Goal: Task Accomplishment & Management: Manage account settings

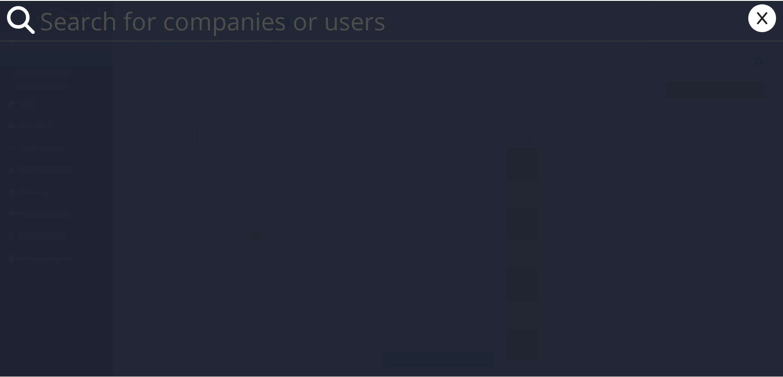
paste input "[EMAIL_ADDRESS][DOMAIN_NAME]"
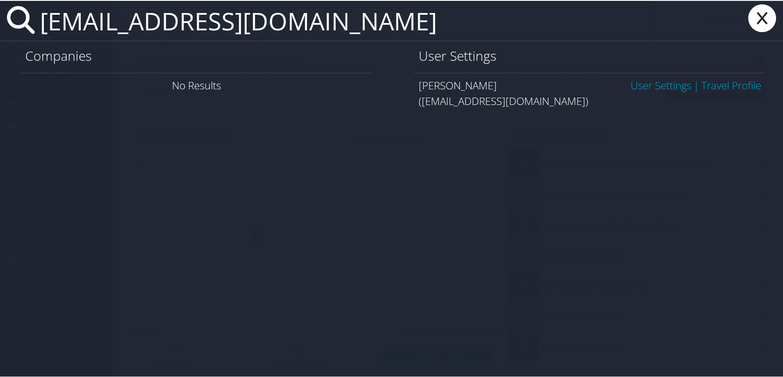
type input "[EMAIL_ADDRESS][DOMAIN_NAME]"
click at [632, 87] on link "User Settings" at bounding box center [660, 84] width 61 height 14
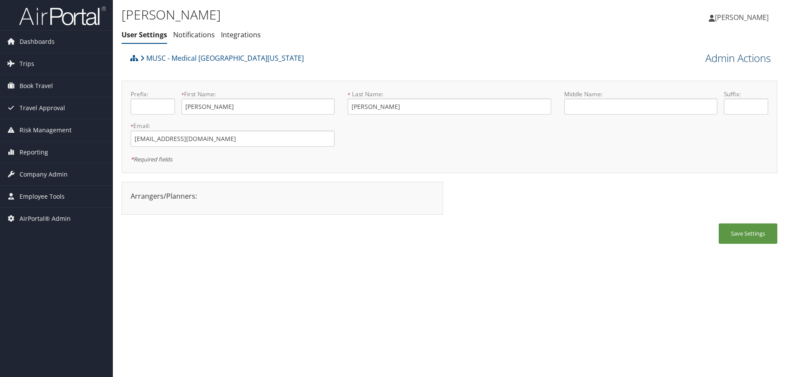
click at [746, 60] on link "Admin Actions" at bounding box center [738, 58] width 66 height 15
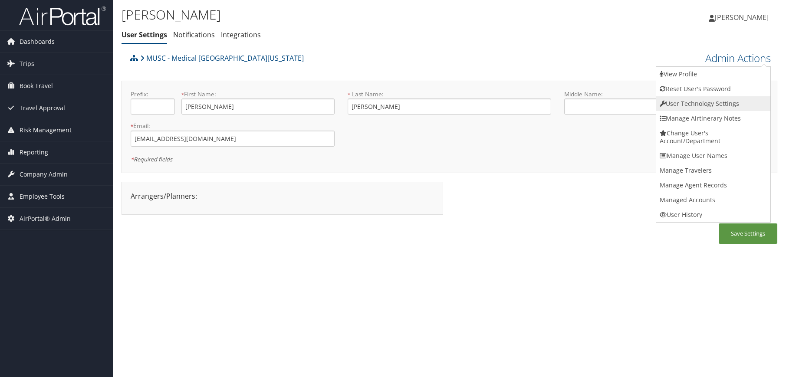
click at [721, 105] on link "User Technology Settings" at bounding box center [713, 103] width 114 height 15
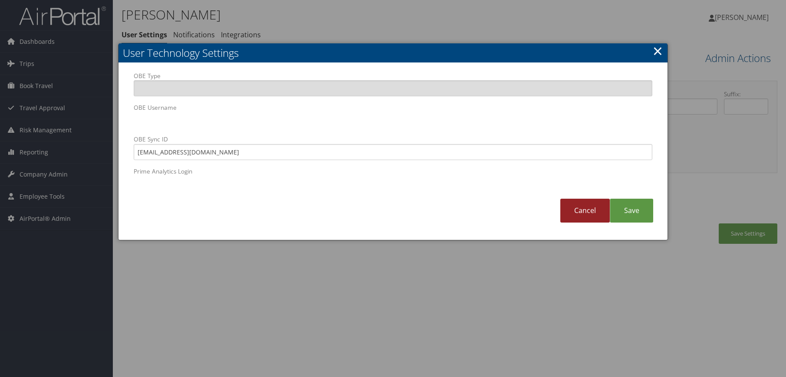
click at [579, 216] on link "Cancel" at bounding box center [584, 211] width 49 height 24
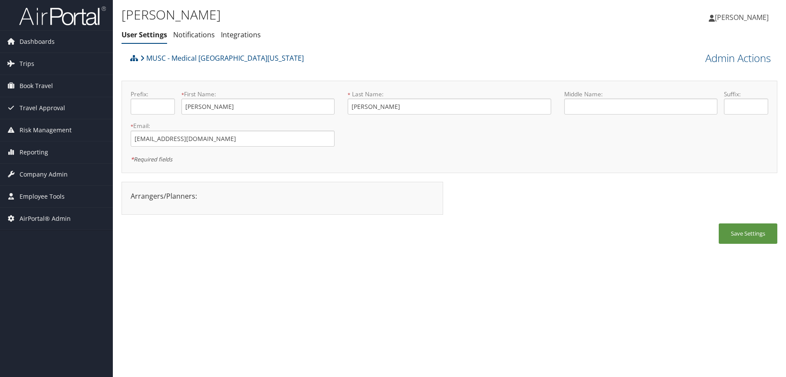
click at [339, 255] on div "Erika Edwards User Settings Notifications Integrations User Settings Notificati…" at bounding box center [449, 188] width 673 height 377
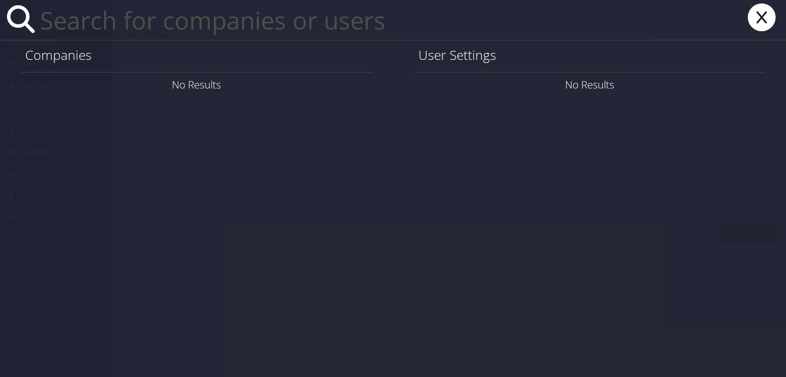
click at [250, 18] on input "text" at bounding box center [345, 20] width 618 height 40
paste input "washintr@musc.edu"
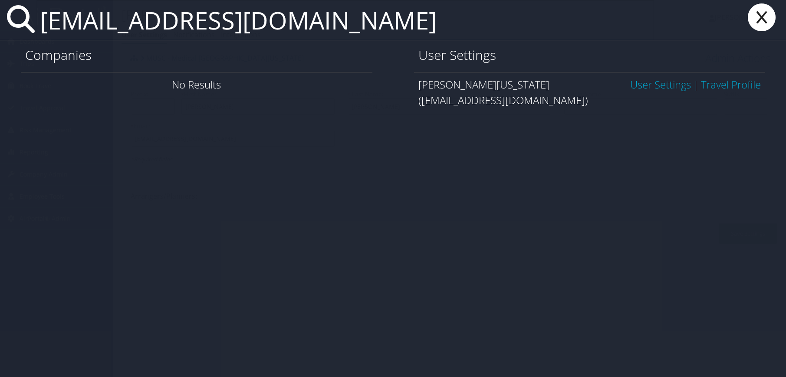
type input "washintr@musc.edu"
click at [648, 89] on link "User Settings" at bounding box center [660, 84] width 61 height 14
click at [650, 86] on link "User Settings" at bounding box center [660, 84] width 61 height 14
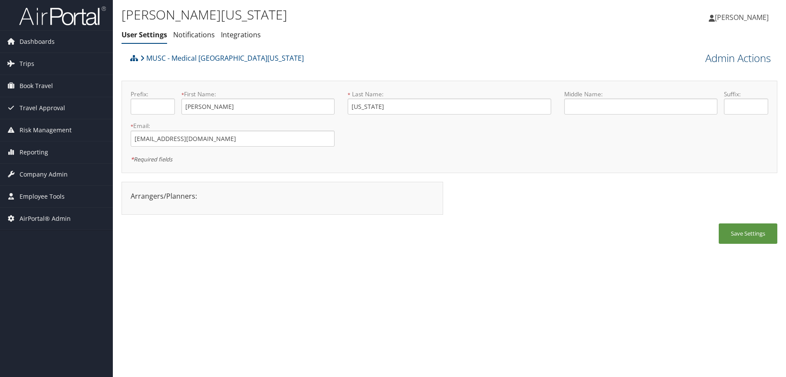
click at [726, 50] on div "Admin Actions View Profile Reset User's Password Confirm Reset User's Password …" at bounding box center [695, 57] width 164 height 16
click at [724, 56] on link "Admin Actions" at bounding box center [738, 58] width 66 height 15
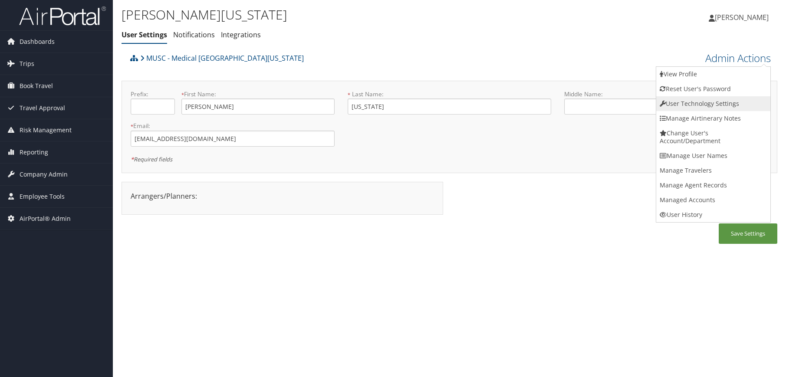
click at [694, 105] on link "User Technology Settings" at bounding box center [713, 103] width 114 height 15
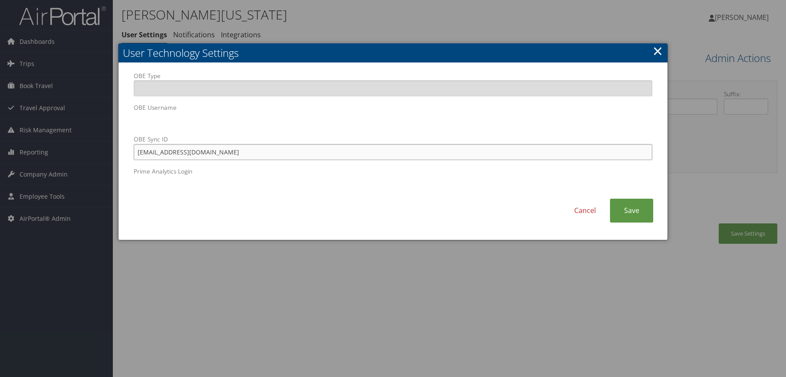
drag, startPoint x: 214, startPoint y: 152, endPoint x: 29, endPoint y: 145, distance: 185.0
click at [29, 145] on body "Menu Dashboards ► AirPortal 360™ (Manager) AirPortal 360™ (Agent) My Travel Das…" at bounding box center [393, 188] width 786 height 377
click at [615, 214] on link "Save" at bounding box center [631, 211] width 43 height 24
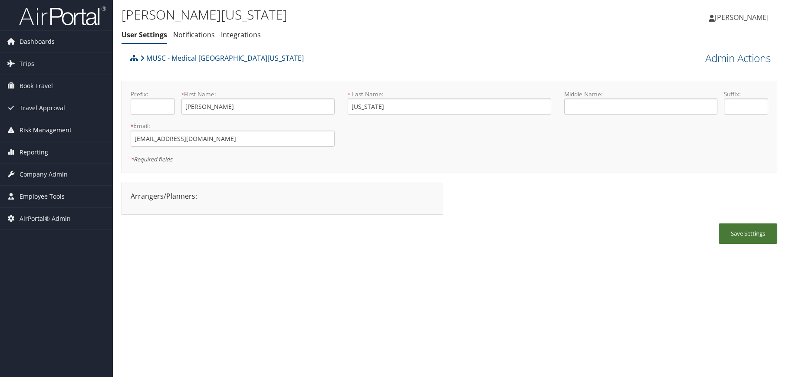
click at [738, 236] on button "Save Settings" at bounding box center [748, 234] width 59 height 20
click at [234, 269] on div "Tracey Washington User Settings Notifications Integrations User Settings Notifi…" at bounding box center [449, 188] width 673 height 377
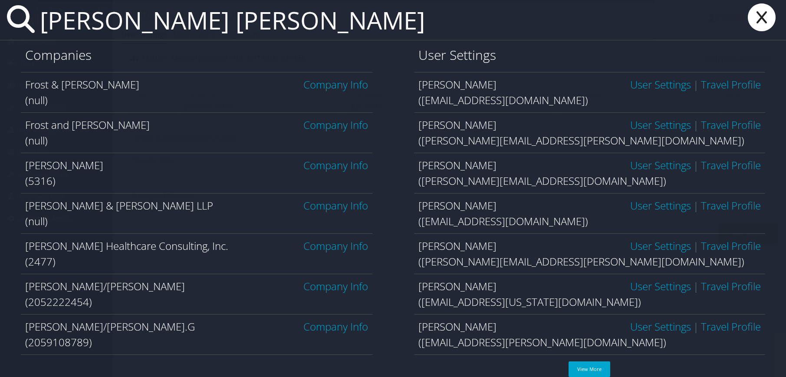
type input "sullivan coggins"
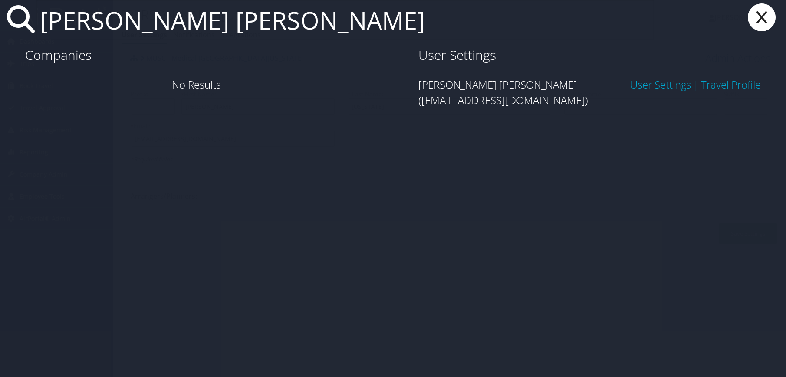
click at [667, 81] on link "User Settings" at bounding box center [660, 84] width 61 height 14
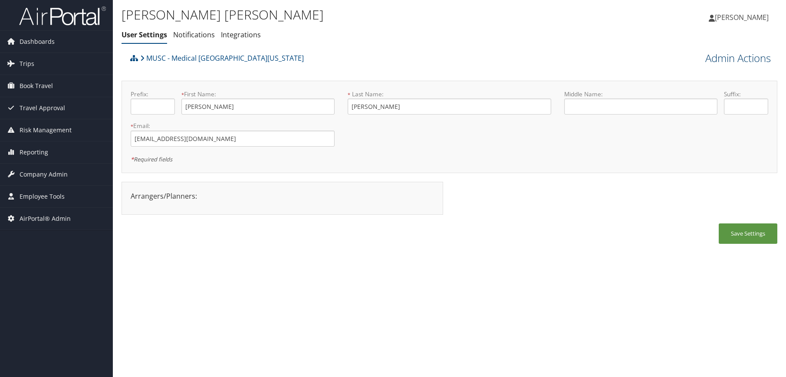
click at [710, 60] on link "Admin Actions" at bounding box center [738, 58] width 66 height 15
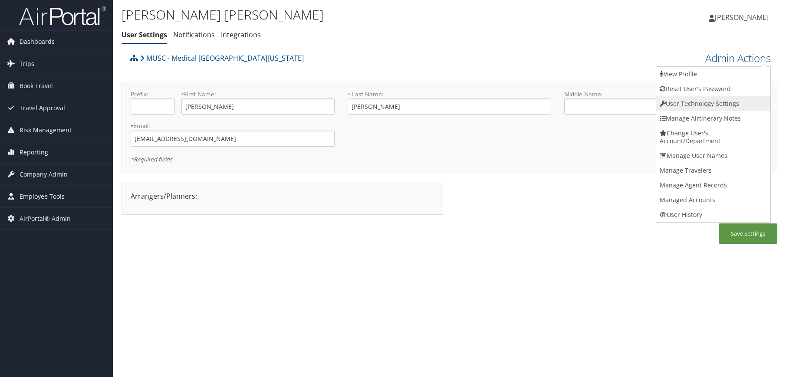
click at [688, 109] on link "User Technology Settings" at bounding box center [713, 103] width 114 height 15
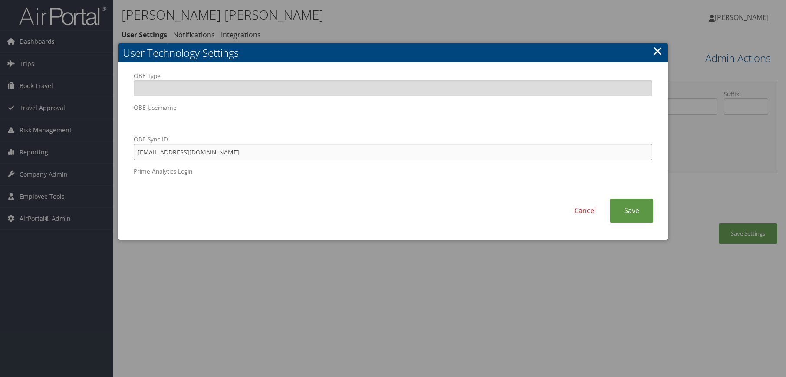
drag, startPoint x: 224, startPoint y: 155, endPoint x: 122, endPoint y: 149, distance: 101.8
click at [122, 149] on div "OBE Type OBE Username OBE Sync ID 910003577@musc.edu Prime Analytics Login Canc…" at bounding box center [392, 152] width 549 height 178
click at [621, 210] on link "Save" at bounding box center [631, 211] width 43 height 24
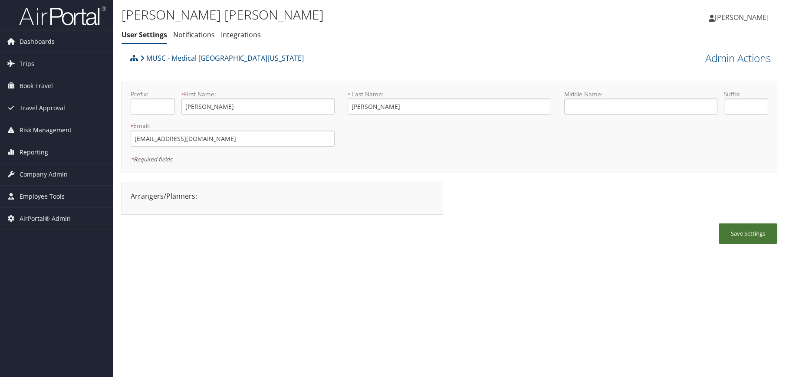
click at [753, 238] on button "Save Settings" at bounding box center [748, 234] width 59 height 20
click at [553, 298] on div "Sullivan Coggins User Settings Notifications Integrations User Settings Notific…" at bounding box center [449, 188] width 673 height 377
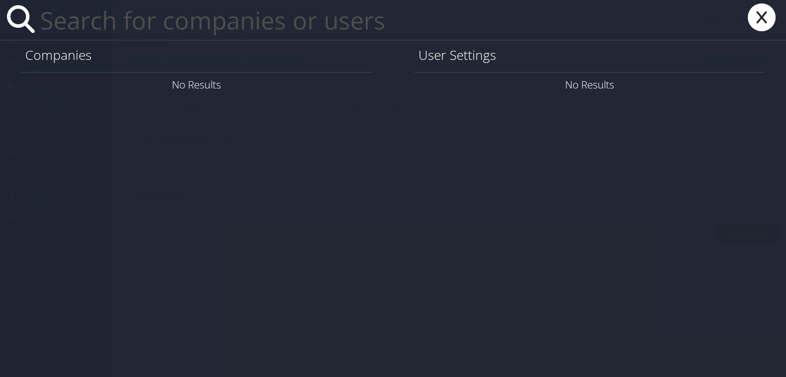
paste input "900905268@musc.edu"
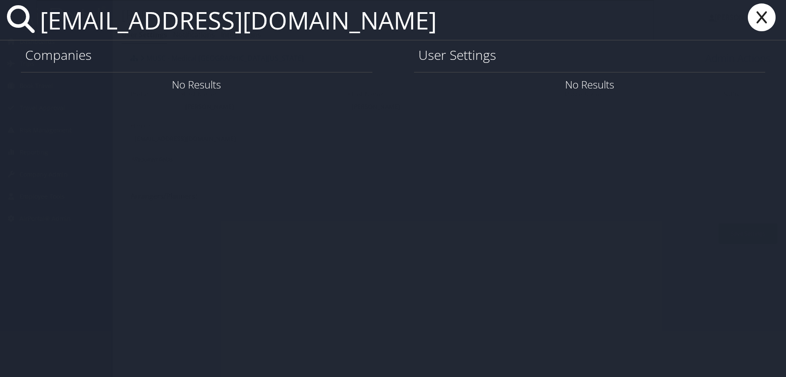
drag, startPoint x: 309, startPoint y: 10, endPoint x: 54, endPoint y: 6, distance: 254.8
click at [54, 6] on input "900905268@musc.edu" at bounding box center [345, 20] width 618 height 40
drag, startPoint x: 315, startPoint y: 23, endPoint x: 35, endPoint y: 30, distance: 280.5
click at [35, 30] on div "900905268@musc.edu" at bounding box center [393, 20] width 786 height 40
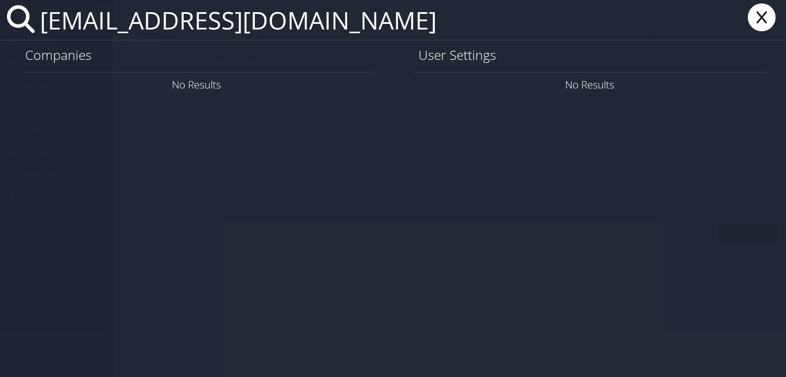
paste input "baileyn"
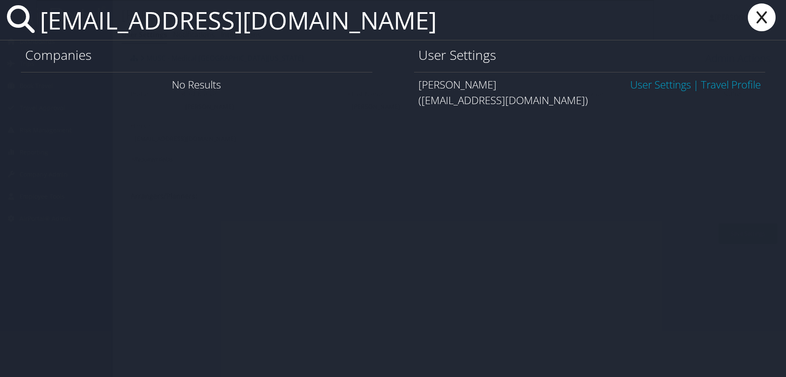
type input "baileyn@musc.edu"
click at [675, 89] on link "User Settings" at bounding box center [660, 84] width 61 height 14
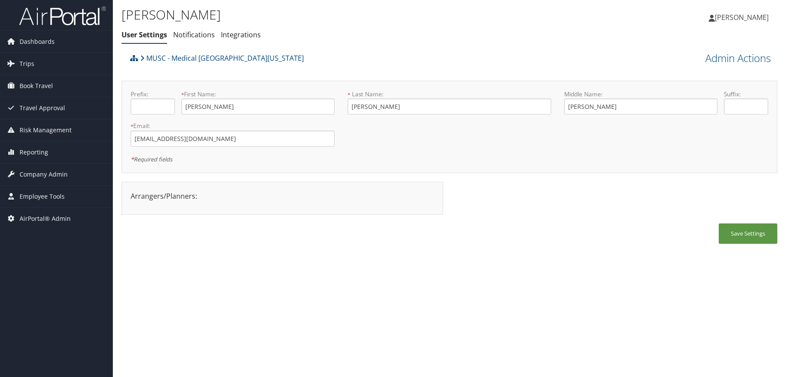
click at [423, 260] on div "Nikki Smith User Settings Notifications Integrations User Settings Notification…" at bounding box center [449, 188] width 673 height 377
click at [515, 268] on div "Nikki Smith User Settings Notifications Integrations User Settings Notification…" at bounding box center [449, 188] width 673 height 377
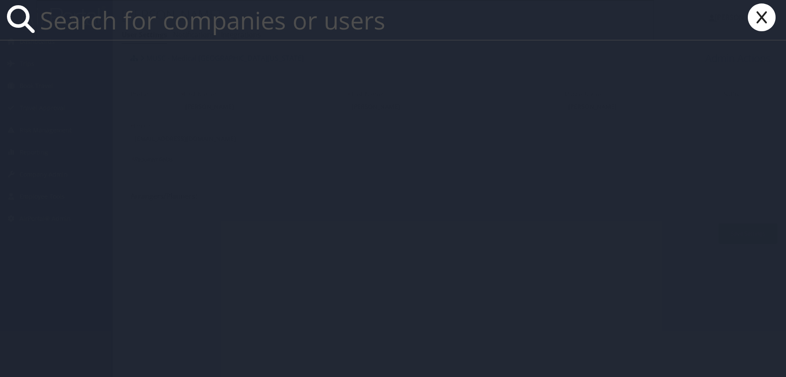
paste input "jamisode@musc.edu"
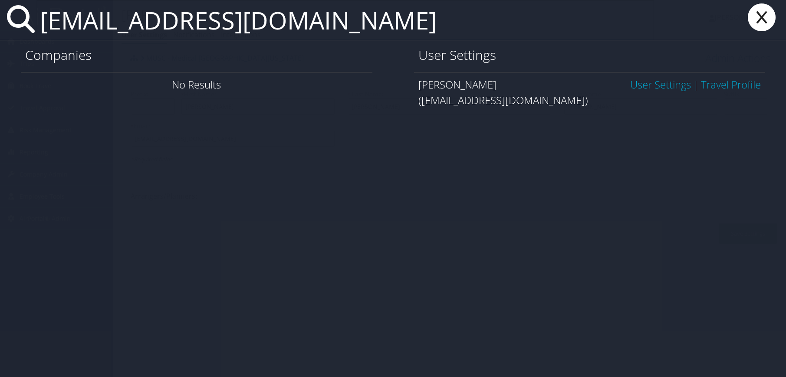
type input "jamisode@musc.edu"
click at [632, 83] on link "User Settings" at bounding box center [660, 84] width 61 height 14
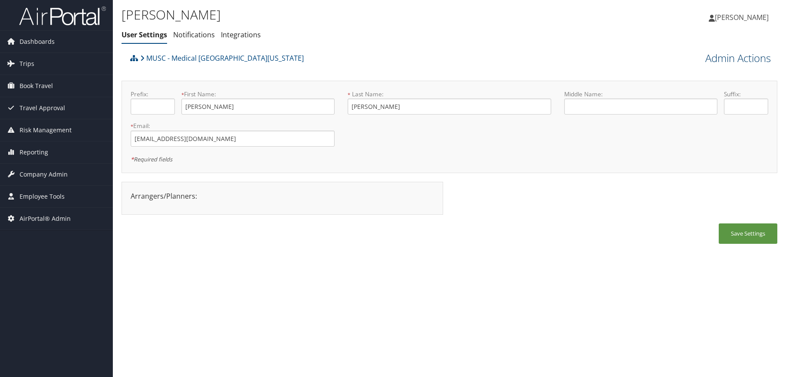
click at [747, 55] on link "Admin Actions" at bounding box center [738, 58] width 66 height 15
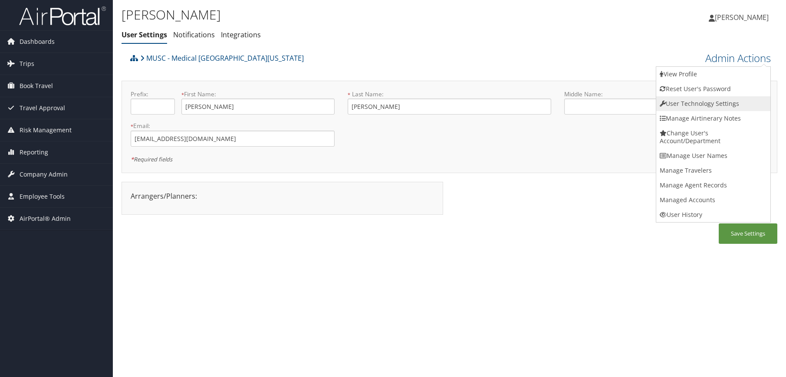
click at [698, 105] on link "User Technology Settings" at bounding box center [713, 103] width 114 height 15
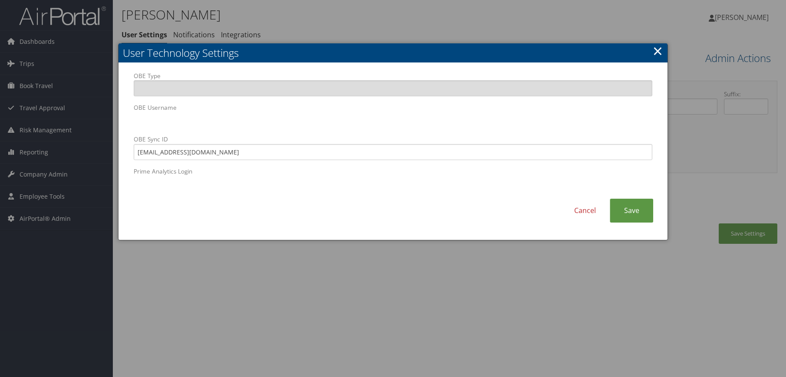
click at [93, 112] on body "Menu Dashboards ► AirPortal 360™ (Manager) AirPortal 360™ (Agent) My Travel Das…" at bounding box center [393, 188] width 786 height 377
click at [208, 159] on input "910004373@musc.edu" at bounding box center [393, 152] width 519 height 16
drag, startPoint x: 111, startPoint y: 150, endPoint x: 96, endPoint y: 148, distance: 15.3
click at [96, 148] on body "Menu Dashboards ► AirPortal 360™ (Manager) AirPortal 360™ (Agent) My Travel Das…" at bounding box center [393, 188] width 786 height 377
click at [645, 212] on link "Save" at bounding box center [631, 211] width 43 height 24
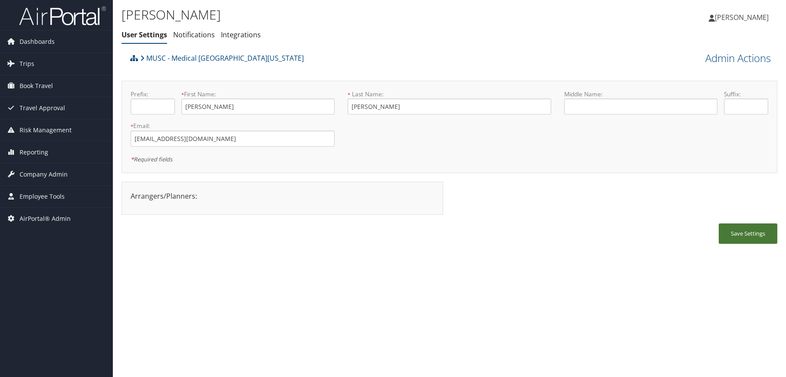
click at [729, 233] on button "Save Settings" at bounding box center [748, 234] width 59 height 20
click at [332, 275] on div "Deirdre Jamison User Settings Notifications Integrations User Settings Notifica…" at bounding box center [449, 188] width 673 height 377
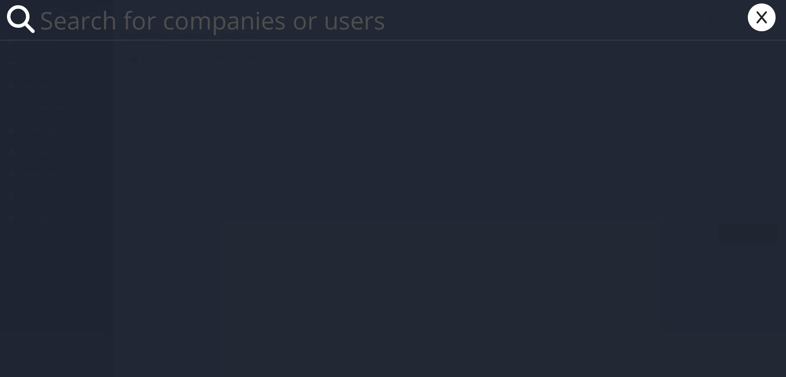
paste input "dempseya@musc.edu"
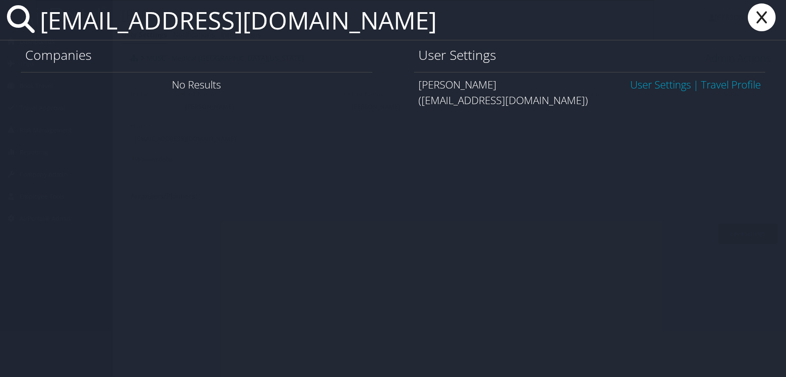
type input "dempseya@musc.edu"
click at [651, 86] on link "User Settings" at bounding box center [660, 84] width 61 height 14
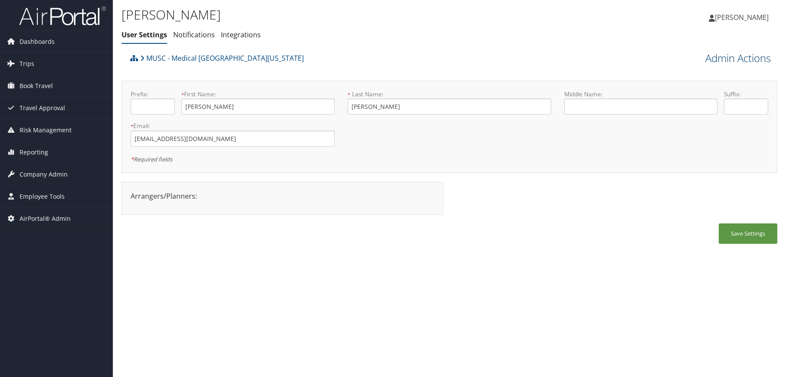
click at [740, 62] on link "Admin Actions" at bounding box center [738, 58] width 66 height 15
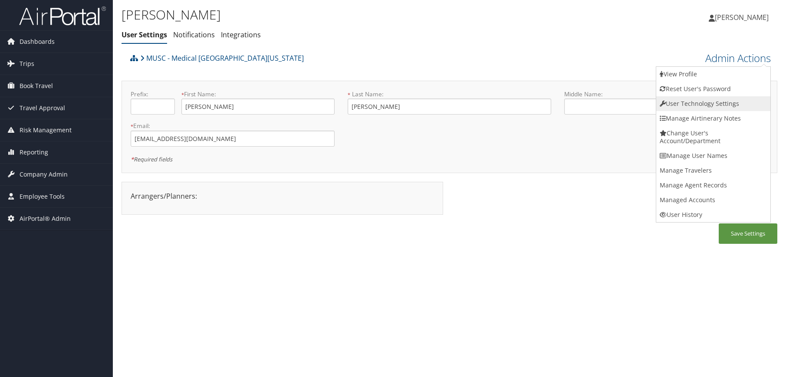
click at [724, 102] on link "User Technology Settings" at bounding box center [713, 103] width 114 height 15
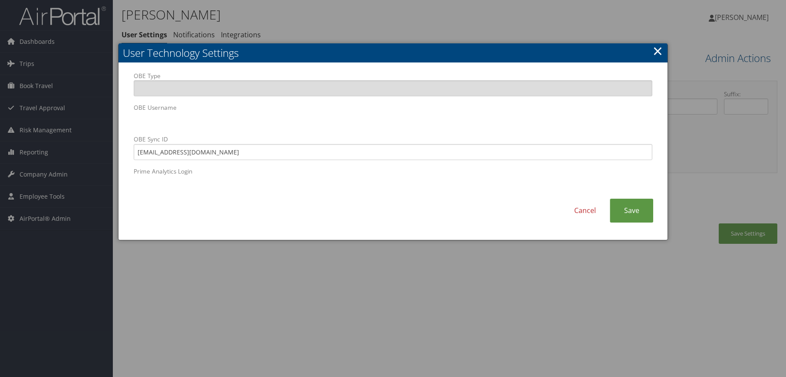
click at [127, 123] on div "OBE Type OBE Username OBE Sync ID 900028808@musc.edu Prime Analytics Login" at bounding box center [393, 136] width 532 height 128
click at [639, 214] on link "Save" at bounding box center [631, 211] width 43 height 24
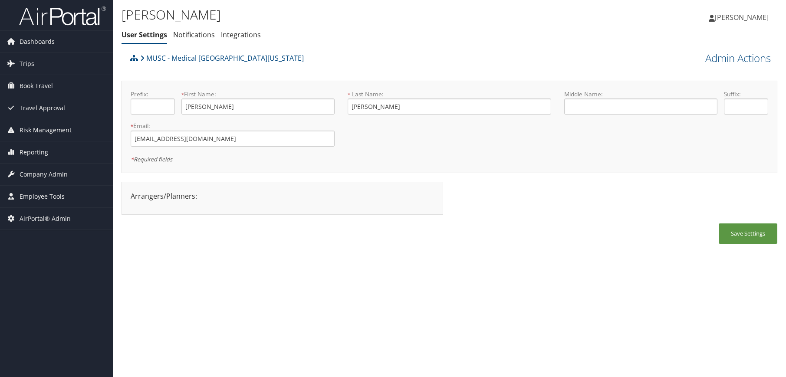
click at [504, 304] on div "Alida Dempsey User Settings Notifications Integrations User Settings Notificati…" at bounding box center [449, 188] width 673 height 377
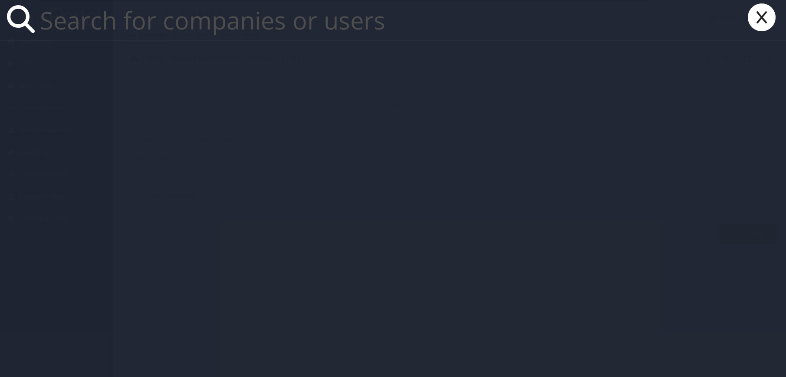
paste input "aminv@musc.edu"
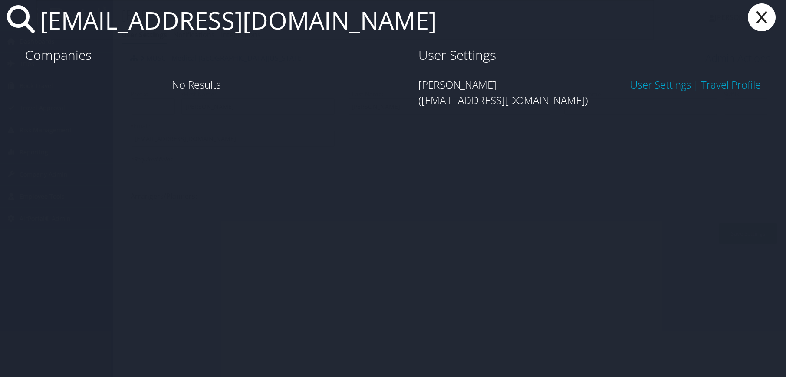
type input "aminv@musc.edu"
click at [638, 80] on link "User Settings" at bounding box center [660, 84] width 61 height 14
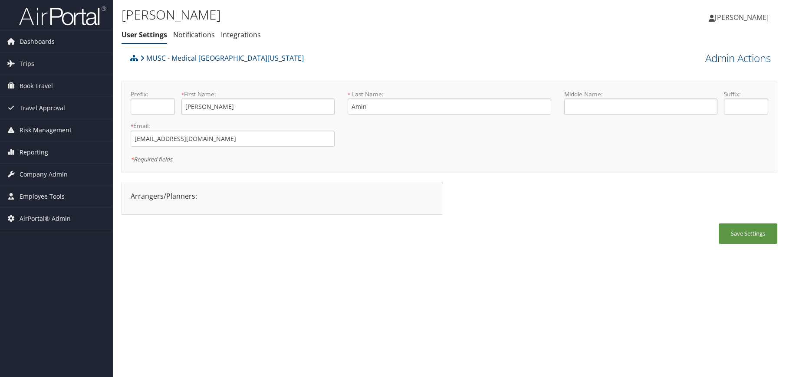
click at [725, 63] on link "Admin Actions" at bounding box center [738, 58] width 66 height 15
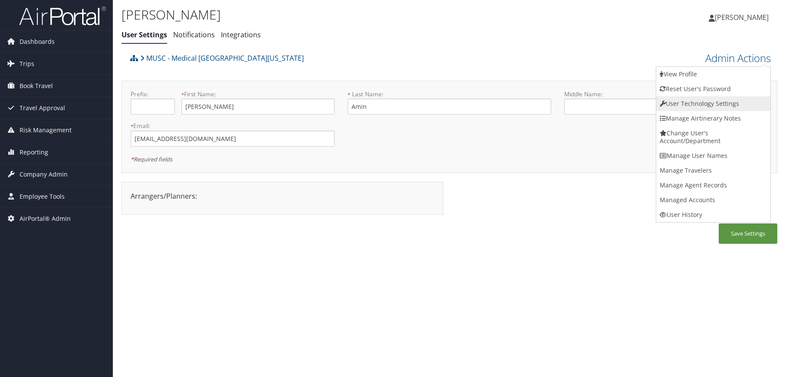
click at [724, 100] on link "User Technology Settings" at bounding box center [713, 103] width 114 height 15
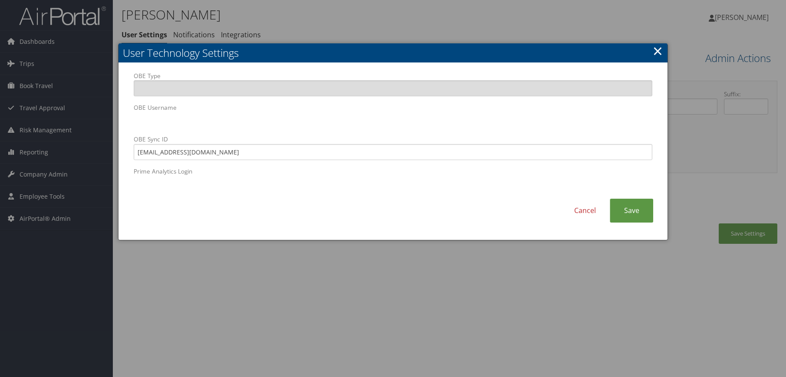
click at [252, 205] on div "Cancel Save" at bounding box center [393, 215] width 532 height 33
drag, startPoint x: 203, startPoint y: 153, endPoint x: 121, endPoint y: 147, distance: 82.2
click at [121, 147] on div "OBE Type OBE Username OBE Sync ID [EMAIL_ADDRESS][DOMAIN_NAME] Prime Analytics …" at bounding box center [392, 152] width 549 height 178
click at [646, 208] on link "Save" at bounding box center [631, 211] width 43 height 24
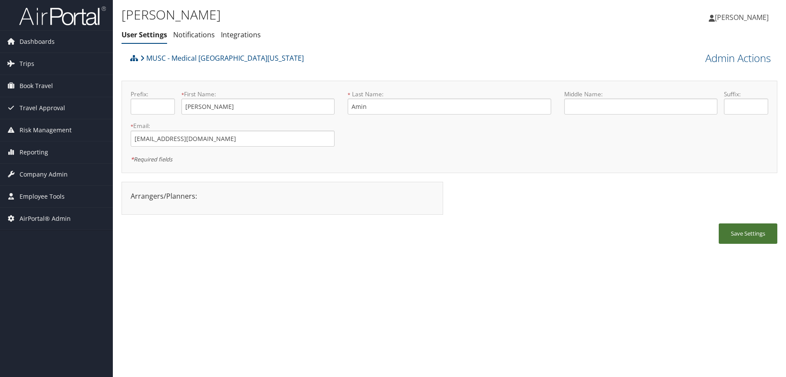
click at [736, 237] on button "Save Settings" at bounding box center [748, 234] width 59 height 20
drag, startPoint x: 592, startPoint y: 329, endPoint x: 593, endPoint y: 322, distance: 7.4
click at [593, 328] on div "Vimal Amin User Settings Notifications Integrations User Settings Notifications…" at bounding box center [449, 188] width 673 height 377
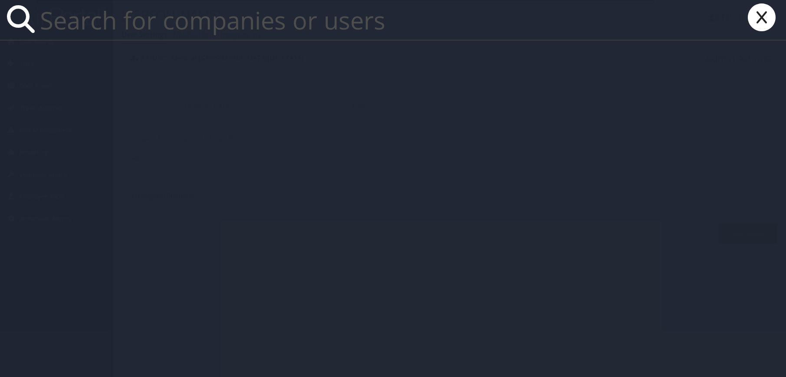
paste input "qur204@musc.edu"
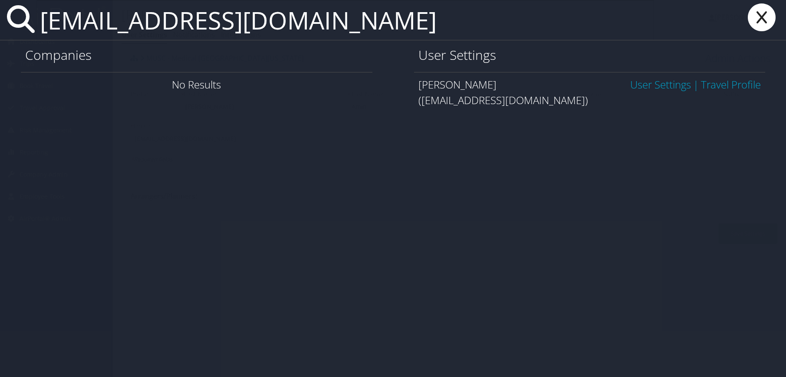
type input "qur204@musc.edu"
click at [646, 77] on link "User Settings" at bounding box center [660, 84] width 61 height 14
click at [648, 82] on link "User Settings" at bounding box center [660, 84] width 61 height 14
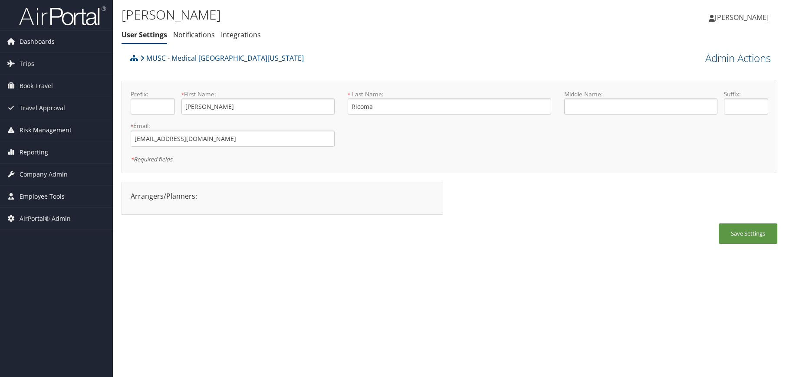
click at [747, 55] on link "Admin Actions" at bounding box center [738, 58] width 66 height 15
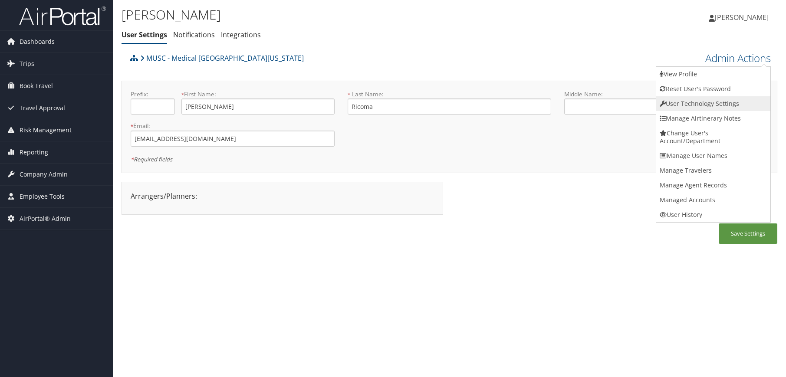
click at [725, 106] on link "User Technology Settings" at bounding box center [713, 103] width 114 height 15
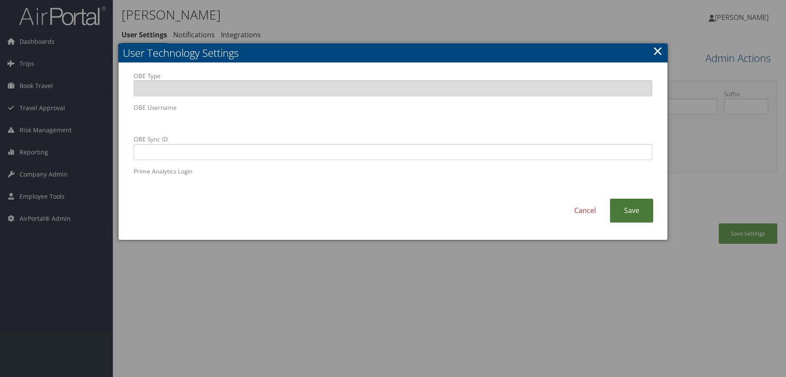
click at [647, 215] on link "Save" at bounding box center [631, 211] width 43 height 24
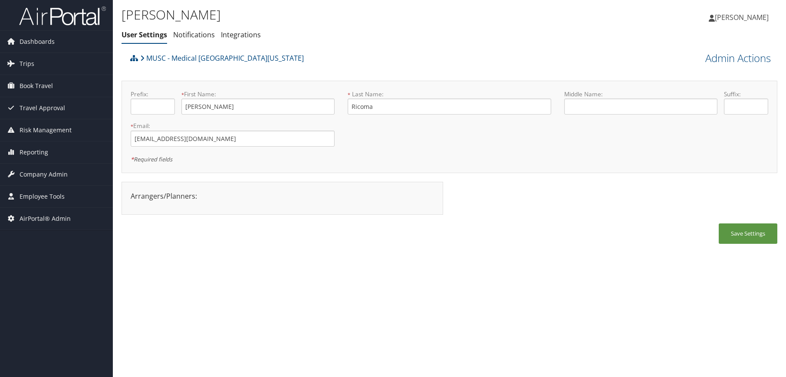
click at [294, 285] on div "Quinn Ricoma User Settings Notifications Integrations User Settings Notificatio…" at bounding box center [449, 188] width 673 height 377
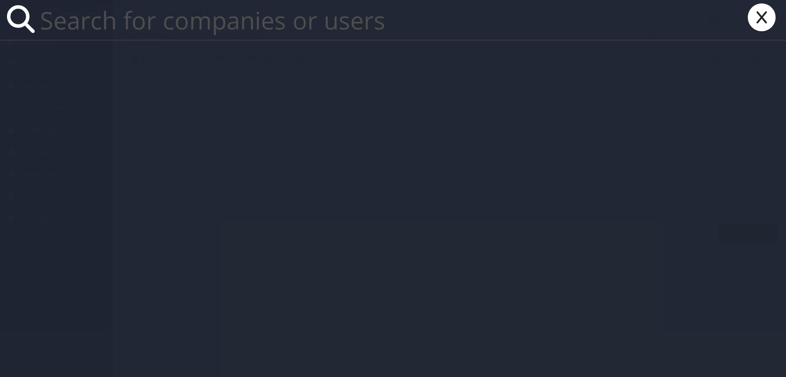
paste input "Tiye J King 910003973@musc.edu kingtiy@musc.edu 11/21/1986 F 18034579389 Hospit…"
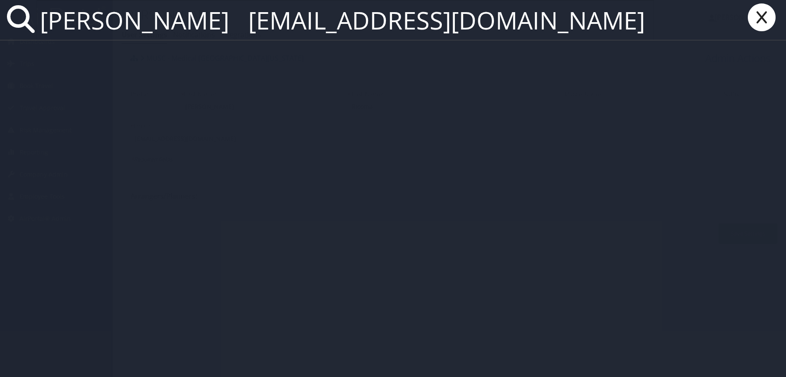
scroll to position [0, 804]
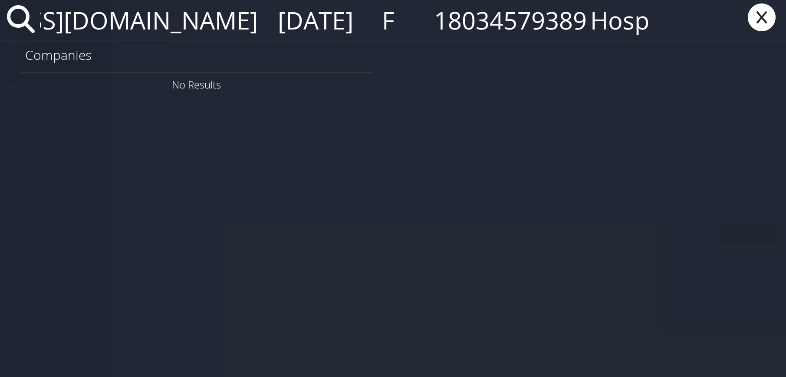
type input "Tiye J King 910003973@musc.edu kingtiy@musc.edu 11/21/1986 F 18034579389 Hospit…"
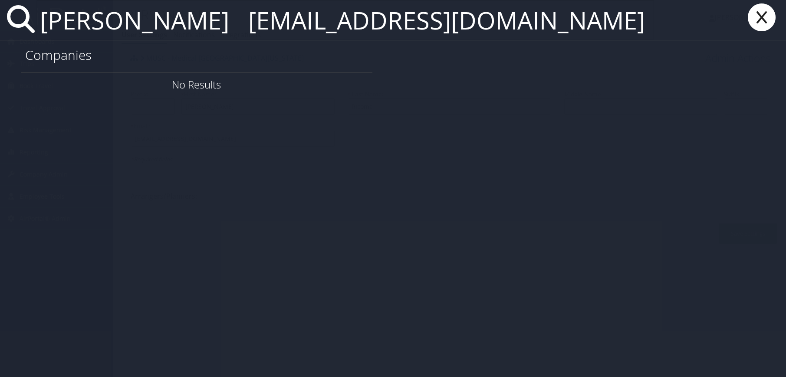
click at [758, 13] on icon at bounding box center [761, 17] width 35 height 28
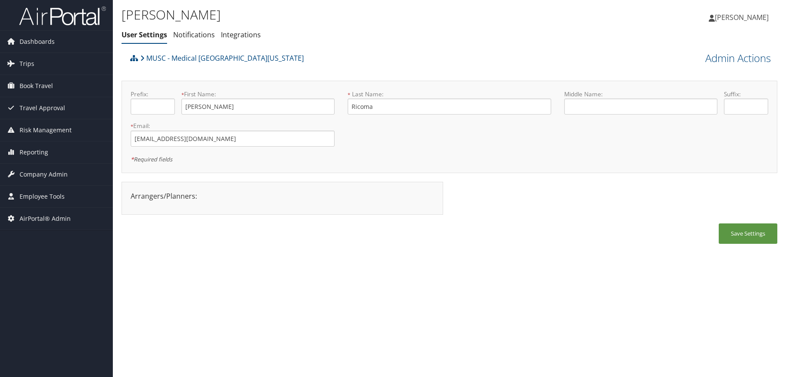
click at [411, 345] on div "Quinn Ricoma User Settings Notifications Integrations User Settings Notificatio…" at bounding box center [449, 188] width 673 height 377
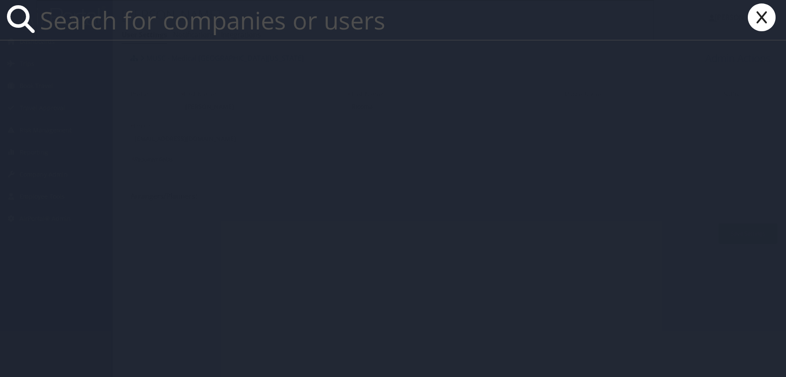
paste input "kingtiy@musc.edu"
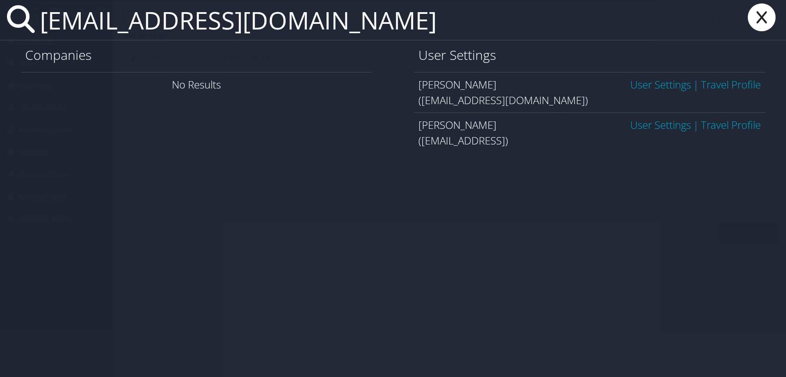
type input "kingtiy@musc.edu"
click at [664, 123] on link "User Settings" at bounding box center [660, 125] width 61 height 14
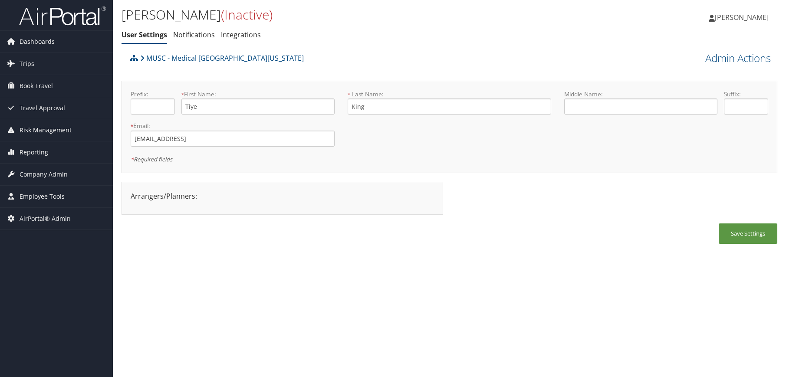
drag, startPoint x: 0, startPoint y: 0, endPoint x: 402, endPoint y: 280, distance: 489.6
click at [402, 280] on div "[PERSON_NAME] (Inactive) User Settings Notifications Integrations User Settings…" at bounding box center [449, 188] width 673 height 377
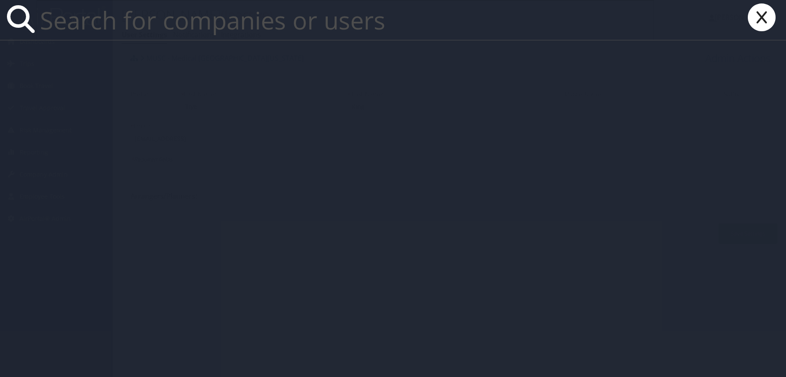
paste input "[EMAIL_ADDRESS][DOMAIN_NAME]"
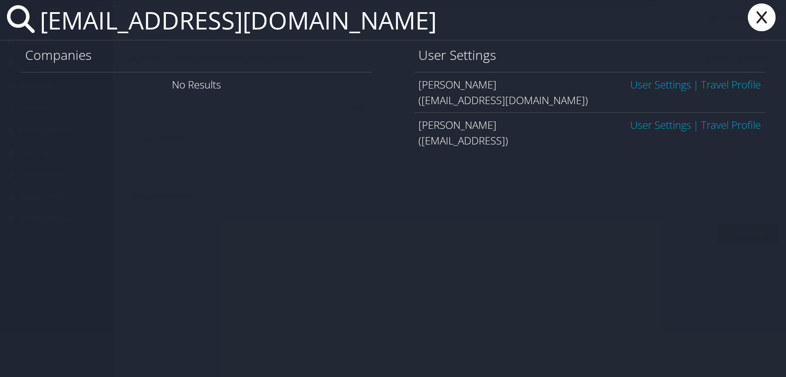
type input "[EMAIL_ADDRESS][DOMAIN_NAME]"
click at [647, 84] on link "User Settings" at bounding box center [660, 84] width 61 height 14
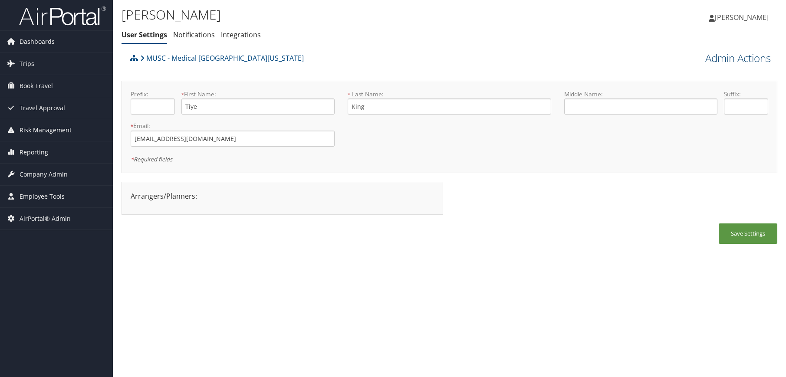
click at [739, 60] on link "Admin Actions" at bounding box center [738, 58] width 66 height 15
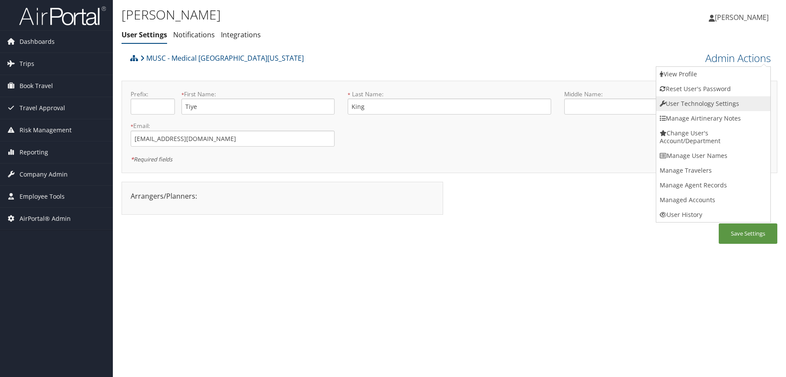
click at [701, 102] on link "User Technology Settings" at bounding box center [713, 103] width 114 height 15
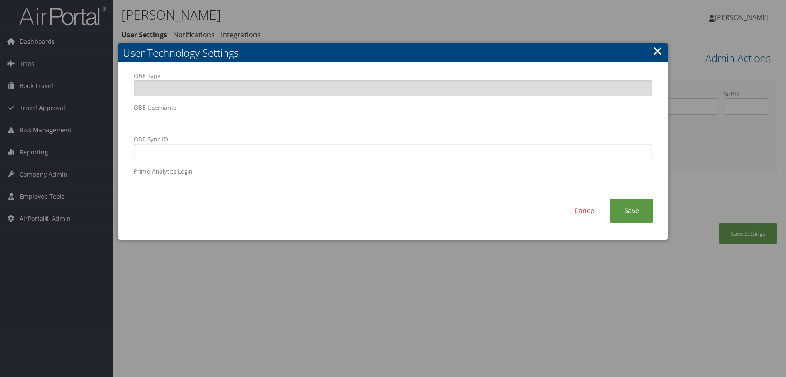
click at [457, 249] on div at bounding box center [393, 188] width 786 height 377
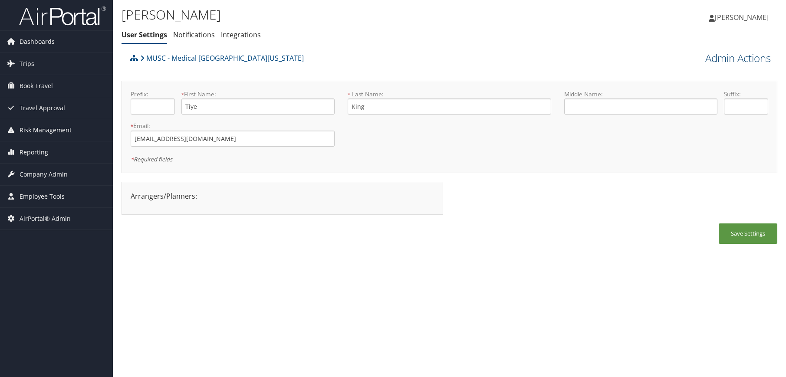
click at [757, 61] on link "Admin Actions" at bounding box center [738, 58] width 66 height 15
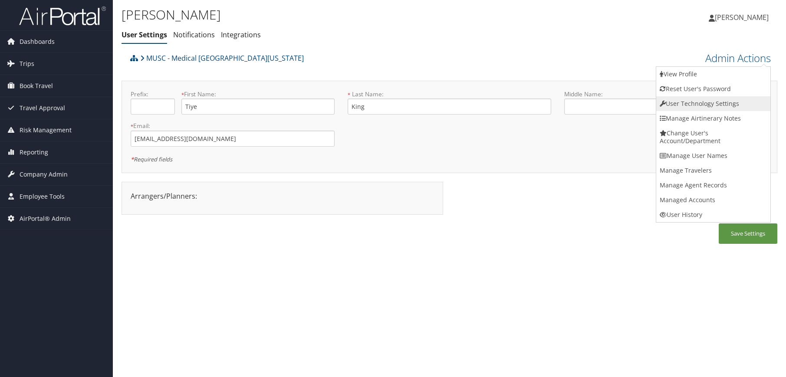
click at [732, 101] on link "User Technology Settings" at bounding box center [713, 103] width 114 height 15
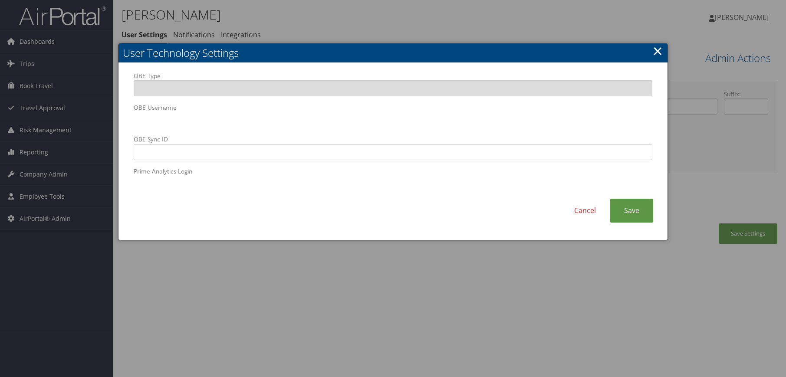
click at [72, 118] on body "Menu Dashboards ► AirPortal 360™ (Manager) AirPortal 360™ (Agent) My Travel Das…" at bounding box center [393, 188] width 786 height 377
click at [645, 217] on link "Save" at bounding box center [631, 211] width 43 height 24
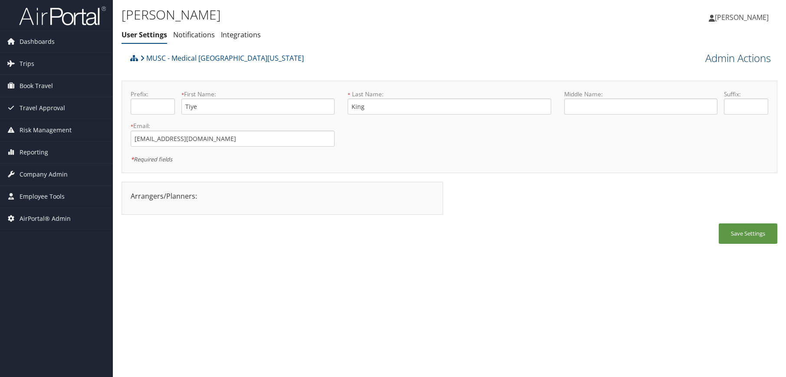
click at [738, 59] on link "Admin Actions" at bounding box center [738, 58] width 66 height 15
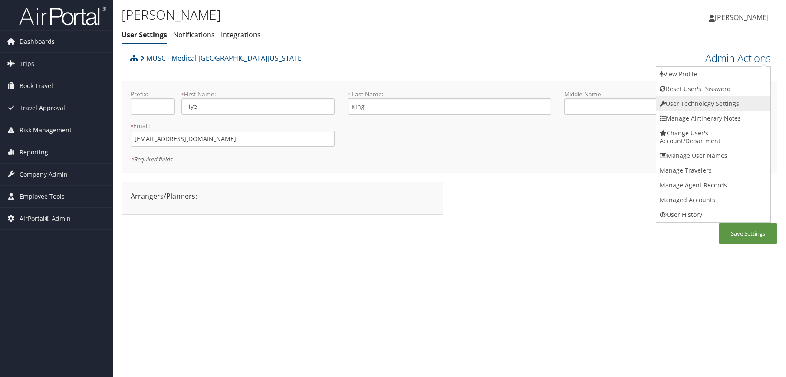
click at [700, 105] on link "User Technology Settings" at bounding box center [713, 103] width 114 height 15
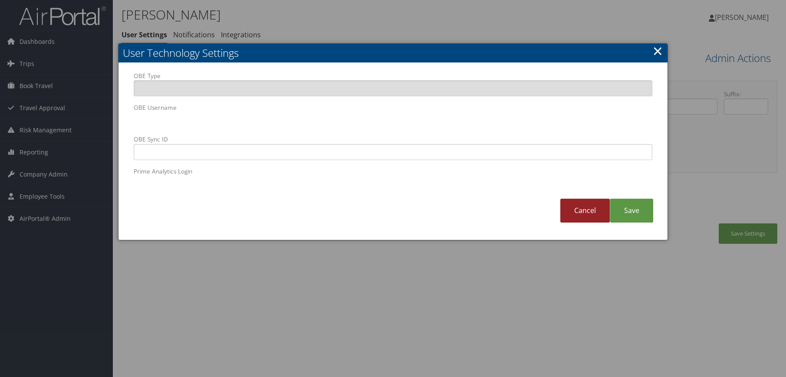
click at [586, 215] on link "Cancel" at bounding box center [584, 211] width 49 height 24
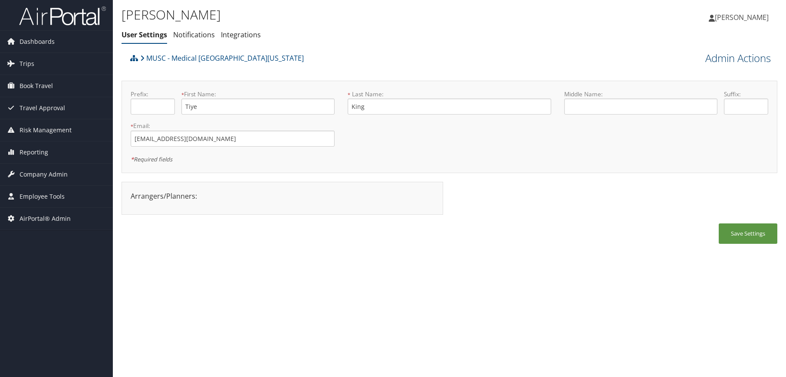
click at [722, 59] on link "Admin Actions" at bounding box center [738, 58] width 66 height 15
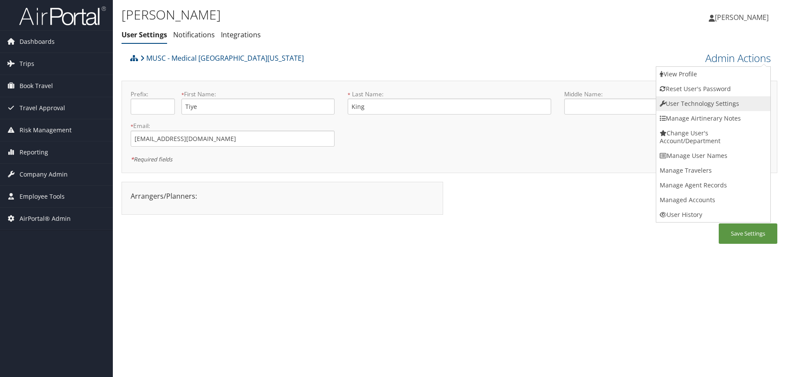
click at [708, 102] on link "User Technology Settings" at bounding box center [713, 103] width 114 height 15
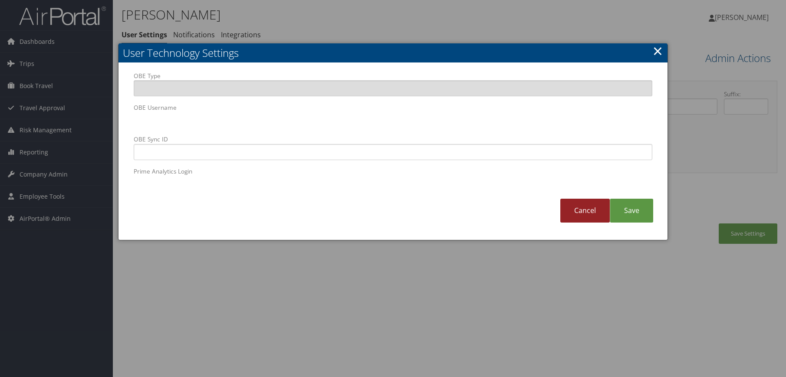
click at [588, 212] on link "Cancel" at bounding box center [584, 211] width 49 height 24
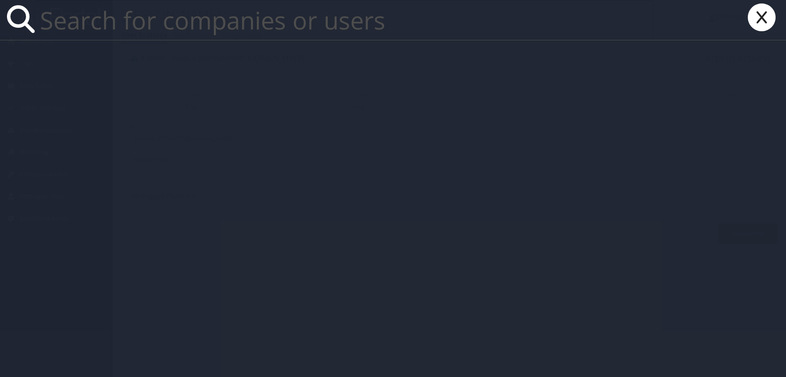
paste input "[EMAIL_ADDRESS][DOMAIN_NAME]"
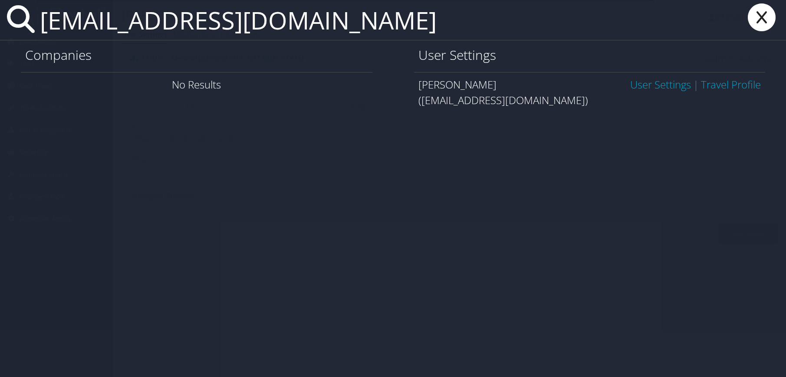
type input "[EMAIL_ADDRESS][DOMAIN_NAME]"
click at [640, 85] on link "User Settings" at bounding box center [660, 84] width 61 height 14
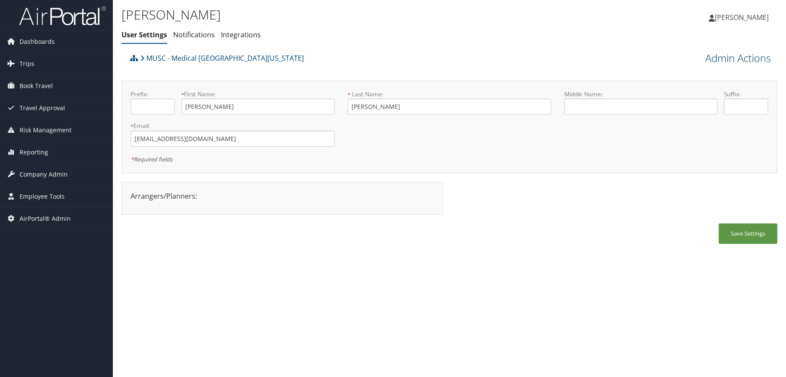
click at [718, 58] on link "Admin Actions" at bounding box center [738, 58] width 66 height 15
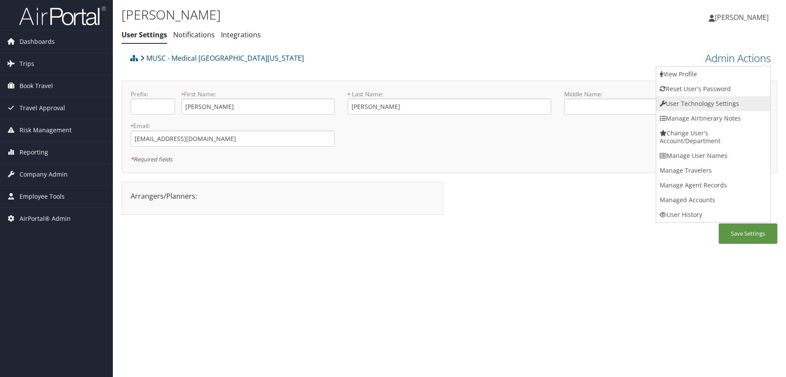
click at [714, 101] on link "User Technology Settings" at bounding box center [713, 103] width 114 height 15
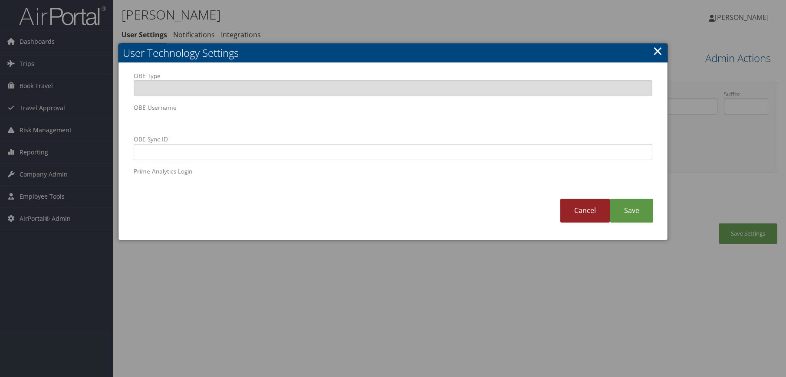
click at [587, 214] on link "Cancel" at bounding box center [584, 211] width 49 height 24
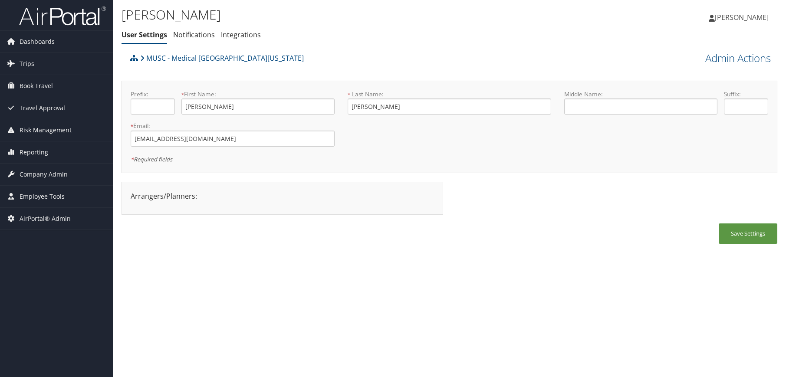
click at [263, 250] on div "Save Settings" at bounding box center [450, 238] width 656 height 29
click at [471, 311] on div "[PERSON_NAME] User Settings Notifications Integrations User Settings Notificati…" at bounding box center [449, 188] width 673 height 377
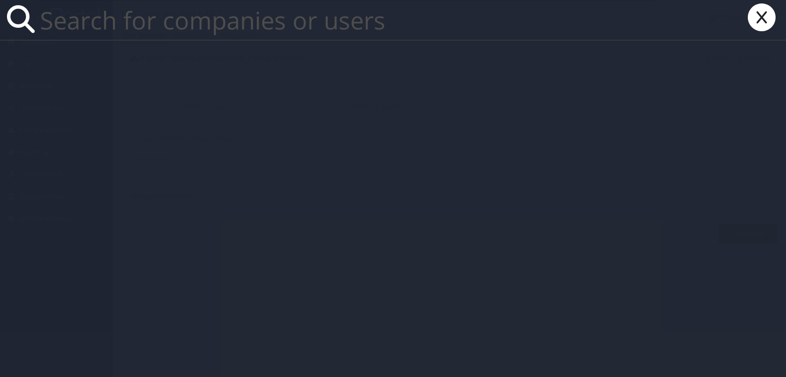
paste input "[EMAIL_ADDRESS][DOMAIN_NAME]"
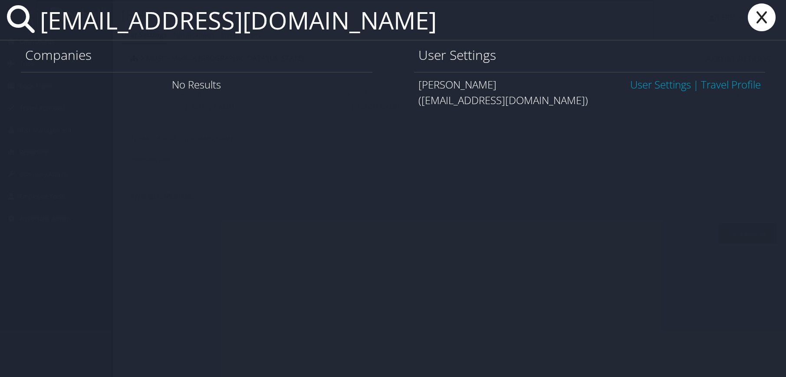
type input "[EMAIL_ADDRESS][DOMAIN_NAME]"
click at [651, 82] on link "User Settings" at bounding box center [660, 84] width 61 height 14
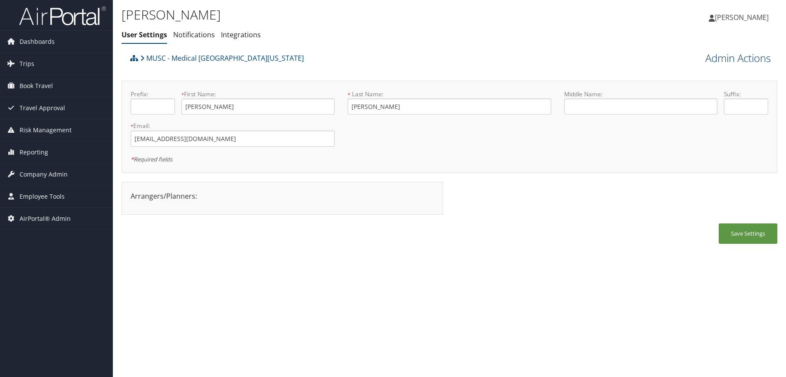
click at [758, 60] on link "Admin Actions" at bounding box center [738, 58] width 66 height 15
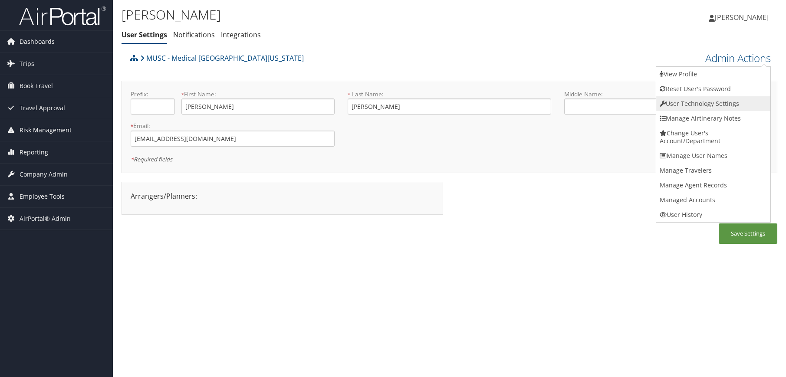
click at [725, 102] on link "User Technology Settings" at bounding box center [713, 103] width 114 height 15
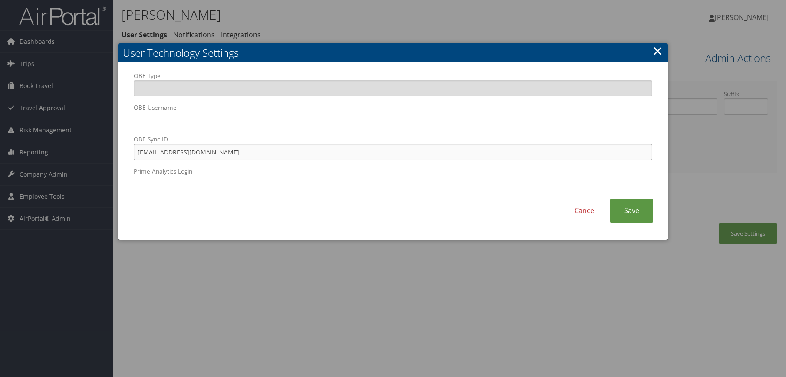
drag, startPoint x: 220, startPoint y: 154, endPoint x: 75, endPoint y: 143, distance: 145.3
click at [75, 143] on body "Menu Dashboards ► AirPortal 360™ (Manager) AirPortal 360™ (Agent) My Travel Das…" at bounding box center [393, 188] width 786 height 377
click at [580, 214] on link "Cancel" at bounding box center [584, 211] width 49 height 24
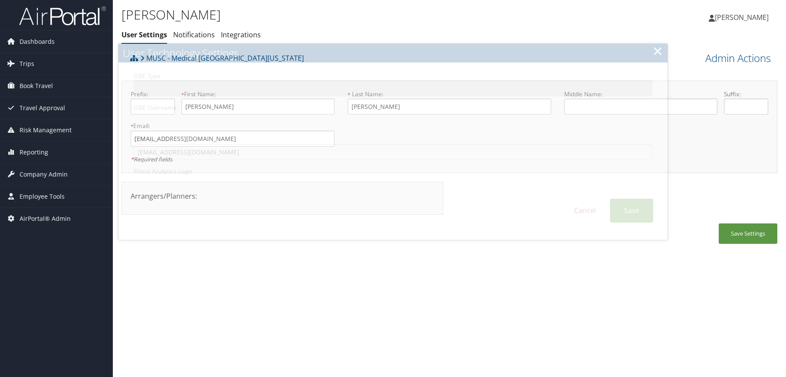
click at [566, 287] on div "Amelia Toomer User Settings Notifications Integrations User Settings Notificati…" at bounding box center [449, 188] width 673 height 377
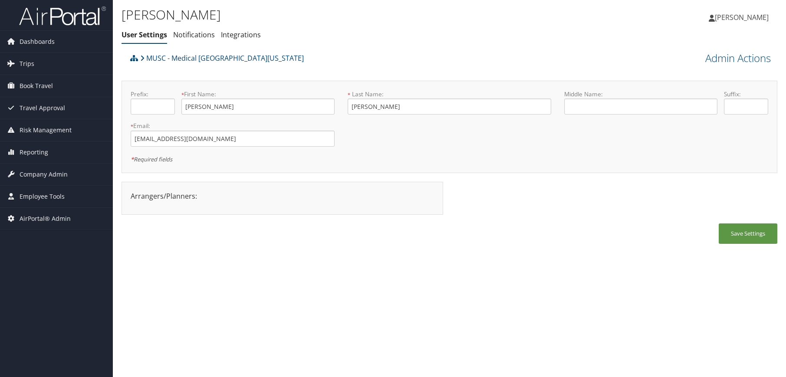
click at [372, 270] on div "Amelia Toomer User Settings Notifications Integrations User Settings Notificati…" at bounding box center [449, 188] width 673 height 377
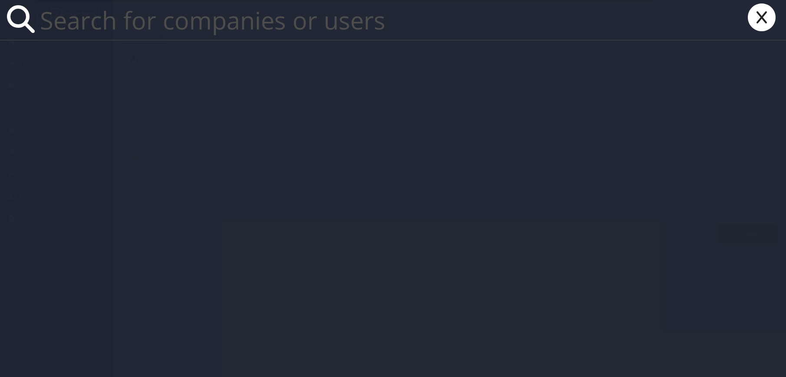
paste input "halllyn@musc.edu"
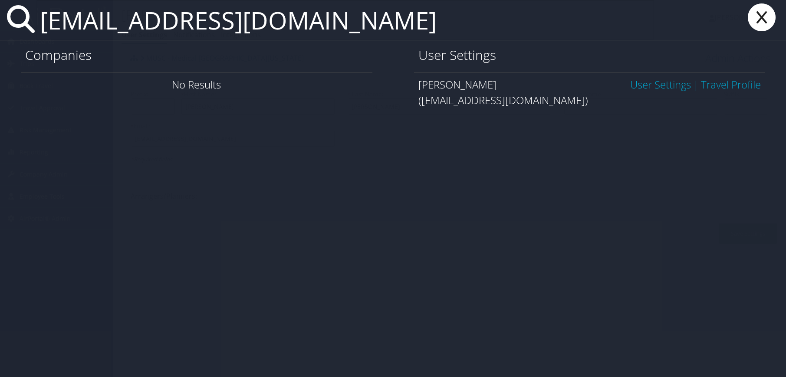
type input "halllyn@musc.edu"
click at [651, 86] on link "User Settings" at bounding box center [660, 84] width 61 height 14
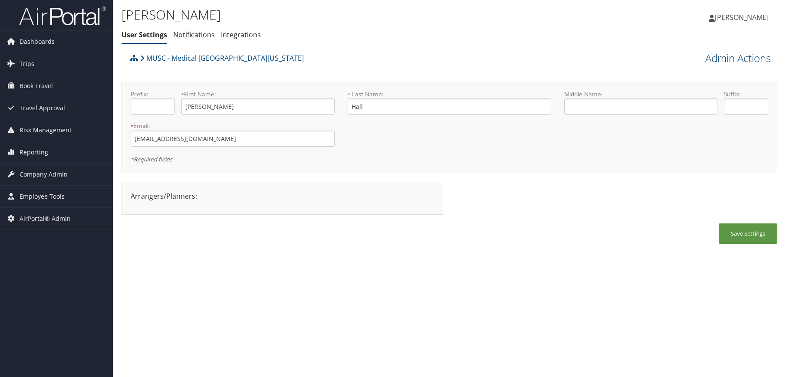
click at [733, 64] on link "Admin Actions" at bounding box center [738, 58] width 66 height 15
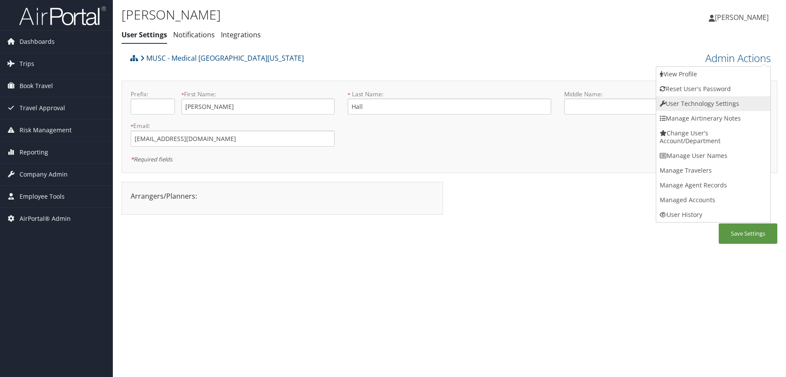
click at [712, 99] on link "User Technology Settings" at bounding box center [713, 103] width 114 height 15
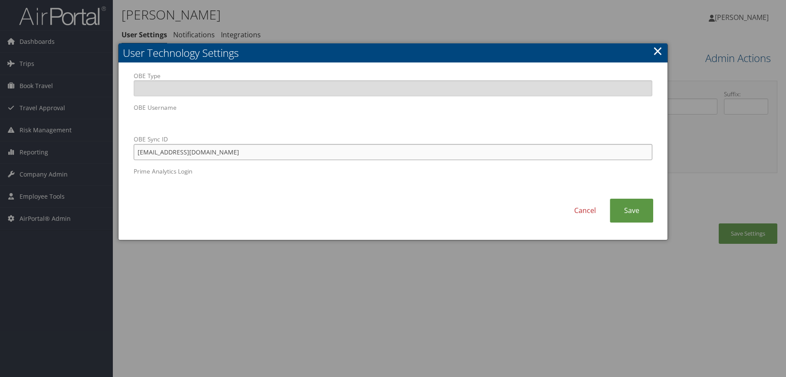
drag, startPoint x: 217, startPoint y: 149, endPoint x: 113, endPoint y: 143, distance: 104.3
click at [113, 143] on body "Menu Dashboards ► AirPortal 360™ (Manager) AirPortal 360™ (Agent) My Travel Das…" at bounding box center [393, 188] width 786 height 377
click at [577, 206] on link "Cancel" at bounding box center [584, 211] width 49 height 24
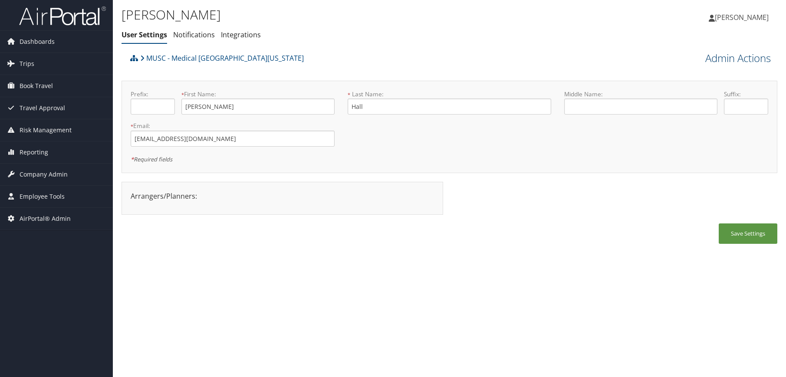
click at [722, 58] on link "Admin Actions" at bounding box center [738, 58] width 66 height 15
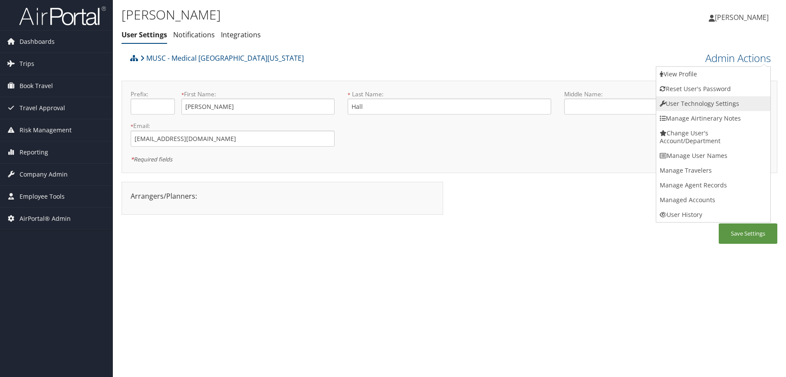
click at [699, 107] on link "User Technology Settings" at bounding box center [713, 103] width 114 height 15
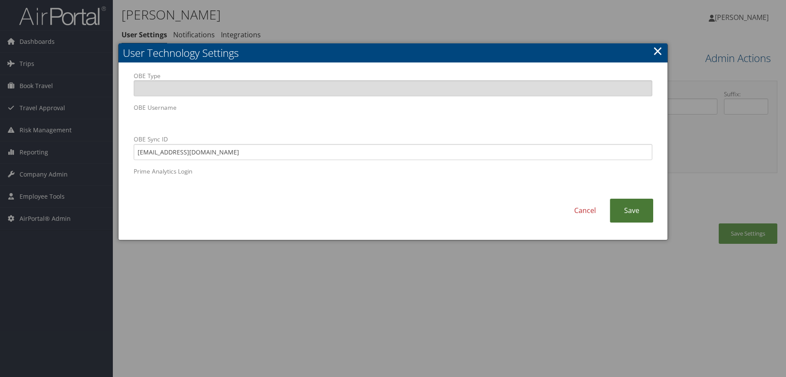
click at [637, 207] on link "Save" at bounding box center [631, 211] width 43 height 24
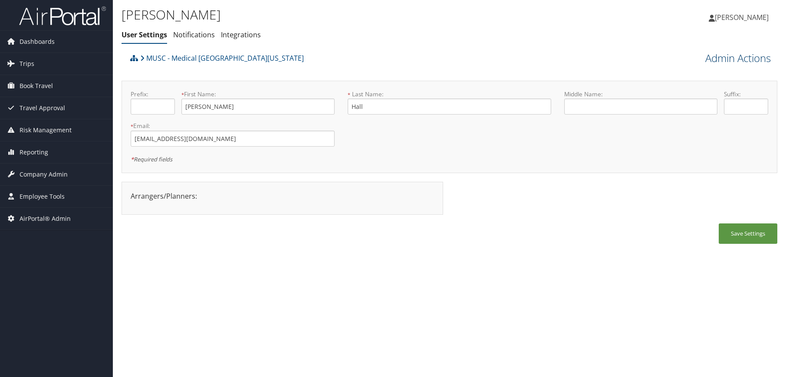
click at [729, 64] on link "Admin Actions" at bounding box center [738, 58] width 66 height 15
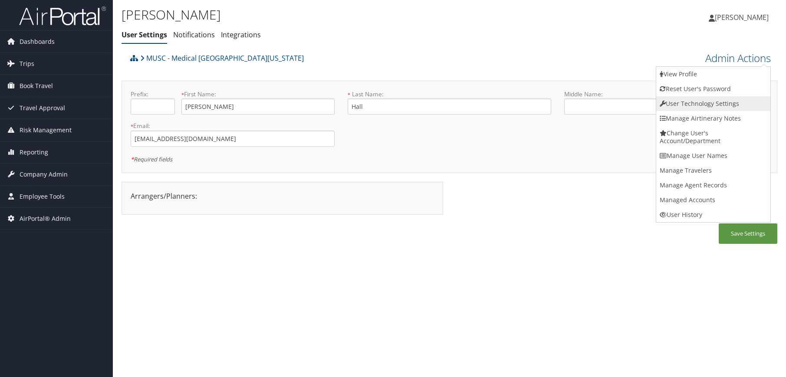
click at [723, 102] on link "User Technology Settings" at bounding box center [713, 103] width 114 height 15
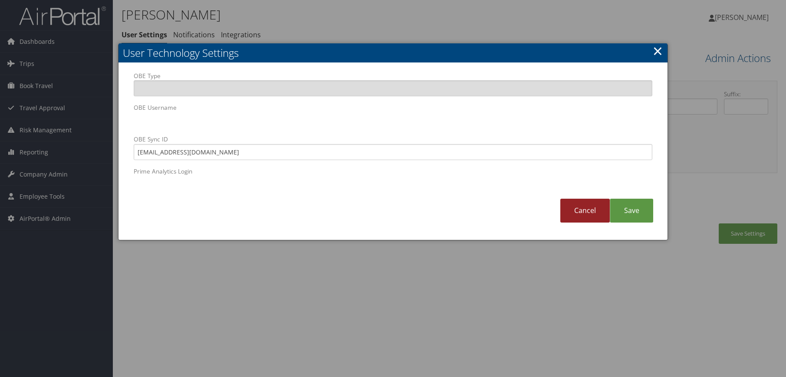
click at [590, 205] on link "Cancel" at bounding box center [584, 211] width 49 height 24
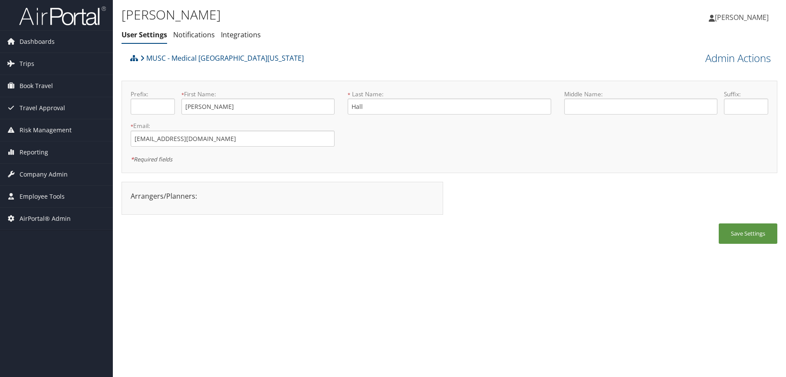
click at [534, 338] on div "Lyndsay Hall User Settings Notifications Integrations User Settings Notificatio…" at bounding box center [449, 188] width 673 height 377
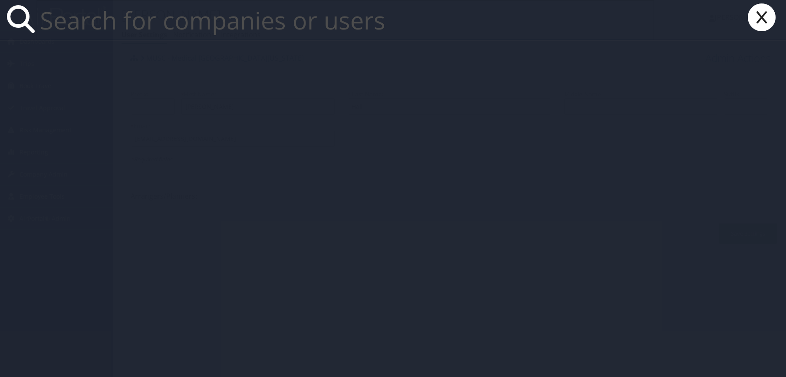
paste input "ulmerh@musc.edu"
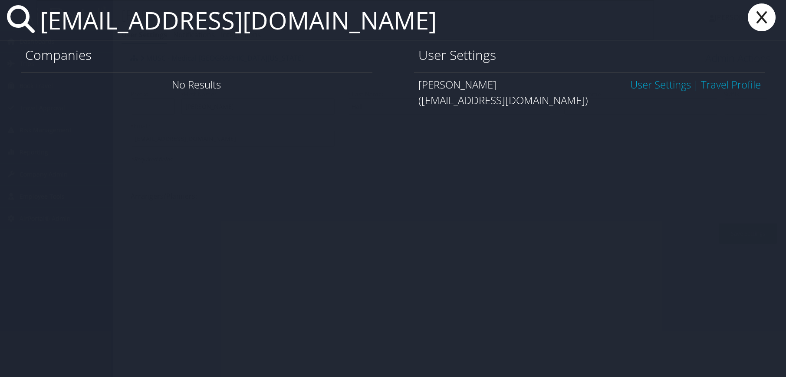
type input "ulmerh@musc.edu"
click at [655, 88] on link "User Settings" at bounding box center [660, 84] width 61 height 14
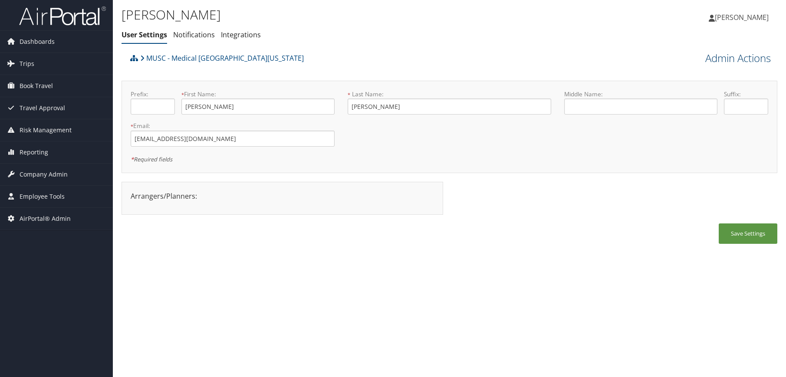
click at [765, 62] on link "Admin Actions" at bounding box center [738, 58] width 66 height 15
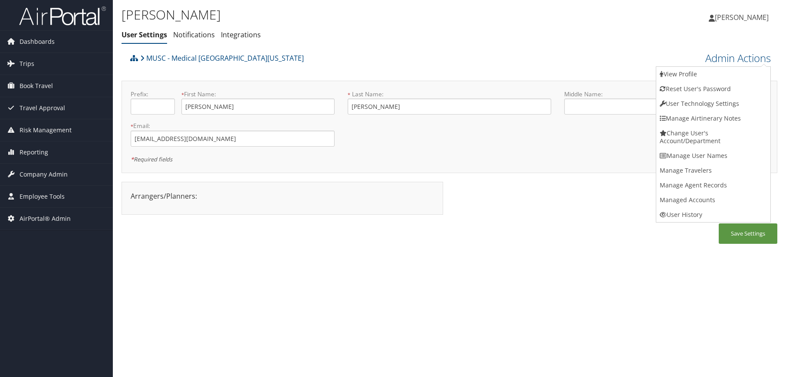
drag, startPoint x: 727, startPoint y: 92, endPoint x: 579, endPoint y: 158, distance: 162.4
click at [691, 175] on ul "View Profile Reset User's Password Confirm Reset User's Password Cancel Confirm…" at bounding box center [713, 144] width 115 height 156
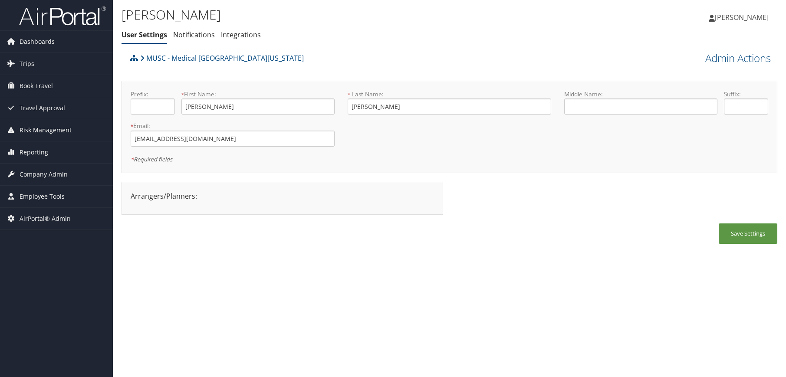
drag, startPoint x: 533, startPoint y: 237, endPoint x: 537, endPoint y: 232, distance: 6.5
click at [534, 236] on div "Save Settings" at bounding box center [450, 238] width 656 height 29
click at [750, 57] on link "Admin Actions" at bounding box center [738, 58] width 66 height 15
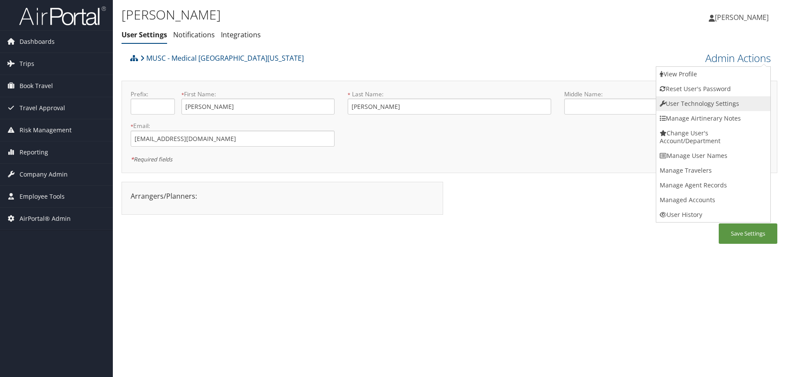
click at [721, 106] on link "User Technology Settings" at bounding box center [713, 103] width 114 height 15
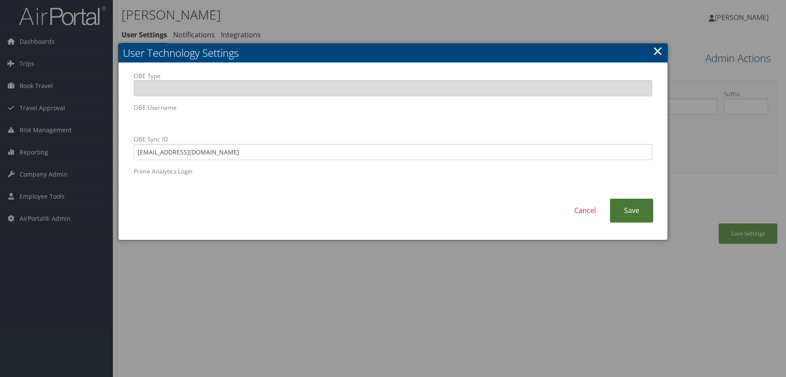
click at [633, 213] on link "Save" at bounding box center [631, 211] width 43 height 24
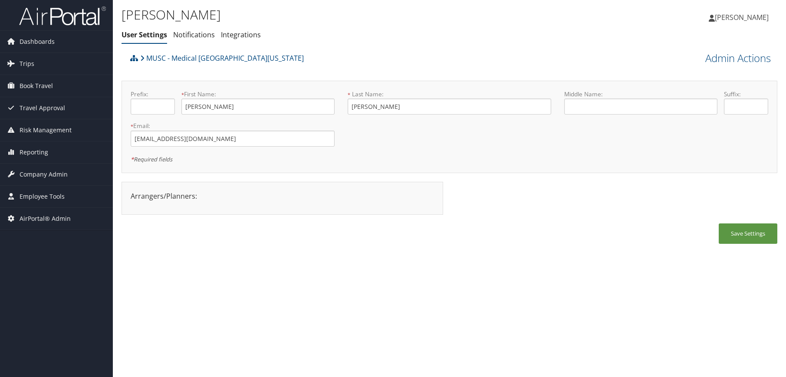
click at [572, 272] on div "Helen Ulmer User Settings Notifications Integrations User Settings Notification…" at bounding box center [449, 188] width 673 height 377
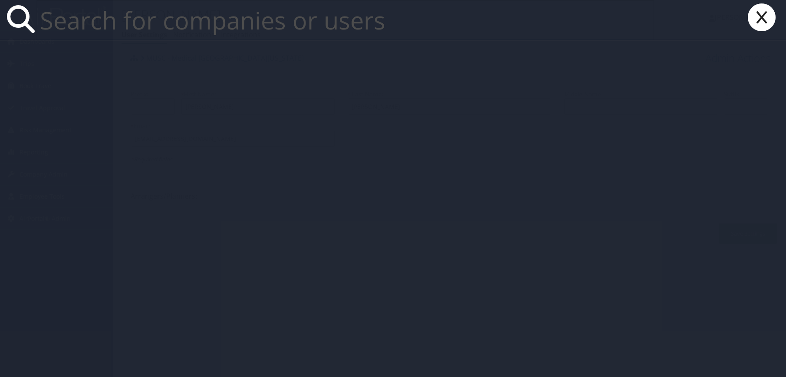
paste input "rootje@musc.edu"
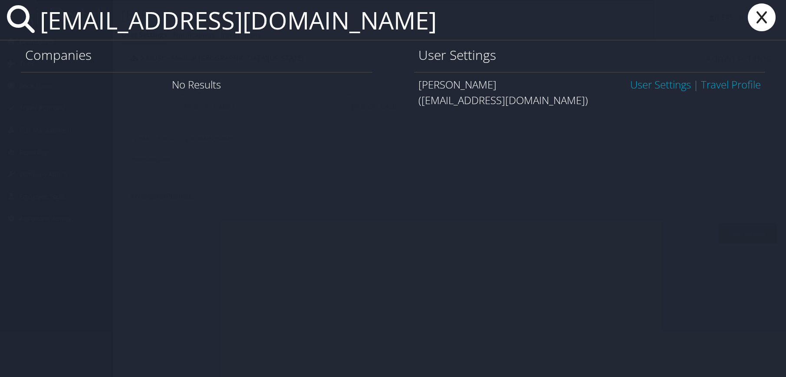
type input "rootje@musc.edu"
click at [667, 87] on link "User Settings" at bounding box center [660, 84] width 61 height 14
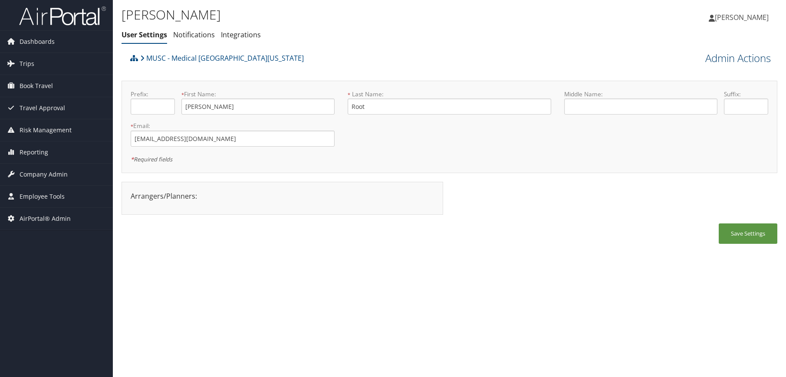
click at [737, 63] on link "Admin Actions" at bounding box center [738, 58] width 66 height 15
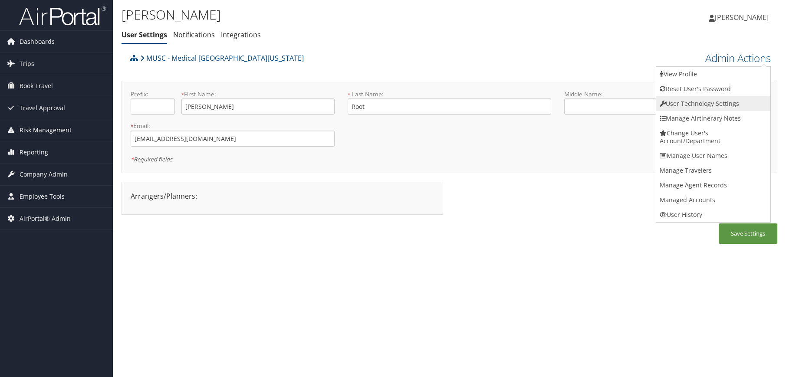
click at [705, 101] on link "User Technology Settings" at bounding box center [713, 103] width 114 height 15
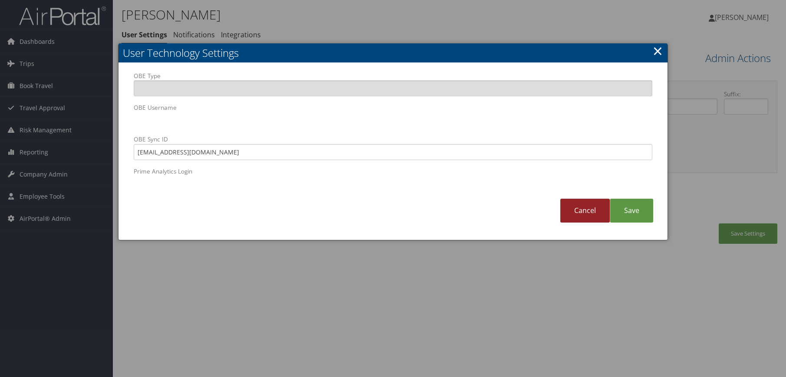
click at [577, 211] on link "Cancel" at bounding box center [584, 211] width 49 height 24
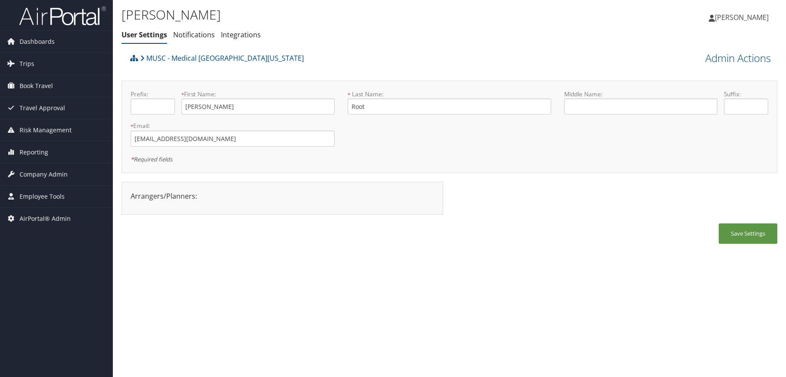
click at [491, 293] on div "Jennifer Root User Settings Notifications Integrations User Settings Notificati…" at bounding box center [449, 188] width 673 height 377
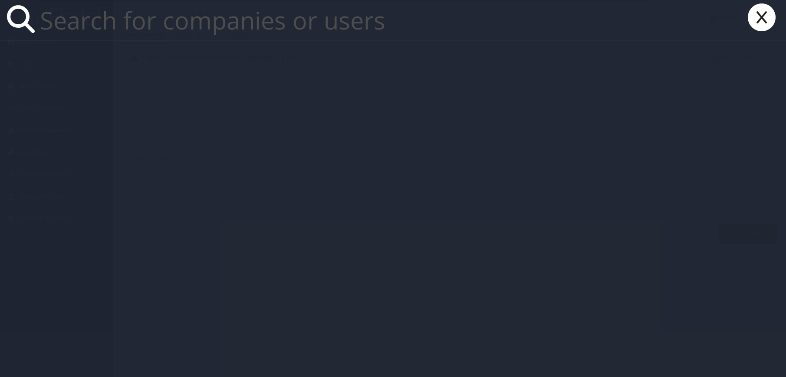
paste input "ansongj@musc.edu"
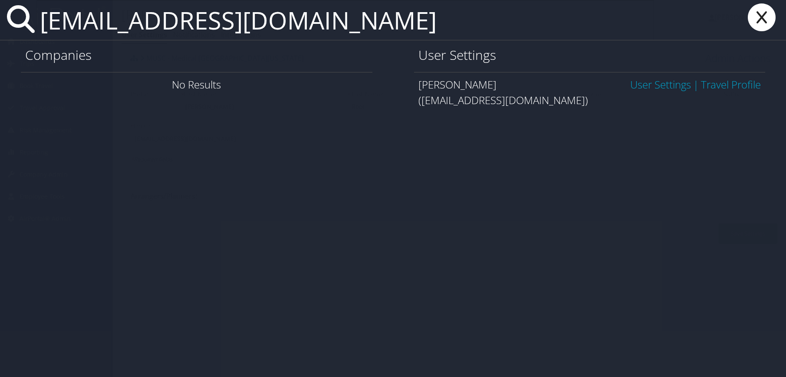
type input "ansongj@musc.edu"
click at [680, 84] on link "User Settings" at bounding box center [660, 84] width 61 height 14
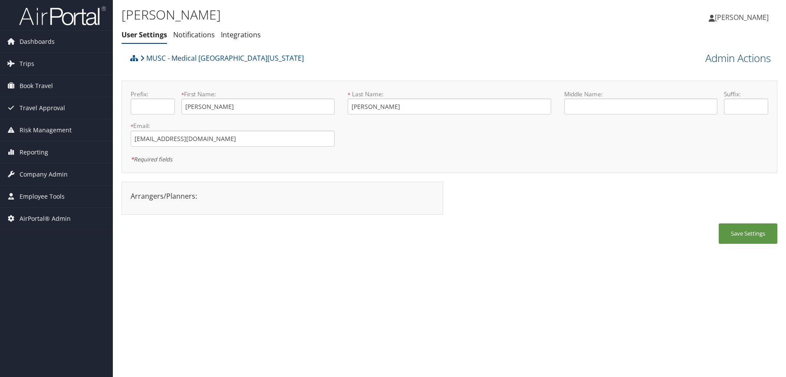
click at [750, 56] on link "Admin Actions" at bounding box center [738, 58] width 66 height 15
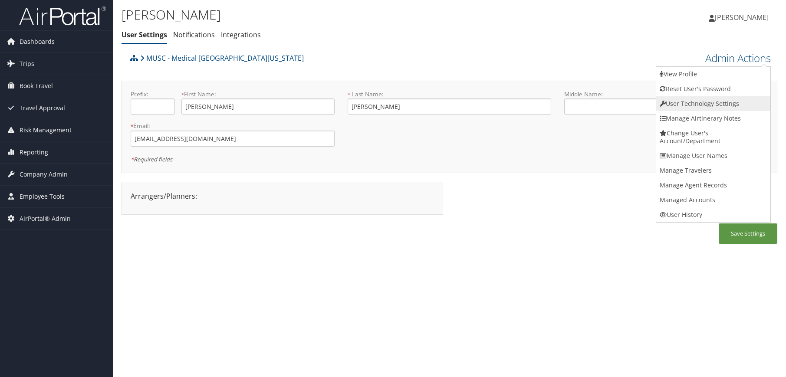
click at [704, 105] on link "User Technology Settings" at bounding box center [713, 103] width 114 height 15
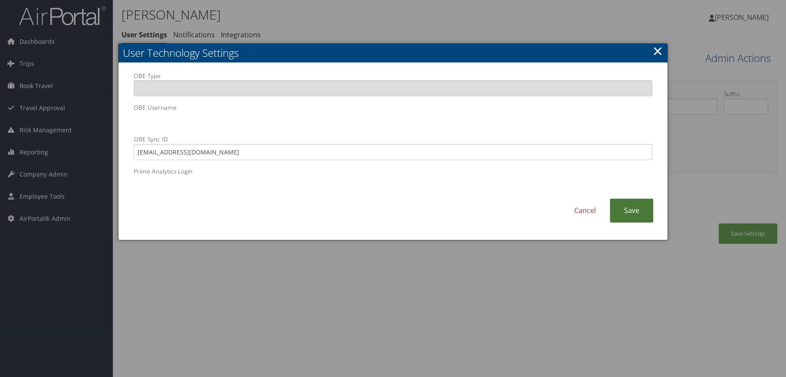
click at [631, 211] on link "Save" at bounding box center [631, 211] width 43 height 24
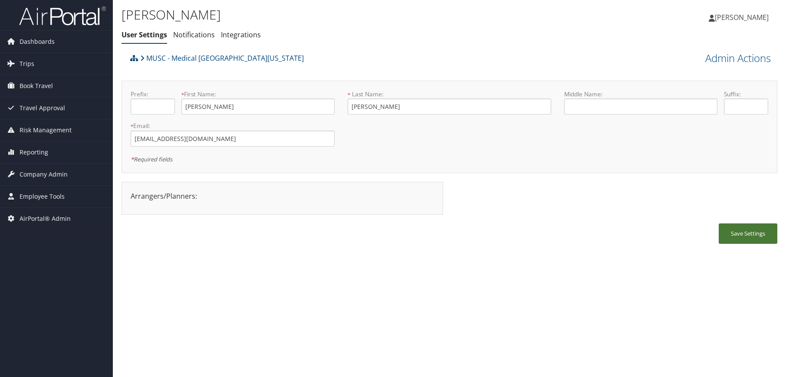
click at [753, 239] on button "Save Settings" at bounding box center [748, 234] width 59 height 20
click at [316, 263] on div "[PERSON_NAME] User Settings Notifications Integrations User Settings Notificati…" at bounding box center [449, 188] width 673 height 377
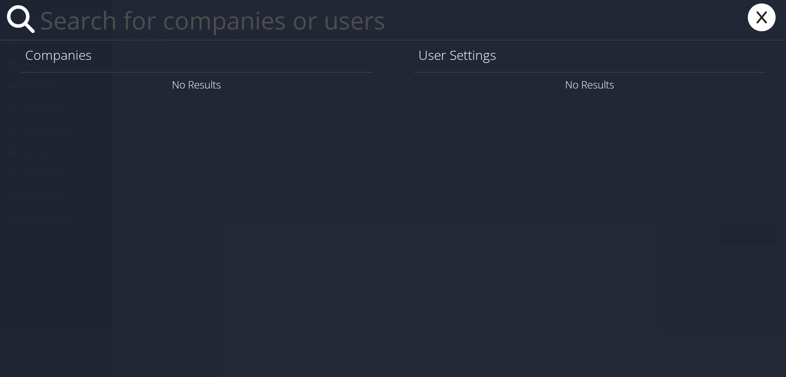
click at [186, 24] on input "text" at bounding box center [345, 20] width 618 height 40
paste input "[EMAIL_ADDRESS][DOMAIN_NAME]"
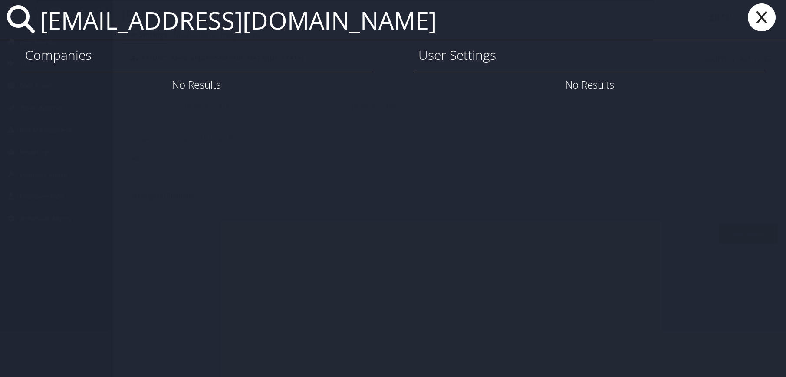
type input "[EMAIL_ADDRESS][DOMAIN_NAME]"
click at [271, 246] on div "[EMAIL_ADDRESS][DOMAIN_NAME]" at bounding box center [393, 188] width 786 height 377
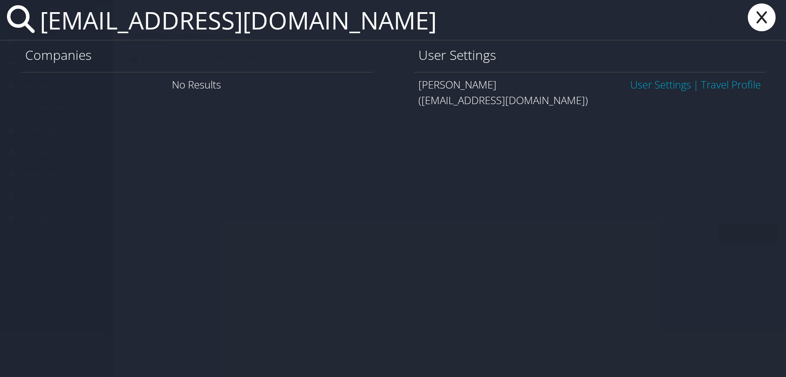
click at [664, 89] on link "User Settings" at bounding box center [660, 84] width 61 height 14
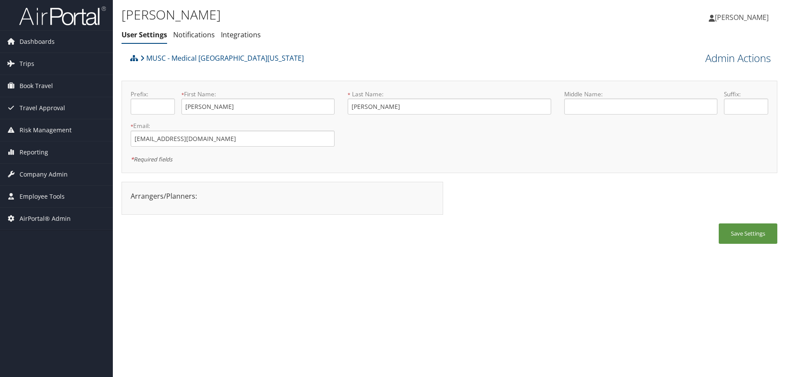
click at [720, 61] on link "Admin Actions" at bounding box center [738, 58] width 66 height 15
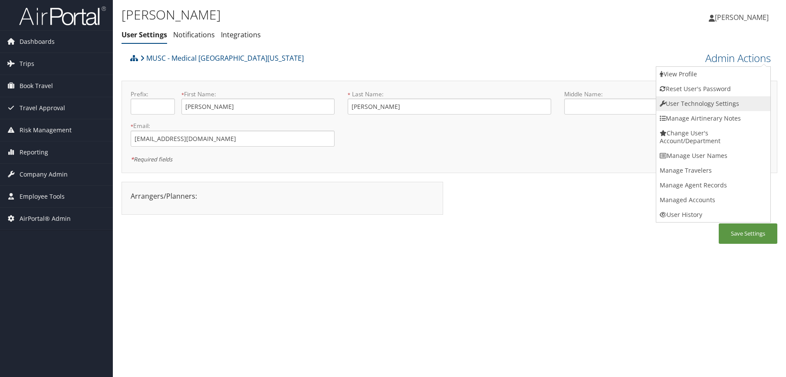
click at [692, 103] on link "User Technology Settings" at bounding box center [713, 103] width 114 height 15
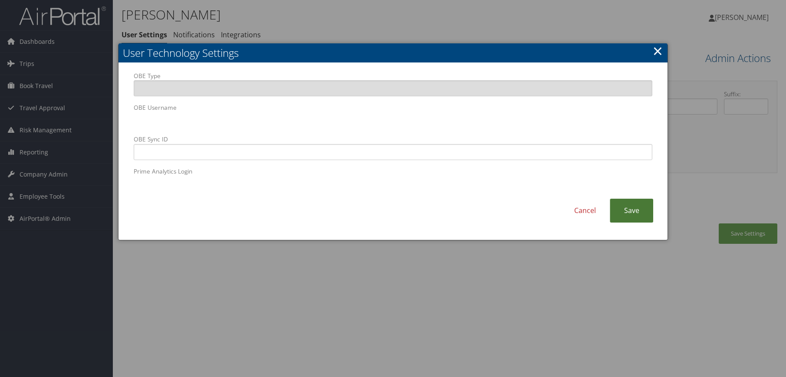
click at [639, 218] on link "Save" at bounding box center [631, 211] width 43 height 24
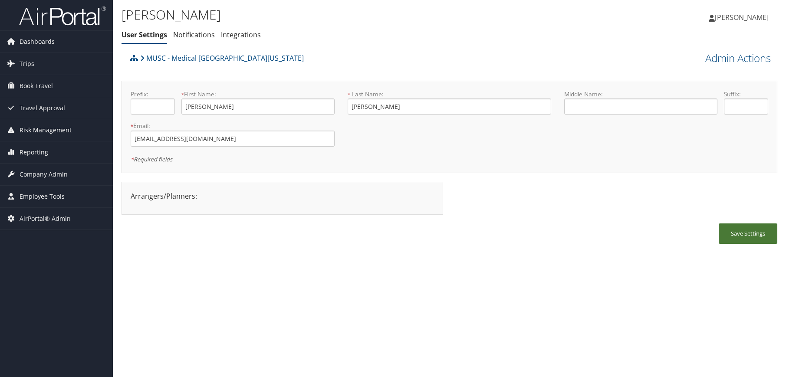
click at [750, 238] on button "Save Settings" at bounding box center [748, 234] width 59 height 20
click at [322, 279] on div "[PERSON_NAME] User Settings Notifications Integrations User Settings Notificati…" at bounding box center [449, 188] width 673 height 377
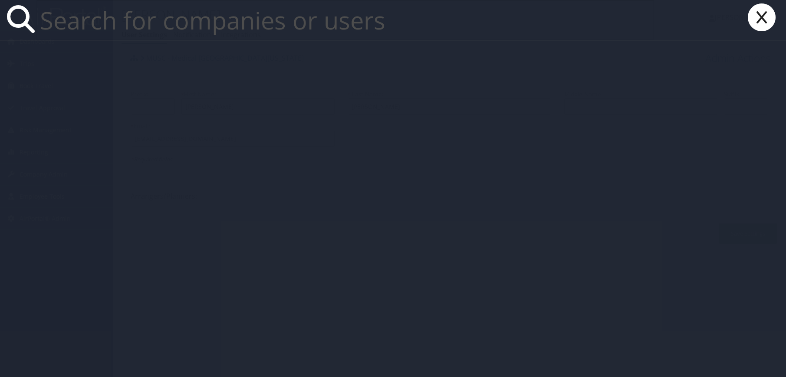
paste input "[EMAIL_ADDRESS][DOMAIN_NAME]"
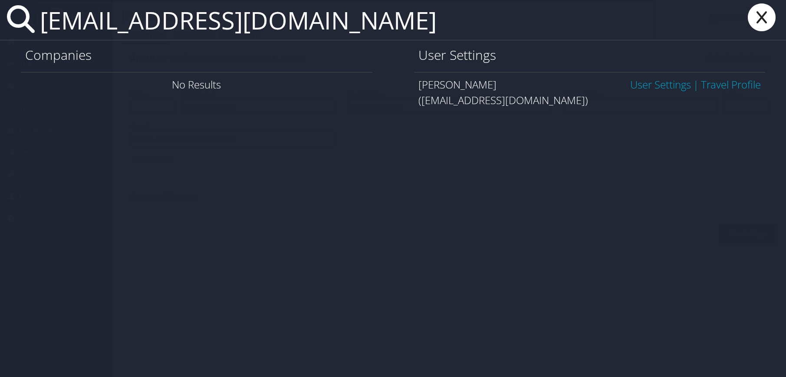
type input "[EMAIL_ADDRESS][DOMAIN_NAME]"
click at [651, 89] on link "User Settings" at bounding box center [660, 84] width 61 height 14
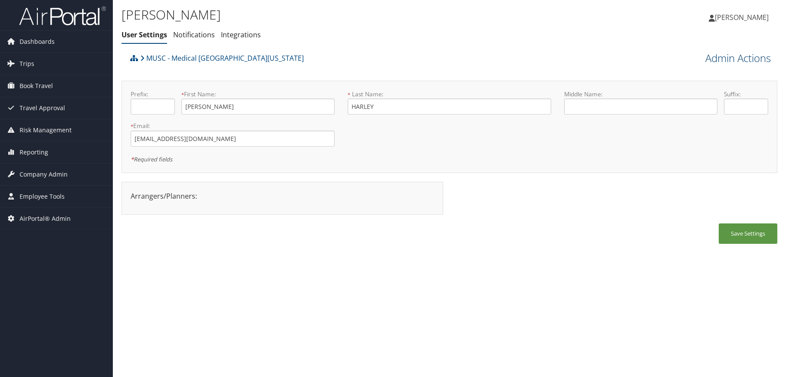
click at [726, 57] on link "Admin Actions" at bounding box center [738, 58] width 66 height 15
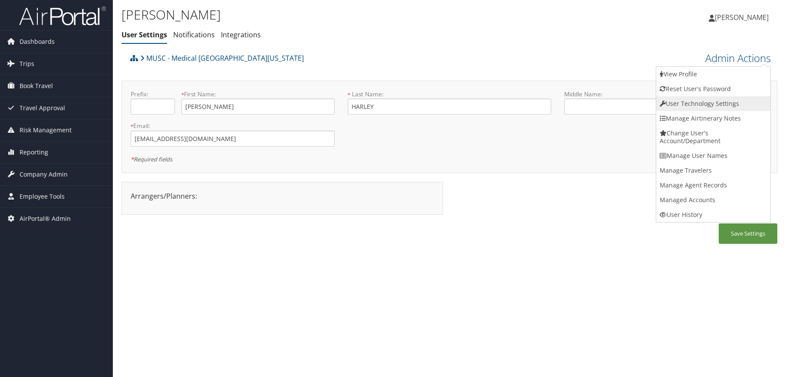
click at [688, 102] on link "User Technology Settings" at bounding box center [713, 103] width 114 height 15
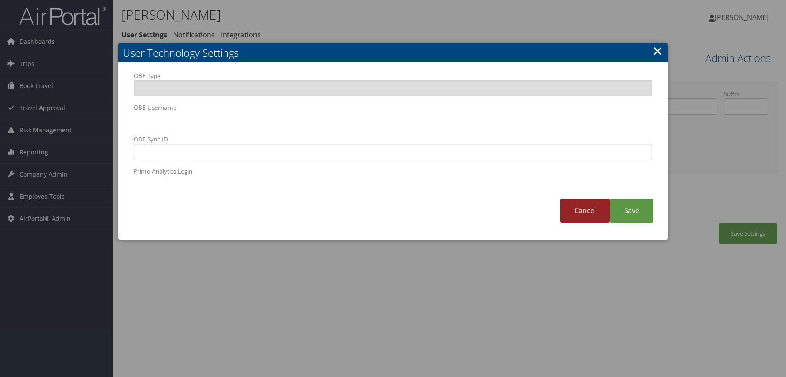
click at [593, 215] on link "Cancel" at bounding box center [584, 211] width 49 height 24
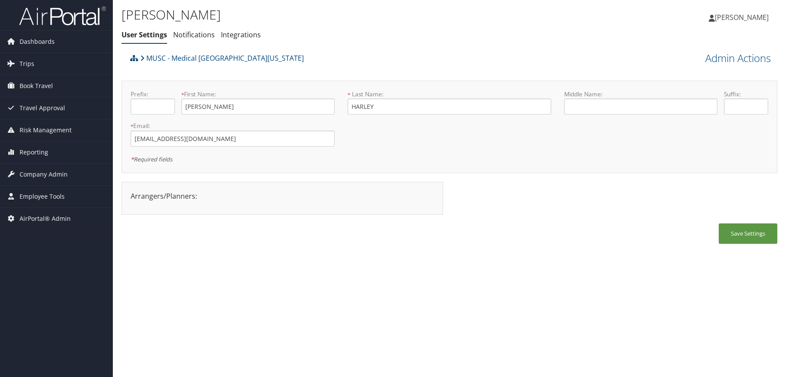
drag, startPoint x: 704, startPoint y: 346, endPoint x: 699, endPoint y: 340, distance: 8.0
click at [704, 346] on div "DESMOND HARLEY User Settings Notifications Integrations User Settings Notificat…" at bounding box center [449, 188] width 673 height 377
click at [651, 297] on div "DESMOND HARLEY User Settings Notifications Integrations User Settings Notificat…" at bounding box center [449, 188] width 673 height 377
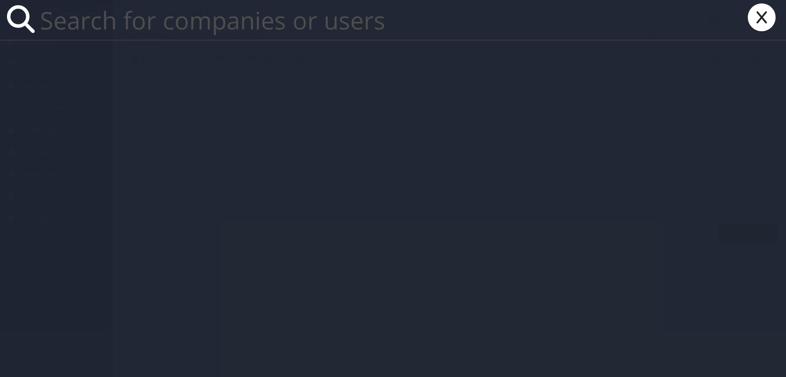
paste input "[EMAIL_ADDRESS][DOMAIN_NAME]"
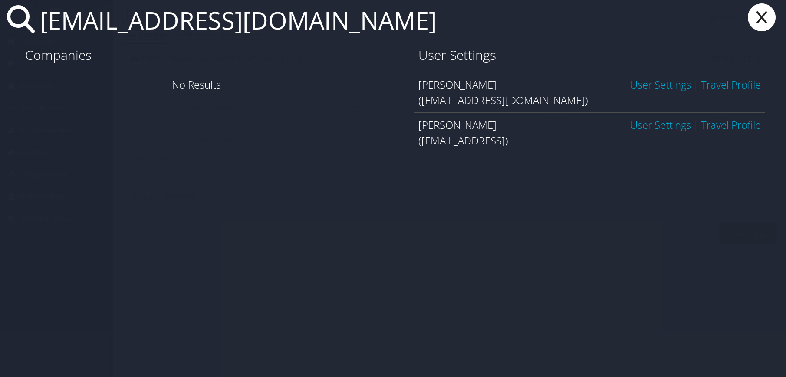
type input "[EMAIL_ADDRESS][DOMAIN_NAME]"
click at [647, 86] on link "User Settings" at bounding box center [660, 84] width 61 height 14
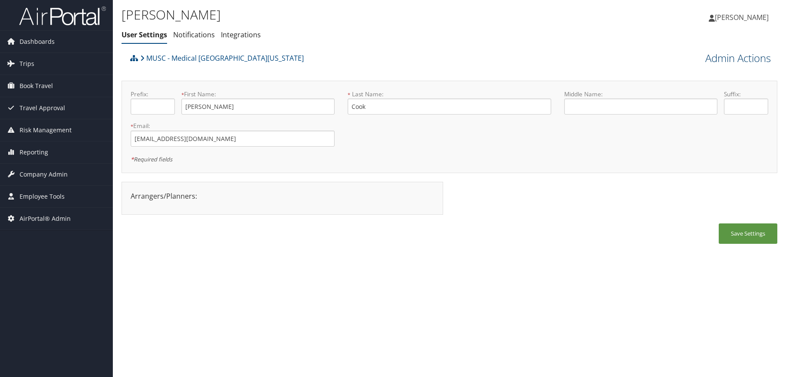
drag, startPoint x: 764, startPoint y: 60, endPoint x: 752, endPoint y: 66, distance: 13.6
click at [763, 60] on link "Admin Actions" at bounding box center [738, 58] width 66 height 15
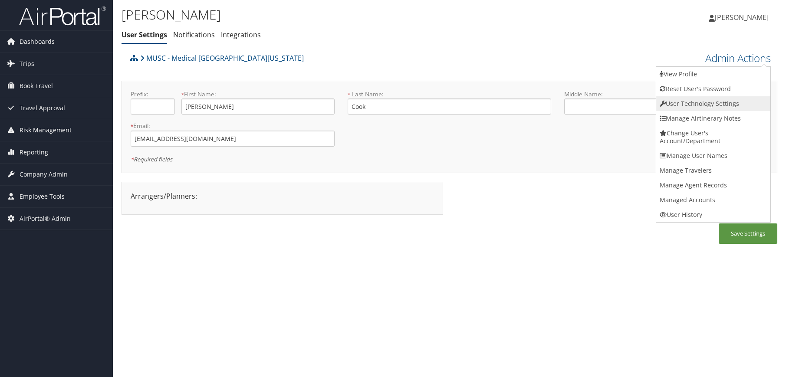
click at [721, 101] on link "User Technology Settings" at bounding box center [713, 103] width 114 height 15
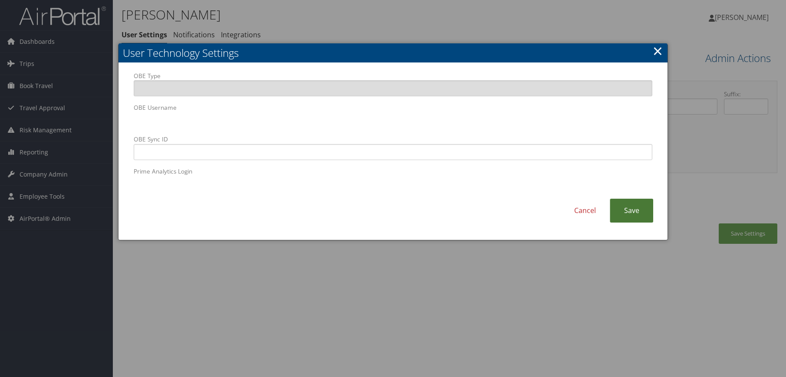
click at [650, 217] on link "Save" at bounding box center [631, 211] width 43 height 24
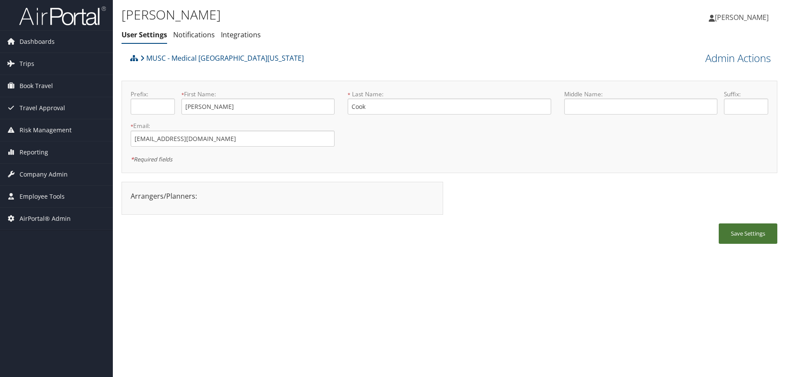
click at [747, 241] on button "Save Settings" at bounding box center [748, 234] width 59 height 20
click at [744, 60] on link "Admin Actions" at bounding box center [738, 58] width 66 height 15
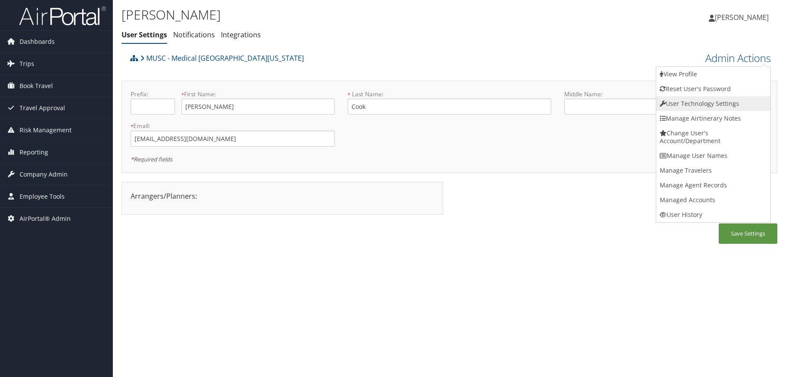
click at [704, 105] on link "User Technology Settings" at bounding box center [713, 103] width 114 height 15
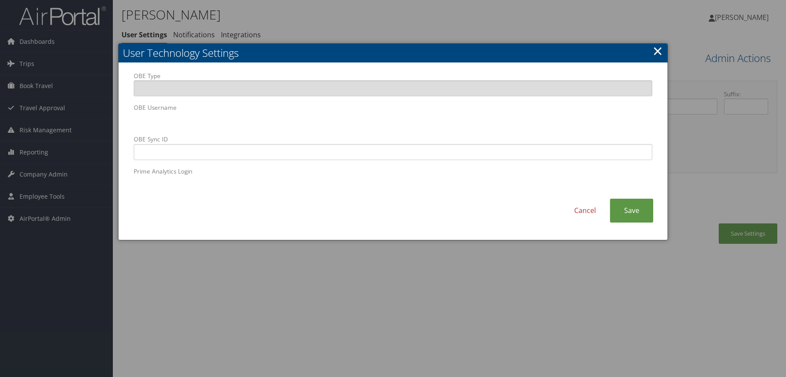
click at [59, 113] on body "Menu Dashboards ► AirPortal 360™ (Manager) AirPortal 360™ (Agent) My Travel Das…" at bounding box center [393, 188] width 786 height 377
click at [636, 211] on link "Save" at bounding box center [631, 211] width 43 height 24
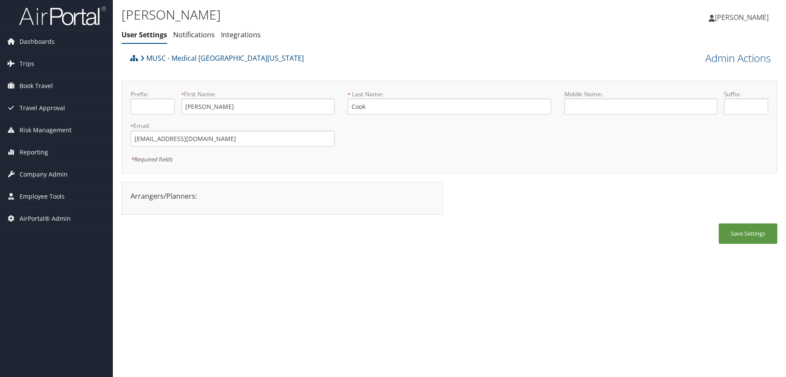
click at [434, 342] on div "Elizabeth Cook User Settings Notifications Integrations User Settings Notificat…" at bounding box center [449, 188] width 673 height 377
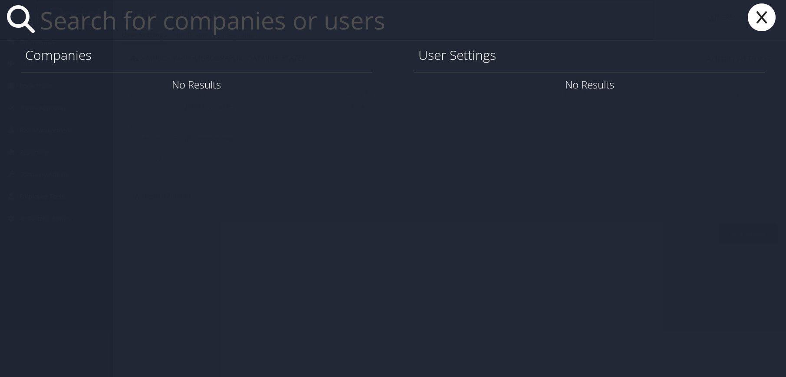
click at [87, 26] on input "text" at bounding box center [345, 20] width 618 height 40
paste input "cookel@musc.edu"
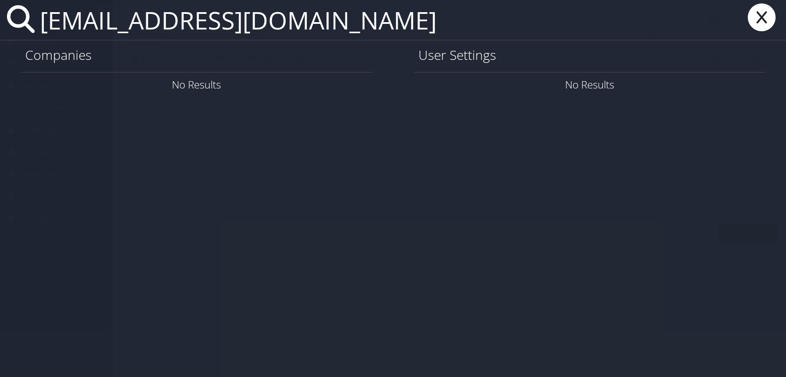
type input "cookel@musc.edu"
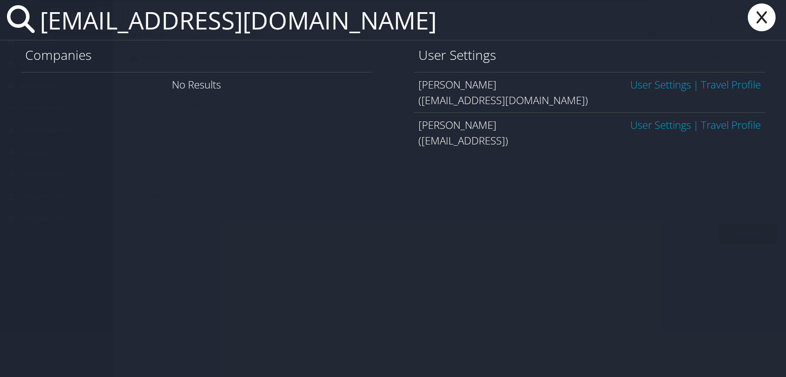
click at [648, 126] on link "User Settings" at bounding box center [660, 125] width 61 height 14
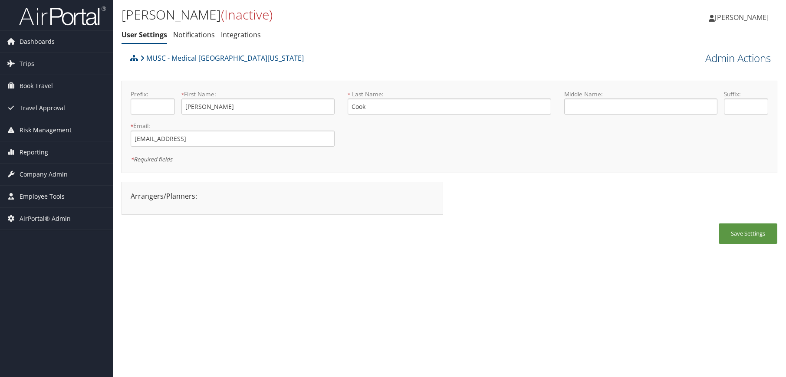
click at [738, 60] on link "Admin Actions" at bounding box center [738, 58] width 66 height 15
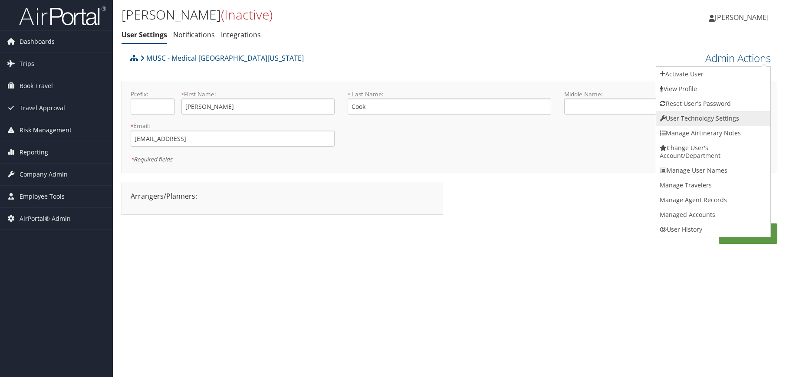
click at [716, 119] on link "User Technology Settings" at bounding box center [713, 118] width 114 height 15
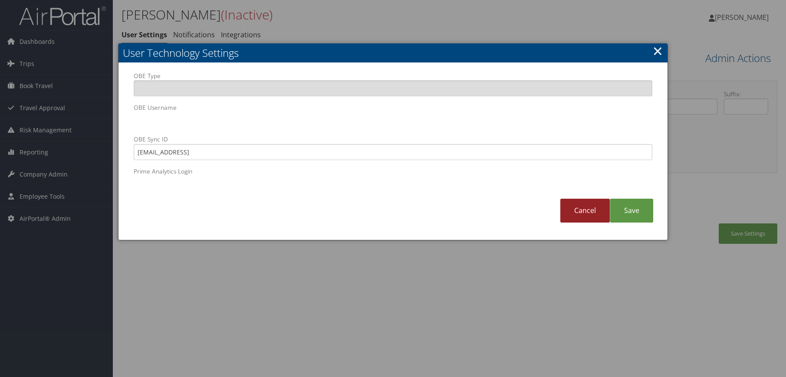
click at [594, 212] on link "Cancel" at bounding box center [584, 211] width 49 height 24
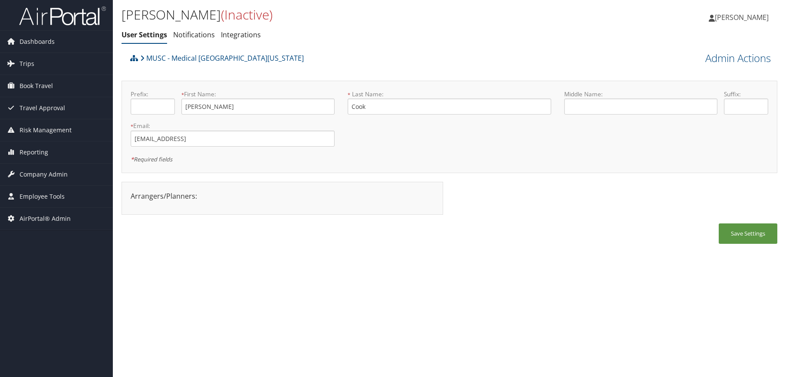
click at [365, 250] on div "Save Settings" at bounding box center [450, 238] width 656 height 29
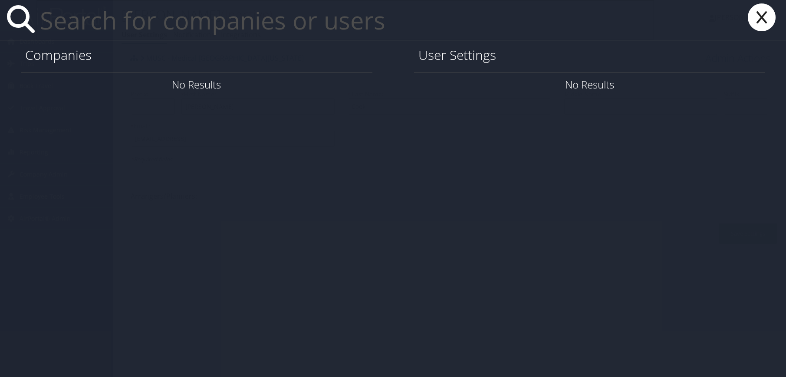
click at [163, 20] on input "text" at bounding box center [345, 20] width 618 height 40
paste input "[EMAIL_ADDRESS][DOMAIN_NAME]"
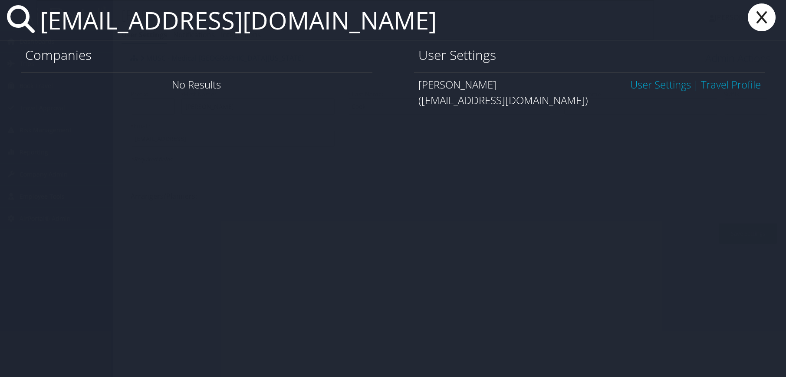
type input "MorrEliz@musc.edu"
click at [655, 88] on link "User Settings" at bounding box center [660, 84] width 61 height 14
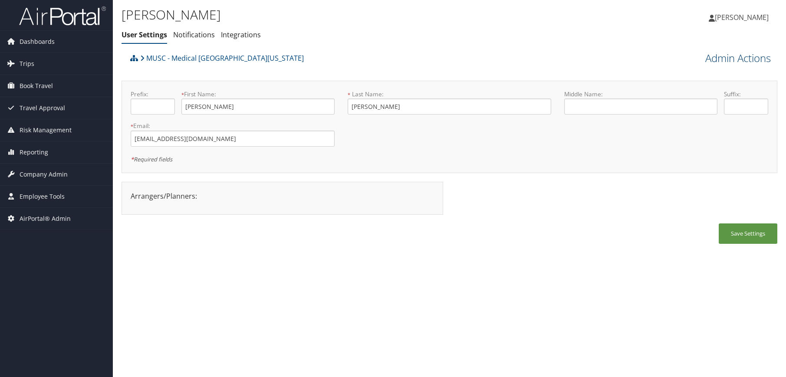
click at [746, 59] on link "Admin Actions" at bounding box center [738, 58] width 66 height 15
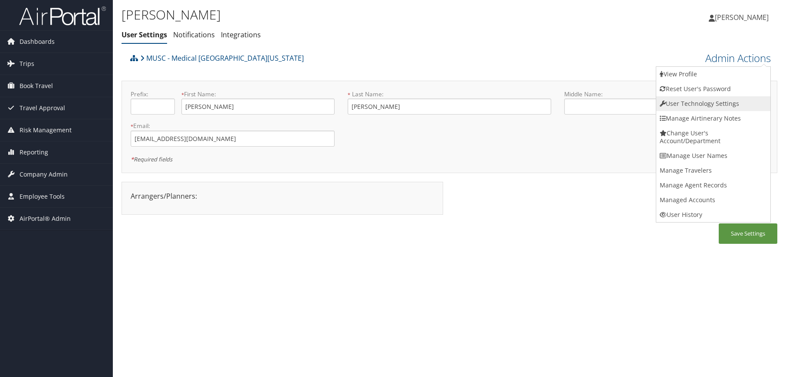
click at [722, 101] on link "User Technology Settings" at bounding box center [713, 103] width 114 height 15
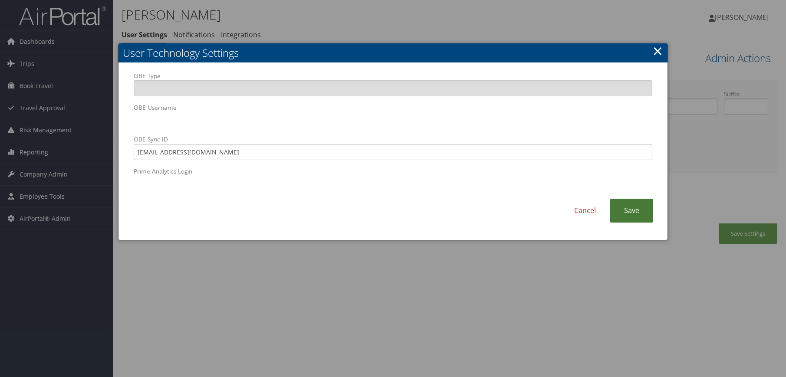
click at [643, 215] on link "Save" at bounding box center [631, 211] width 43 height 24
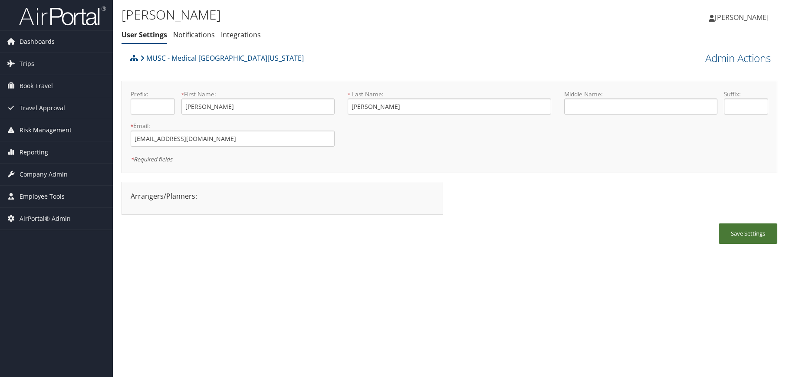
click at [726, 238] on button "Save Settings" at bounding box center [748, 234] width 59 height 20
click at [692, 260] on div "Elizabeth Morris User Settings Notifications Integrations User Settings Notific…" at bounding box center [449, 188] width 673 height 377
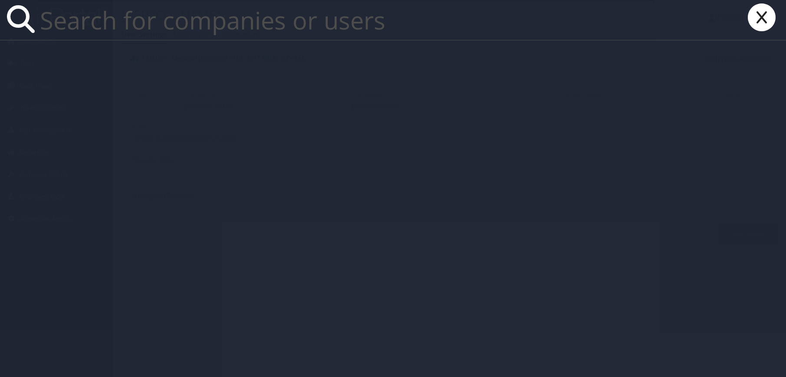
paste input "[EMAIL_ADDRESS][DOMAIN_NAME]"
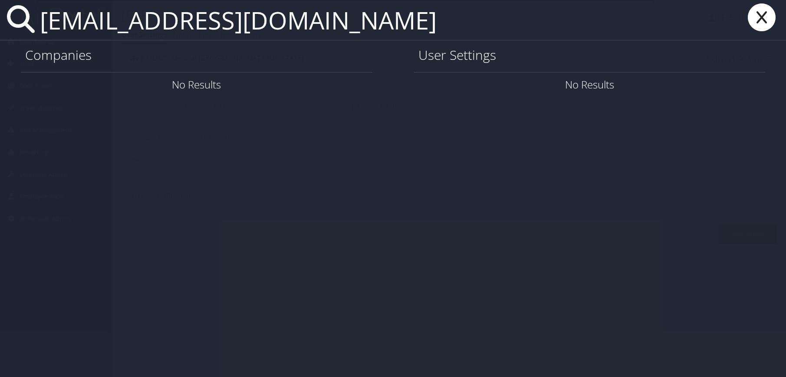
drag, startPoint x: 325, startPoint y: 29, endPoint x: 46, endPoint y: 27, distance: 278.7
click at [46, 27] on input "[EMAIL_ADDRESS][DOMAIN_NAME]" at bounding box center [345, 20] width 618 height 40
paste input "willkati"
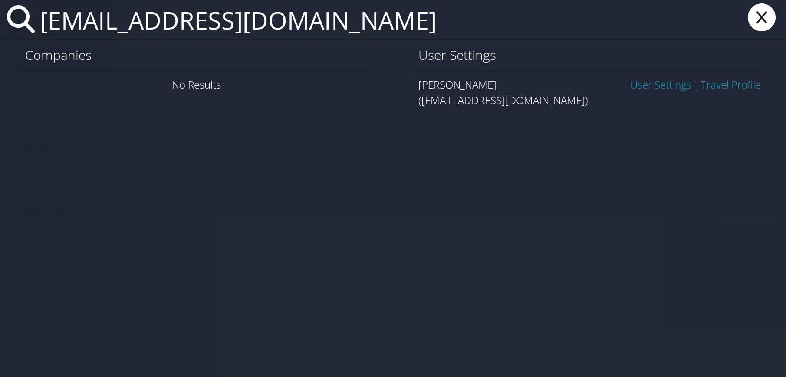
type input "[EMAIL_ADDRESS][DOMAIN_NAME]"
click at [655, 86] on link "User Settings" at bounding box center [660, 84] width 61 height 14
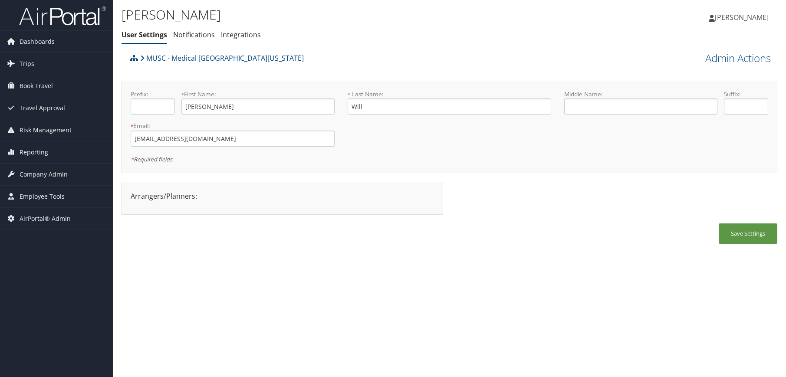
click at [507, 252] on div "Save Settings" at bounding box center [450, 238] width 656 height 29
click at [728, 59] on link "Admin Actions" at bounding box center [738, 58] width 66 height 15
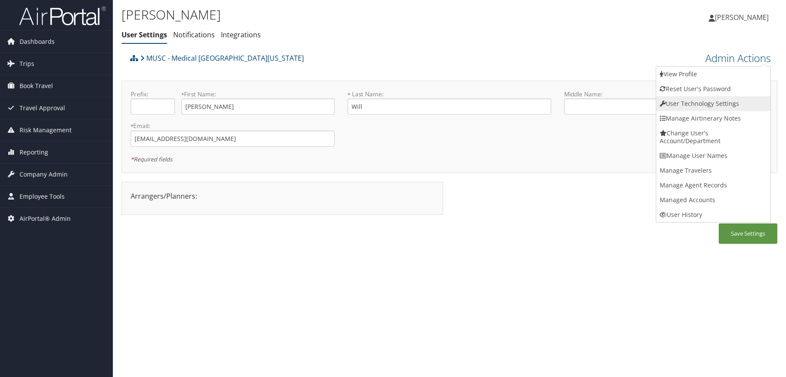
click at [712, 96] on link "User Technology Settings" at bounding box center [713, 103] width 114 height 15
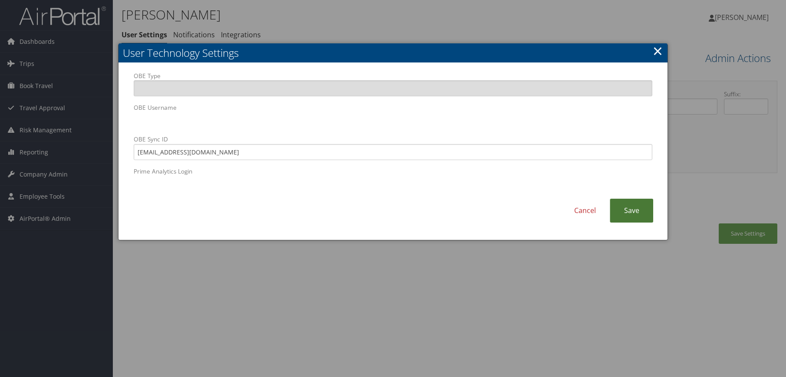
click at [629, 215] on link "Save" at bounding box center [631, 211] width 43 height 24
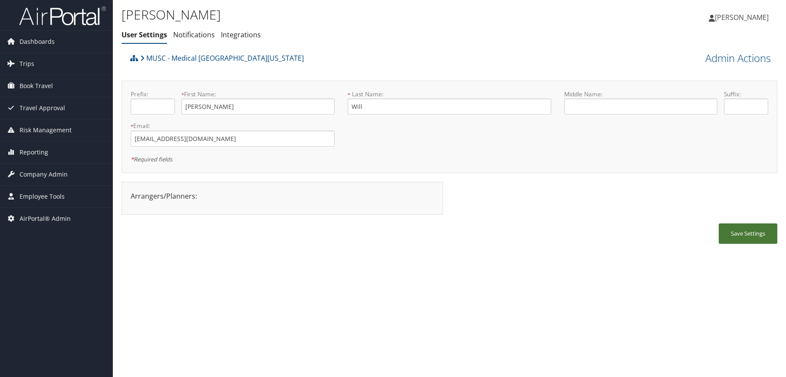
click at [759, 240] on button "Save Settings" at bounding box center [748, 234] width 59 height 20
click at [421, 303] on div "[PERSON_NAME] User Settings Notifications Integrations User Settings Notificati…" at bounding box center [449, 188] width 673 height 377
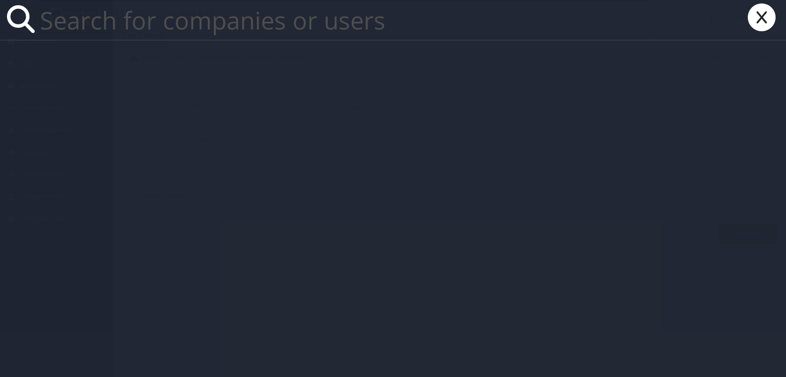
paste input "[EMAIL_ADDRESS][DOMAIN_NAME]"
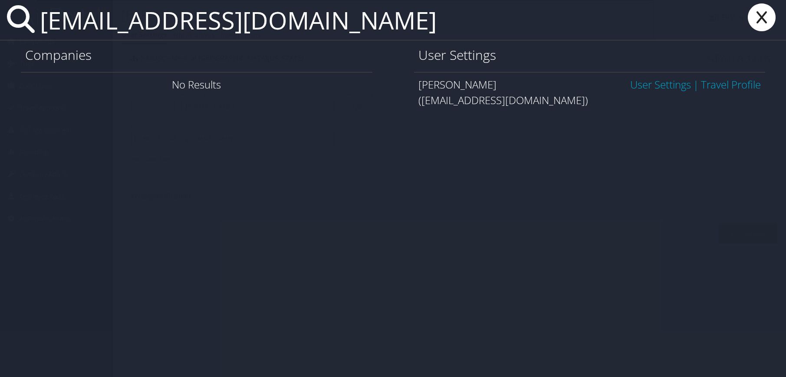
type input "[EMAIL_ADDRESS][DOMAIN_NAME]"
click at [674, 86] on link "User Settings" at bounding box center [660, 84] width 61 height 14
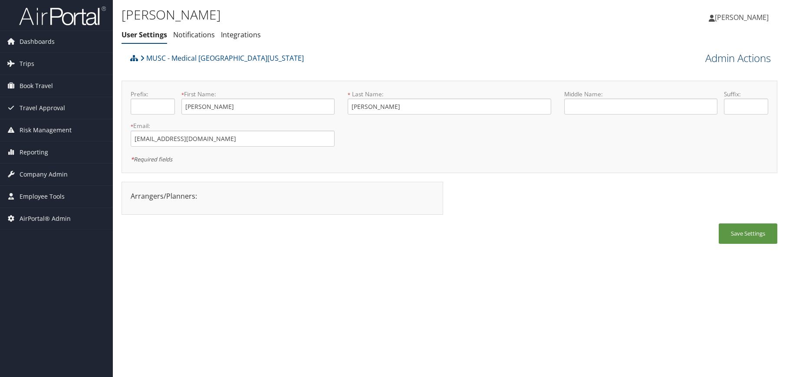
click at [721, 61] on link "Admin Actions" at bounding box center [738, 58] width 66 height 15
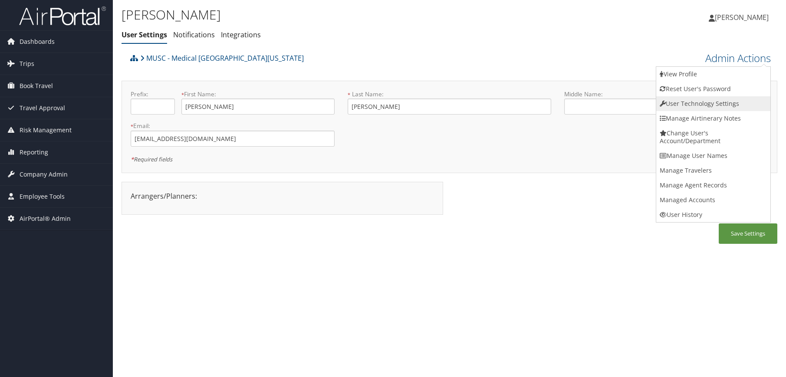
click at [707, 100] on link "User Technology Settings" at bounding box center [713, 103] width 114 height 15
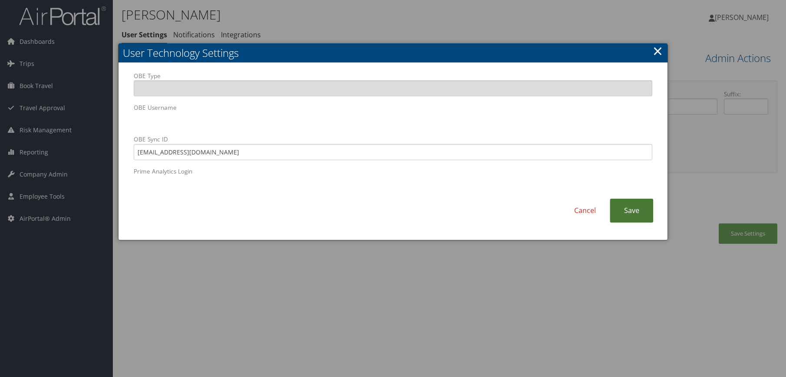
click at [632, 212] on link "Save" at bounding box center [631, 211] width 43 height 24
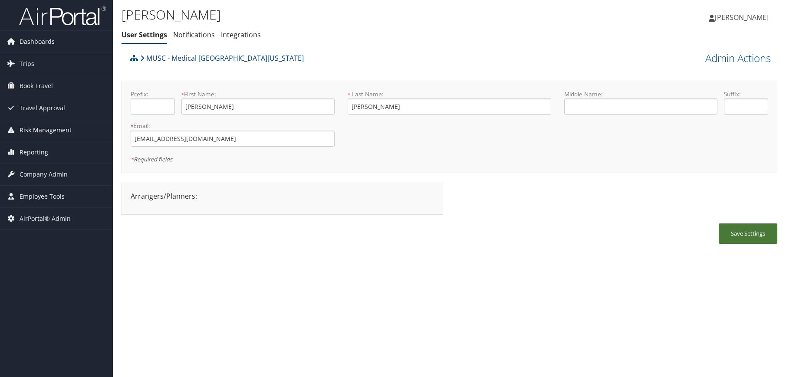
click at [733, 241] on button "Save Settings" at bounding box center [748, 234] width 59 height 20
click at [387, 272] on div "Pamela Cannon User Settings Notifications Integrations User Settings Notificati…" at bounding box center [449, 188] width 673 height 377
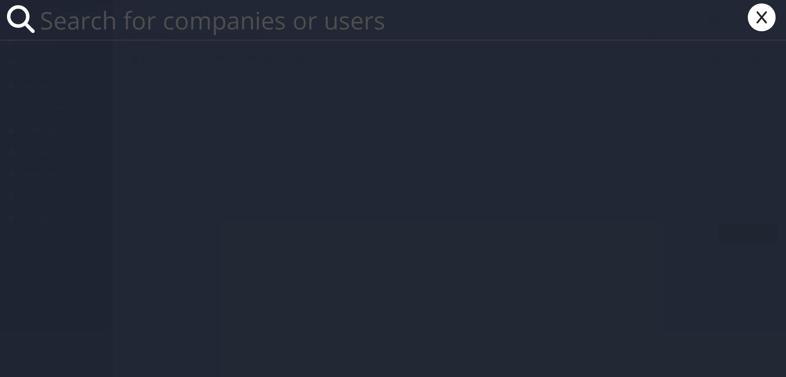
paste input "[PERSON_NAME][EMAIL_ADDRESS][DOMAIN_NAME]"
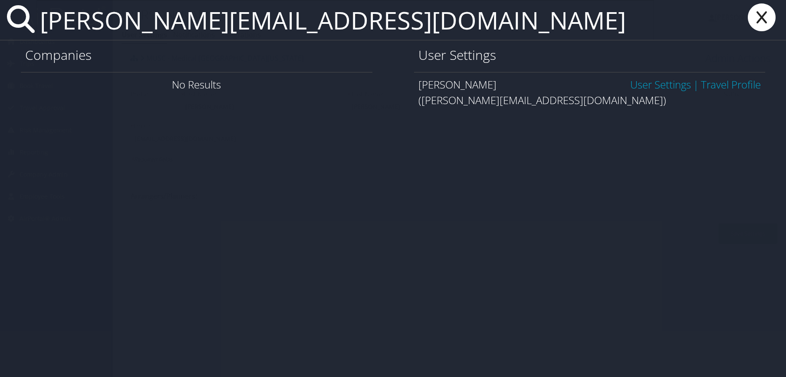
type input "[PERSON_NAME][EMAIL_ADDRESS][DOMAIN_NAME]"
click at [662, 84] on link "User Settings" at bounding box center [660, 84] width 61 height 14
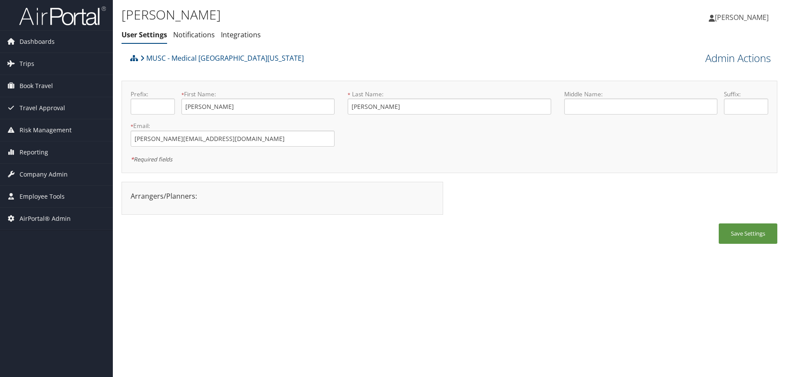
click at [754, 62] on link "Admin Actions" at bounding box center [738, 58] width 66 height 15
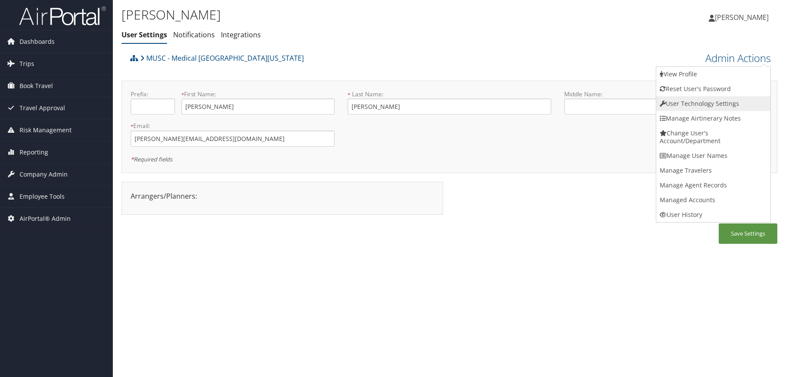
click at [735, 108] on link "User Technology Settings" at bounding box center [713, 103] width 114 height 15
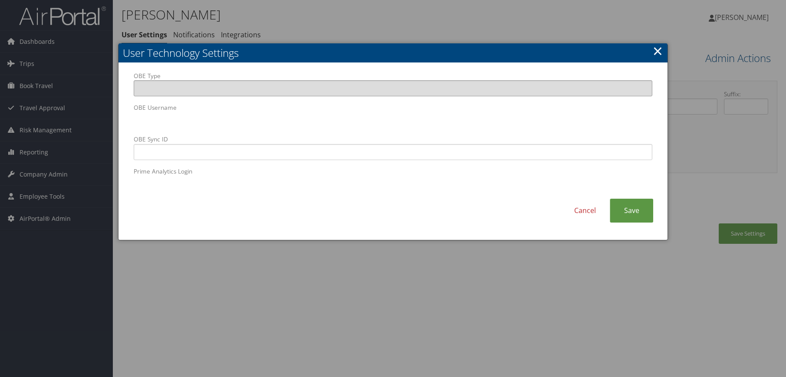
click at [184, 88] on input "OBE Type" at bounding box center [393, 88] width 519 height 16
click at [90, 115] on body "Menu Dashboards ► AirPortal 360™ (Manager) AirPortal 360™ (Agent) My Travel Das…" at bounding box center [393, 188] width 786 height 377
click at [625, 217] on link "Save" at bounding box center [631, 211] width 43 height 24
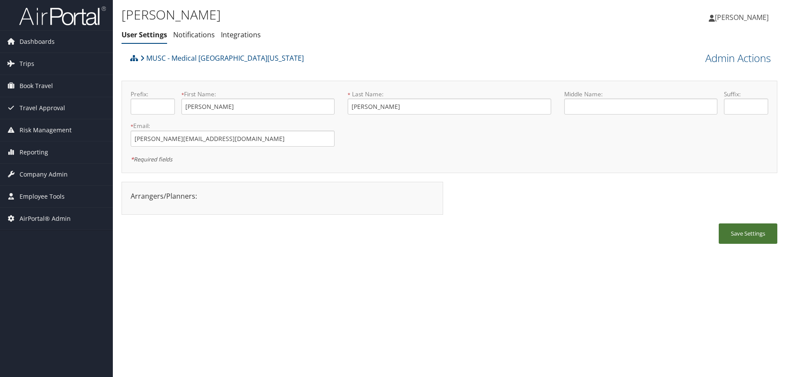
click at [726, 233] on button "Save Settings" at bounding box center [748, 234] width 59 height 20
click at [405, 258] on div "Tionna Vassell User Settings Notifications Integrations User Settings Notificat…" at bounding box center [449, 188] width 673 height 377
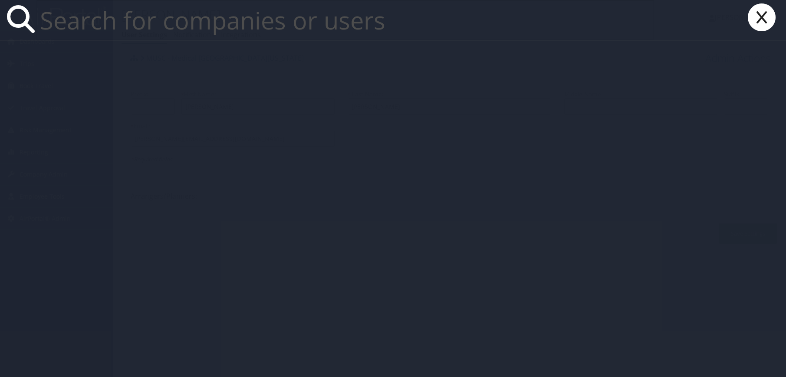
paste input "scottadr@musc.edu"
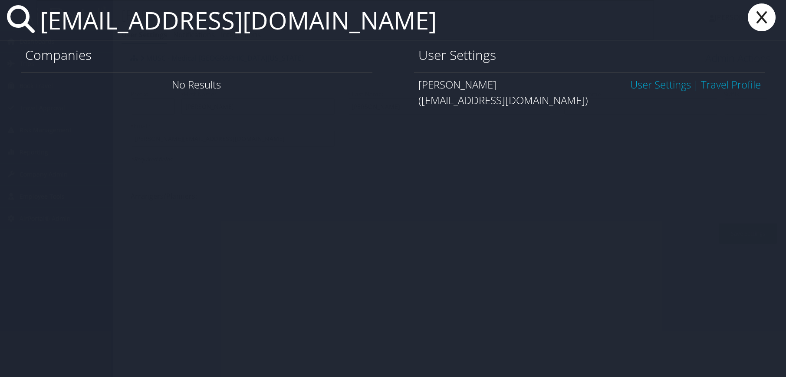
type input "scottadr@musc.edu"
click at [659, 82] on link "User Settings" at bounding box center [660, 84] width 61 height 14
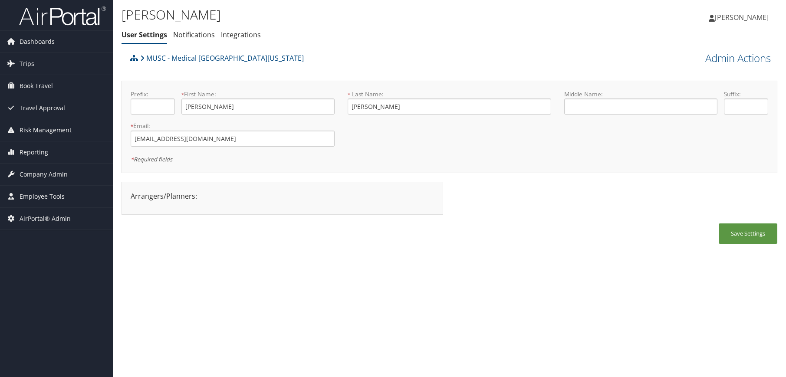
click at [724, 60] on link "Admin Actions" at bounding box center [738, 58] width 66 height 15
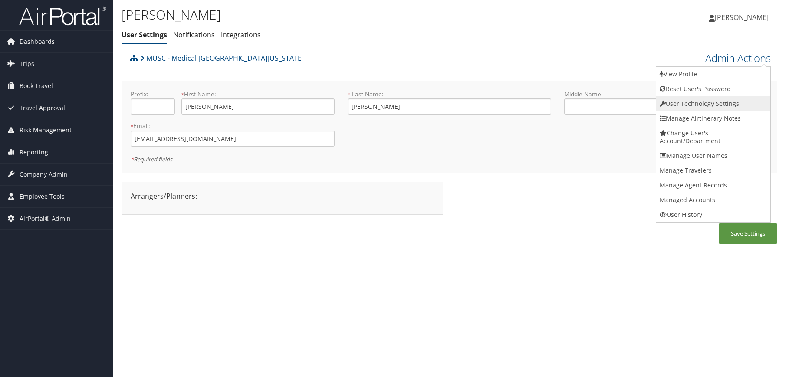
click at [714, 101] on link "User Technology Settings" at bounding box center [713, 103] width 114 height 15
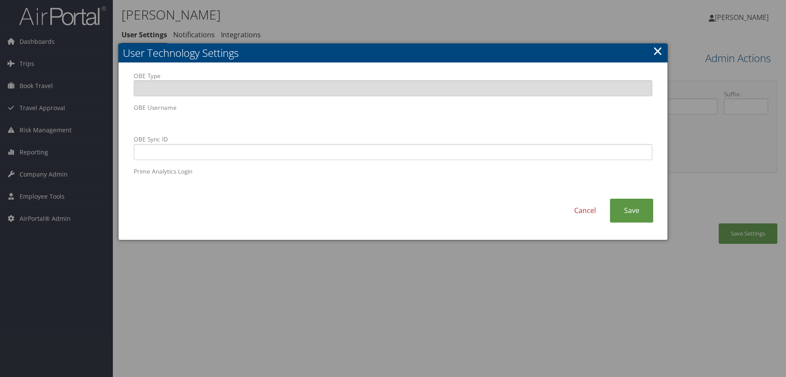
click at [0, 110] on html "Menu Dashboards ► AirPortal 360™ (Manager) AirPortal 360™ (Agent) My Travel Das…" at bounding box center [393, 188] width 786 height 377
click at [632, 217] on link "Save" at bounding box center [631, 211] width 43 height 24
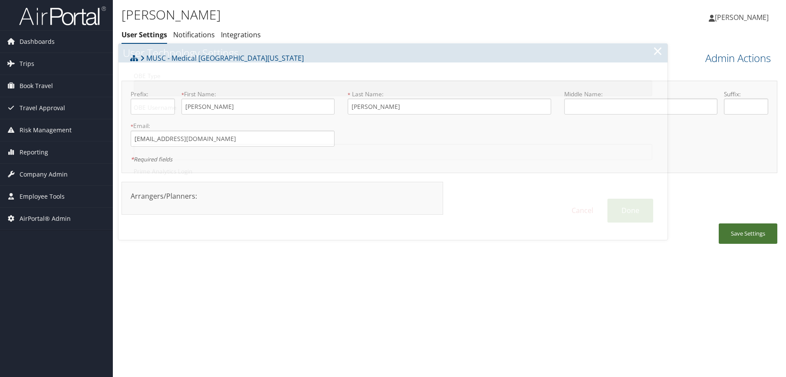
click at [746, 235] on button "Save Settings" at bounding box center [748, 234] width 59 height 20
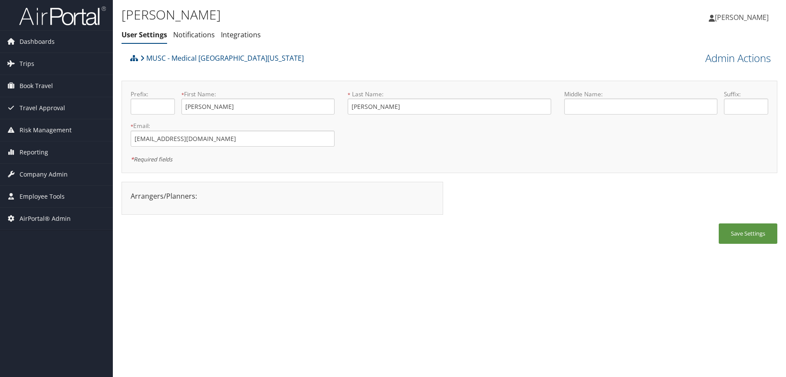
click at [358, 286] on div "[PERSON_NAME] User Settings Notifications Integrations User Settings Notificati…" at bounding box center [449, 188] width 673 height 377
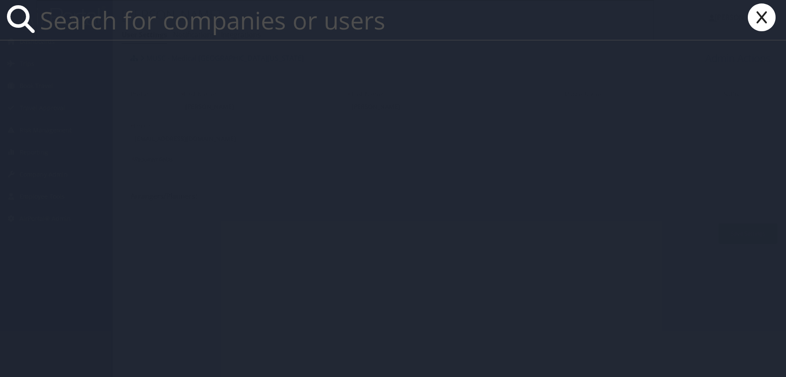
paste input "[EMAIL_ADDRESS][DOMAIN_NAME]"
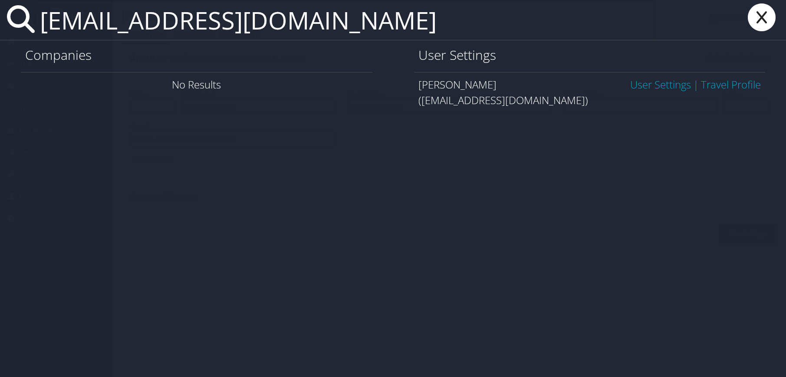
type input "[EMAIL_ADDRESS][DOMAIN_NAME]"
click at [649, 87] on link "User Settings" at bounding box center [660, 84] width 61 height 14
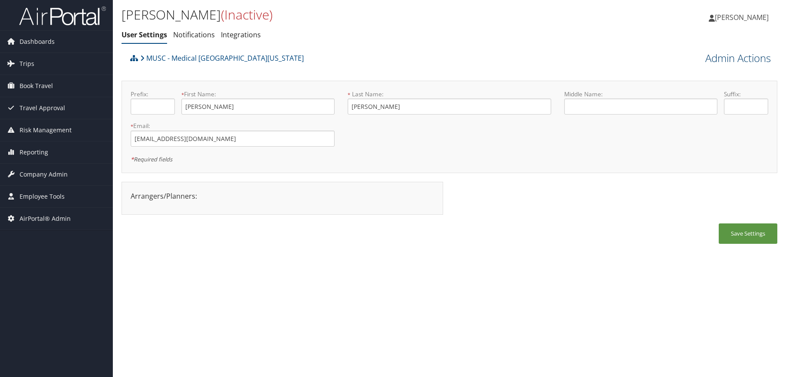
click at [716, 62] on link "Admin Actions" at bounding box center [738, 58] width 66 height 15
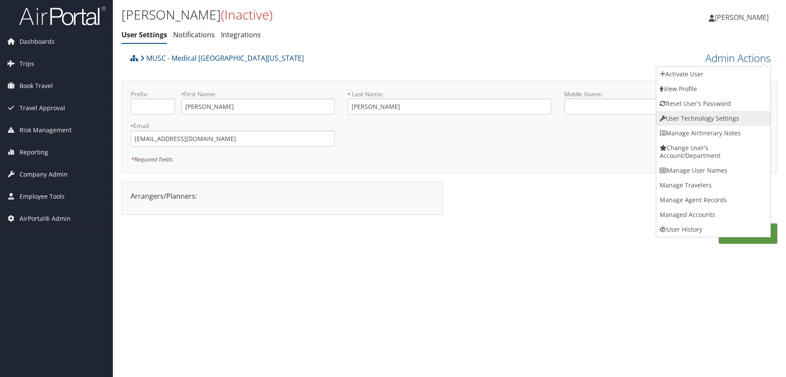
click at [699, 118] on link "User Technology Settings" at bounding box center [713, 118] width 114 height 15
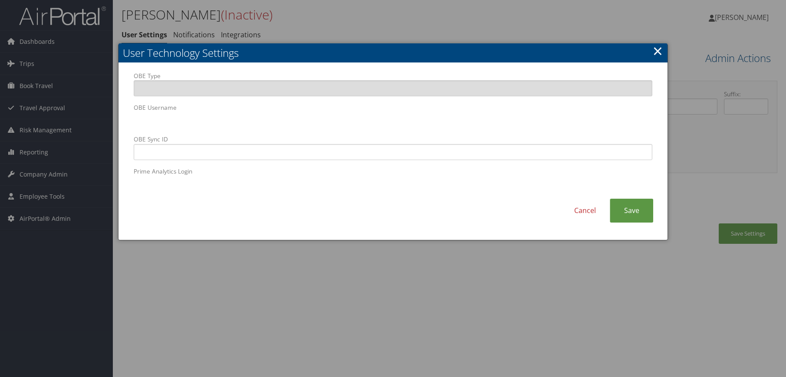
click at [63, 127] on body "Menu Dashboards ► AirPortal 360™ (Manager) AirPortal 360™ (Agent) My Travel Das…" at bounding box center [393, 188] width 786 height 377
click at [586, 208] on link "Cancel" at bounding box center [584, 211] width 49 height 24
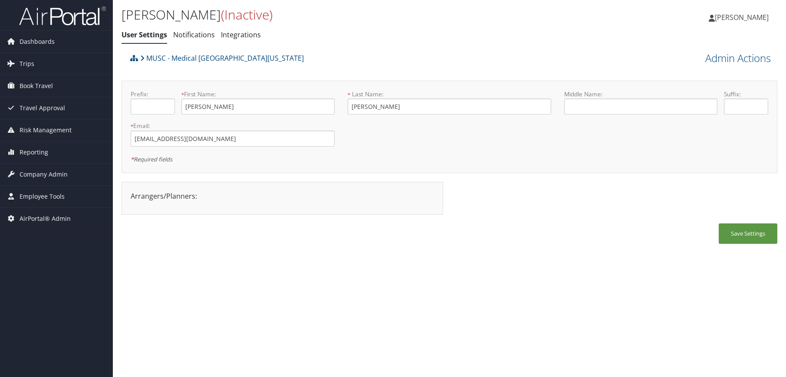
click at [334, 330] on div "[PERSON_NAME] (Inactive) User Settings Notifications Integrations User Settings…" at bounding box center [449, 188] width 673 height 377
click at [514, 272] on div "[PERSON_NAME] (Inactive) User Settings Notifications Integrations User Settings…" at bounding box center [449, 188] width 673 height 377
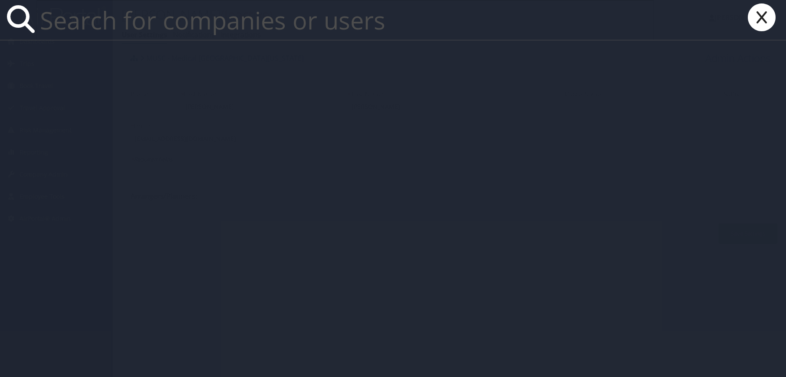
paste input "[EMAIL_ADDRESS][DOMAIN_NAME]"
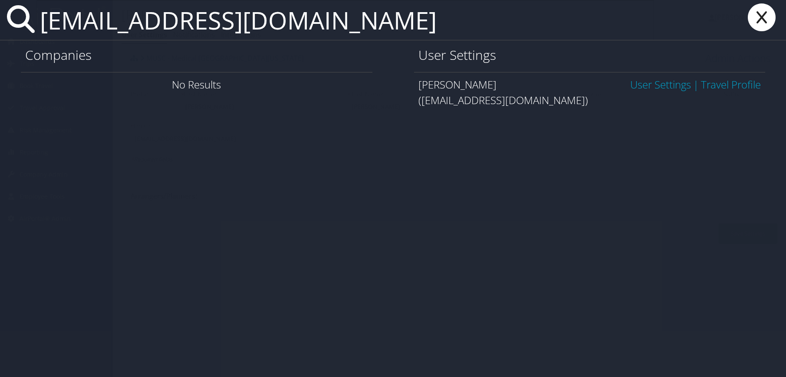
type input "[EMAIL_ADDRESS][DOMAIN_NAME]"
click at [666, 88] on link "User Settings" at bounding box center [660, 84] width 61 height 14
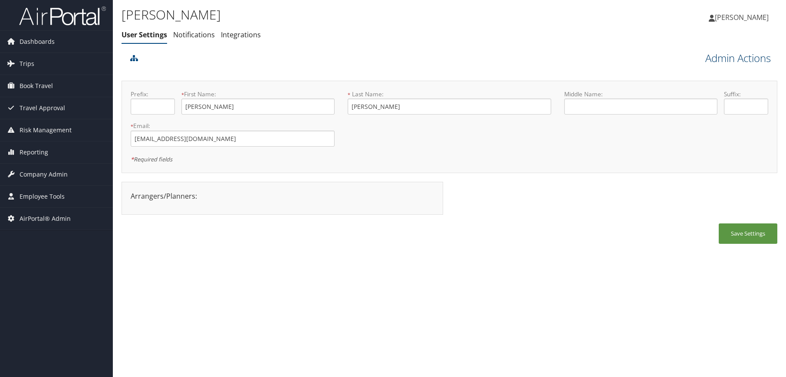
click at [738, 62] on link "Admin Actions" at bounding box center [738, 58] width 66 height 15
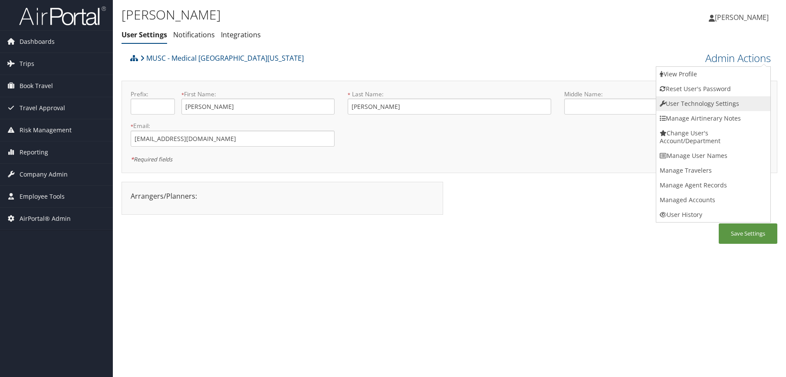
click at [723, 102] on link "User Technology Settings" at bounding box center [713, 103] width 114 height 15
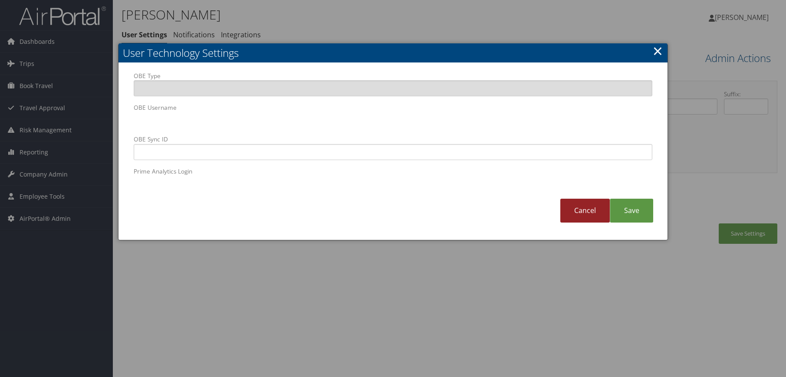
click at [569, 207] on link "Cancel" at bounding box center [584, 211] width 49 height 24
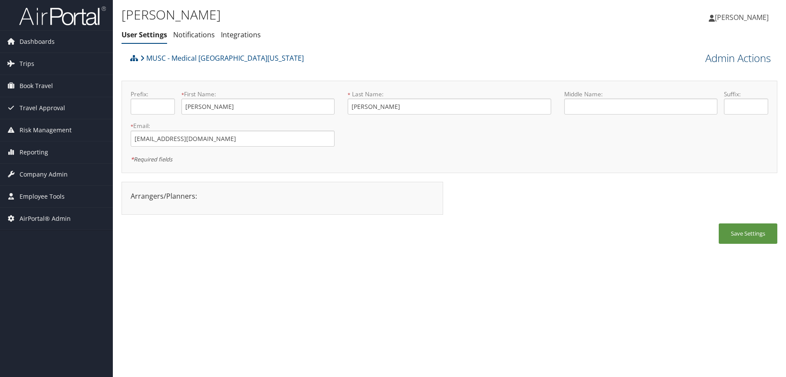
click at [740, 64] on link "Admin Actions" at bounding box center [738, 58] width 66 height 15
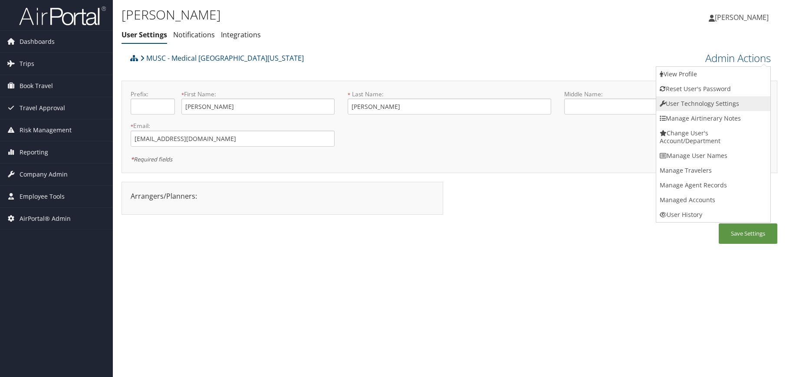
click at [715, 106] on link "User Technology Settings" at bounding box center [713, 103] width 114 height 15
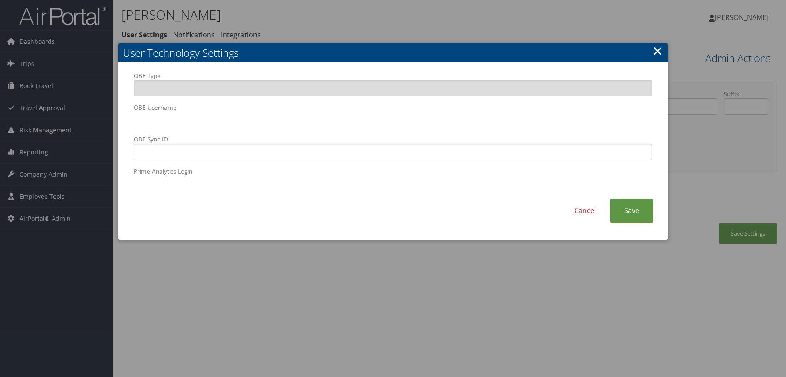
click at [34, 121] on body "Menu Dashboards ► AirPortal 360™ (Manager) AirPortal 360™ (Agent) My Travel Das…" at bounding box center [393, 188] width 786 height 377
click at [219, 215] on div "Cancel Save" at bounding box center [393, 215] width 532 height 33
click at [626, 211] on link "Save" at bounding box center [631, 211] width 43 height 24
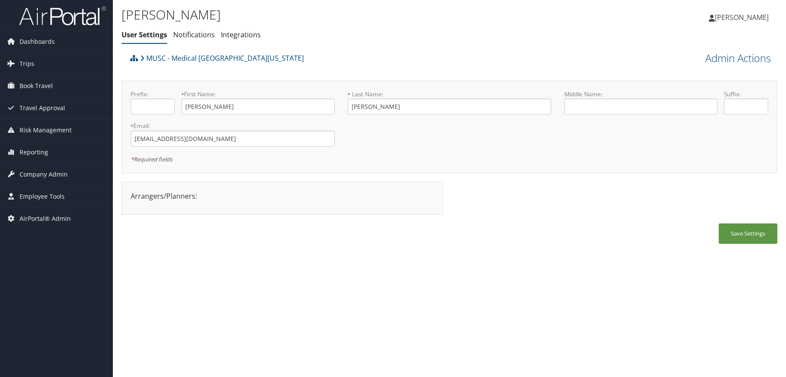
click at [307, 283] on div "Adriana Burroughs User Settings Notifications Integrations User Settings Notifi…" at bounding box center [449, 188] width 673 height 377
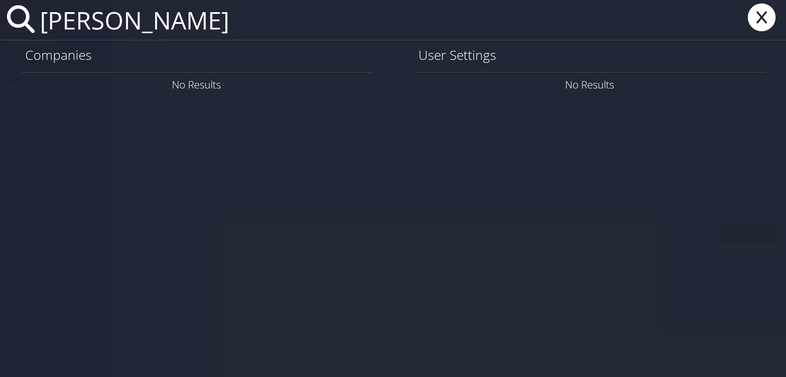
type input "bess beckett"
click at [776, 19] on icon at bounding box center [761, 17] width 35 height 28
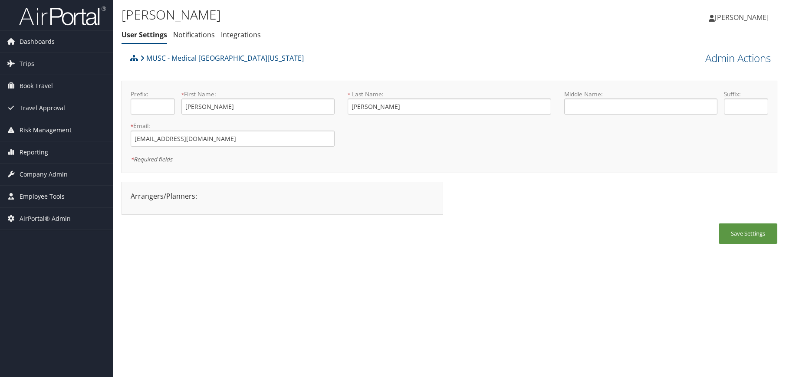
click at [415, 235] on div "Save Settings" at bounding box center [450, 238] width 656 height 29
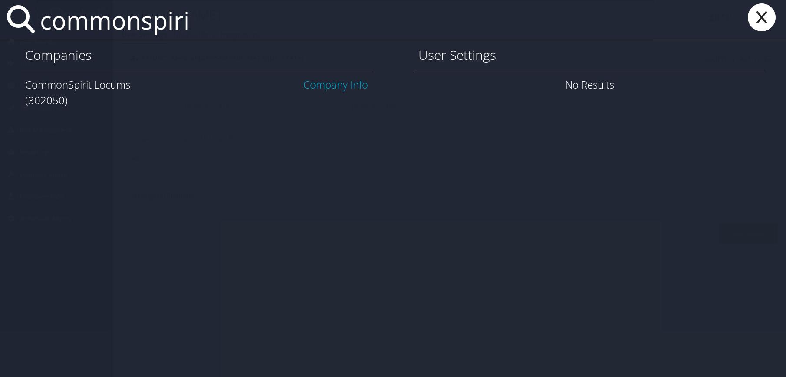
type input "commonspiri"
click at [364, 89] on link "Company Info" at bounding box center [335, 84] width 65 height 14
click at [362, 88] on link "Company Info" at bounding box center [335, 84] width 65 height 14
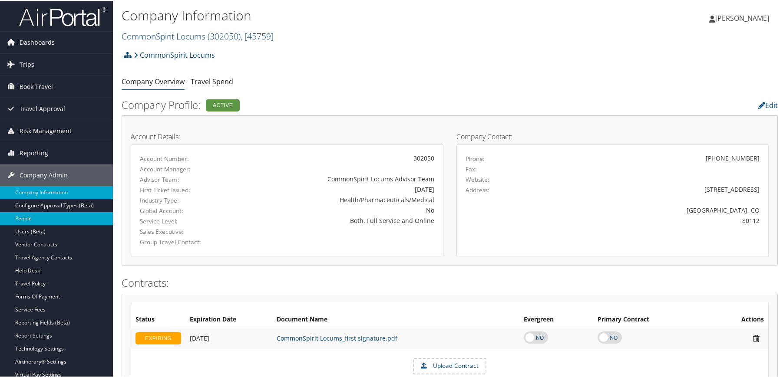
click at [48, 220] on link "People" at bounding box center [56, 217] width 113 height 13
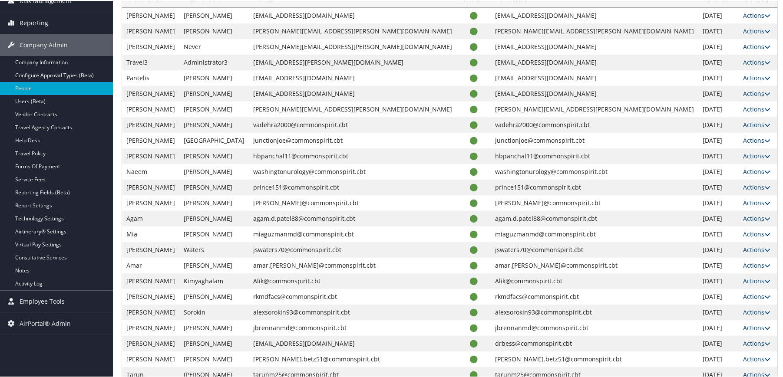
scroll to position [174, 0]
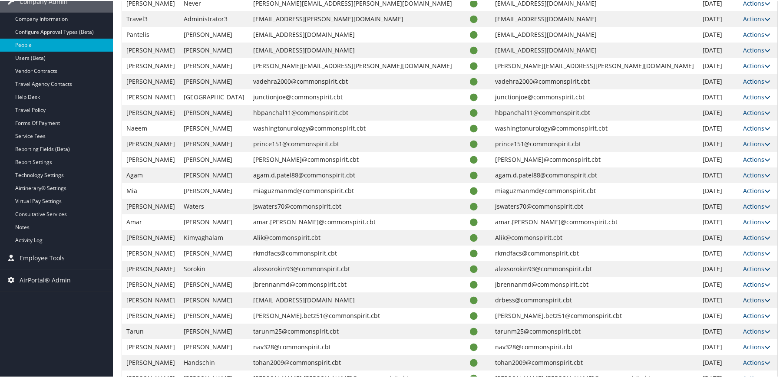
click at [746, 302] on link "Actions" at bounding box center [756, 299] width 27 height 8
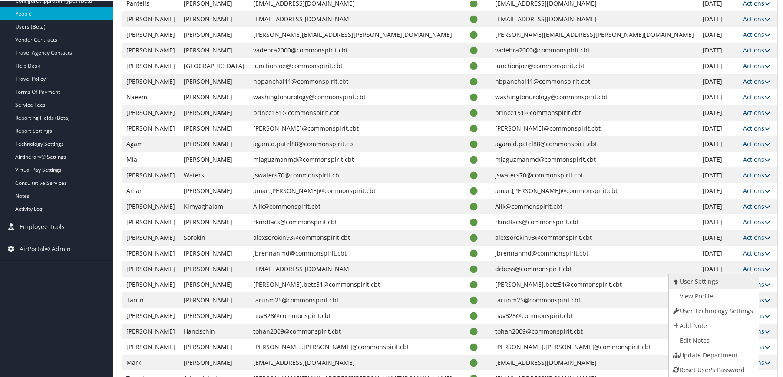
click at [703, 283] on link "User Settings" at bounding box center [712, 280] width 88 height 15
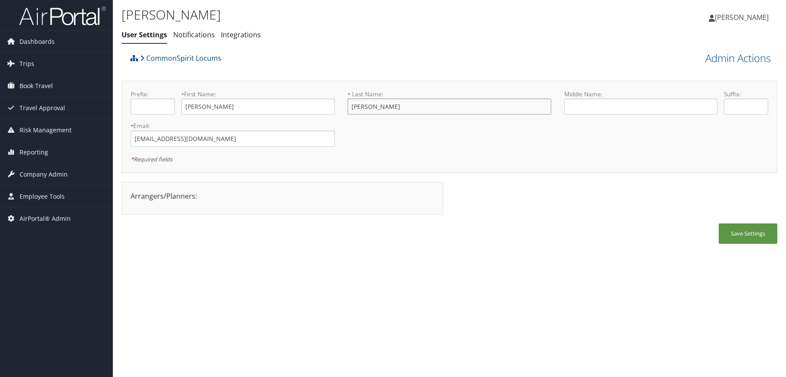
drag, startPoint x: 385, startPoint y: 108, endPoint x: 346, endPoint y: 112, distance: 39.7
click at [346, 112] on div "* Last Name: Brackett This field is required" at bounding box center [449, 106] width 217 height 32
drag, startPoint x: 58, startPoint y: 178, endPoint x: 55, endPoint y: 183, distance: 5.9
click at [58, 178] on span "Company Admin" at bounding box center [44, 175] width 48 height 22
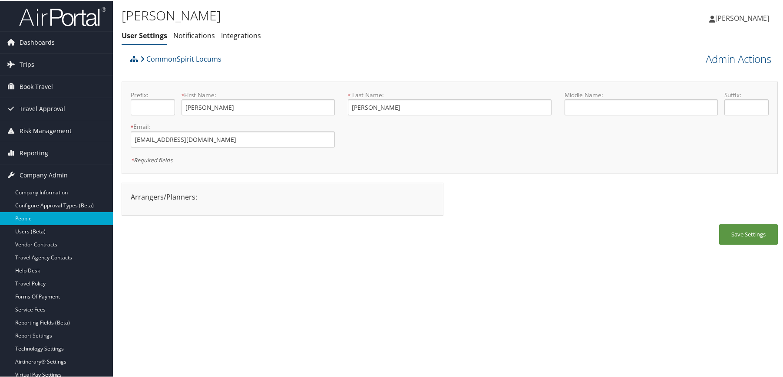
click at [48, 219] on link "People" at bounding box center [56, 217] width 113 height 13
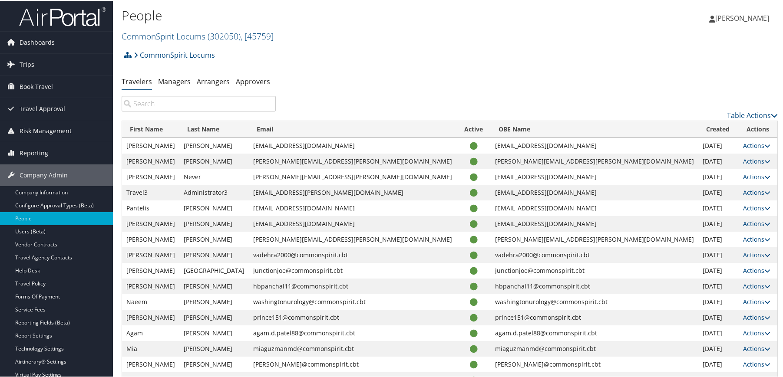
click at [147, 105] on input "search" at bounding box center [199, 103] width 154 height 16
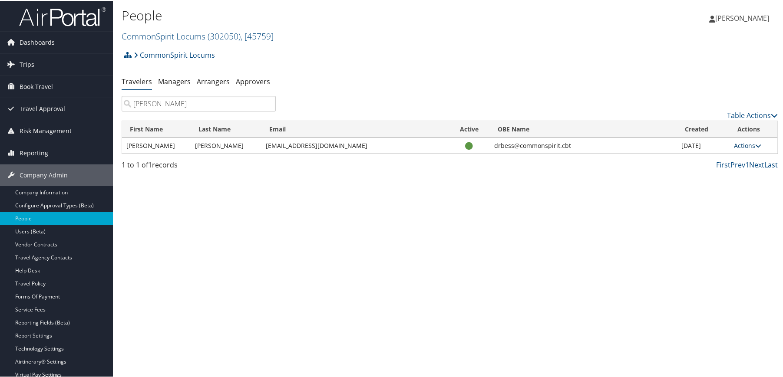
type input "[PERSON_NAME]"
click at [742, 148] on link "Actions" at bounding box center [747, 145] width 27 height 8
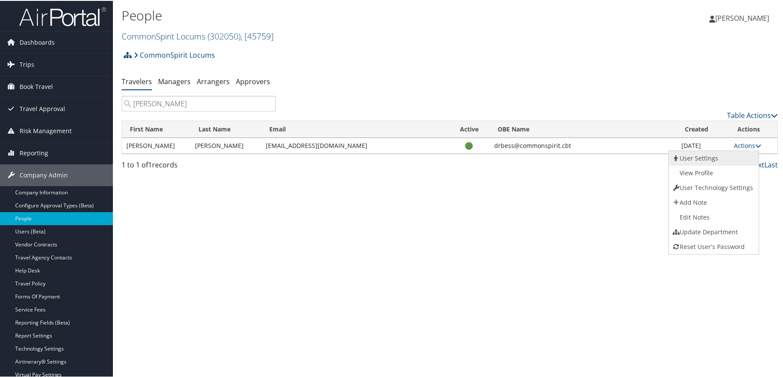
click at [711, 158] on link "User Settings" at bounding box center [712, 157] width 88 height 15
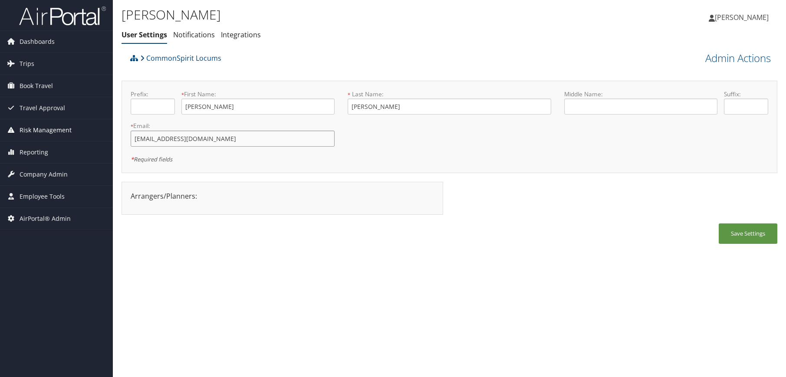
drag, startPoint x: 173, startPoint y: 141, endPoint x: 70, endPoint y: 132, distance: 103.7
click at [70, 132] on div "Dashboards AirPortal 360™ (Manager) AirPortal 360™ (Agent) My Travel Dashboard …" at bounding box center [393, 188] width 786 height 377
paste input "d"
type input "[EMAIL_ADDRESS][DOMAIN_NAME]"
click at [314, 266] on div "[PERSON_NAME] User Settings Notifications Integrations User Settings Notificati…" at bounding box center [449, 188] width 673 height 377
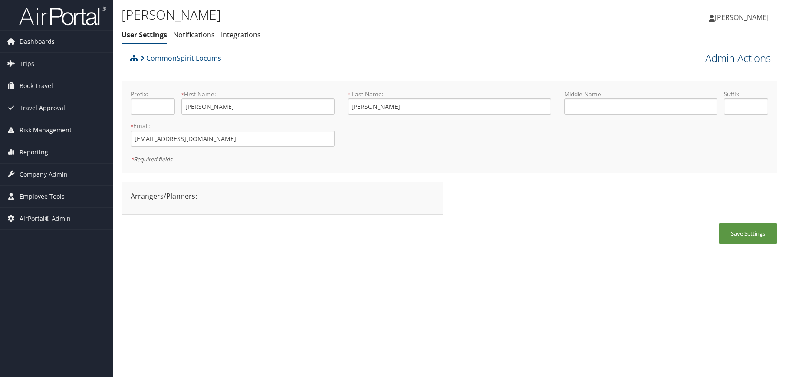
click at [734, 60] on link "Admin Actions" at bounding box center [738, 58] width 66 height 15
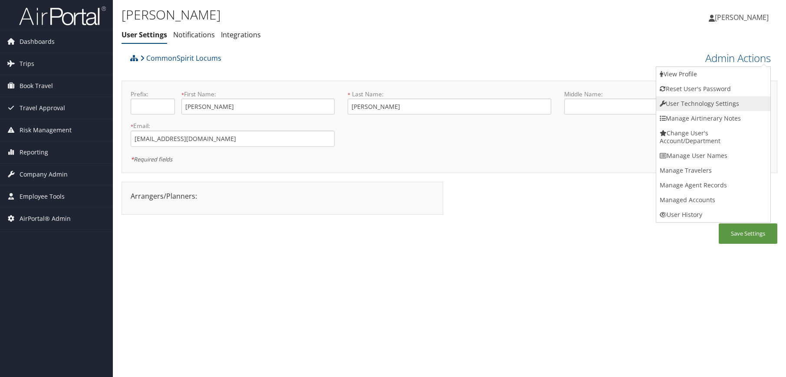
click at [705, 99] on link "User Technology Settings" at bounding box center [713, 103] width 114 height 15
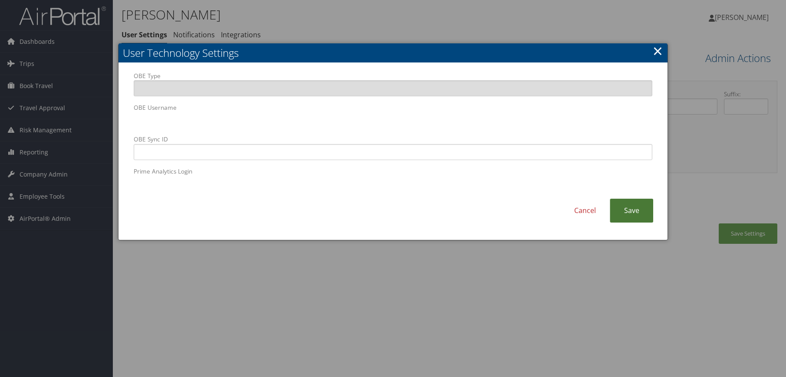
click at [646, 215] on link "Save" at bounding box center [631, 211] width 43 height 24
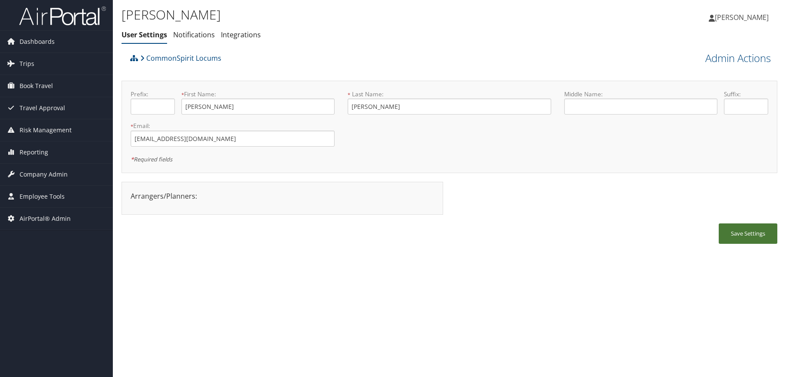
click at [735, 228] on button "Save Settings" at bounding box center [748, 234] width 59 height 20
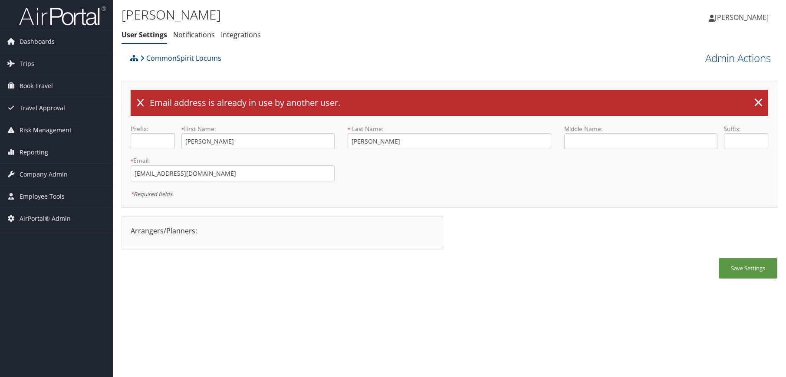
click at [473, 308] on div "[PERSON_NAME] User Settings Notifications Integrations User Settings Notificati…" at bounding box center [449, 188] width 673 height 377
click at [473, 308] on div "Bess Brackett User Settings Notifications Integrations User Settings Notificati…" at bounding box center [449, 188] width 673 height 377
click at [754, 98] on link "×" at bounding box center [758, 102] width 15 height 17
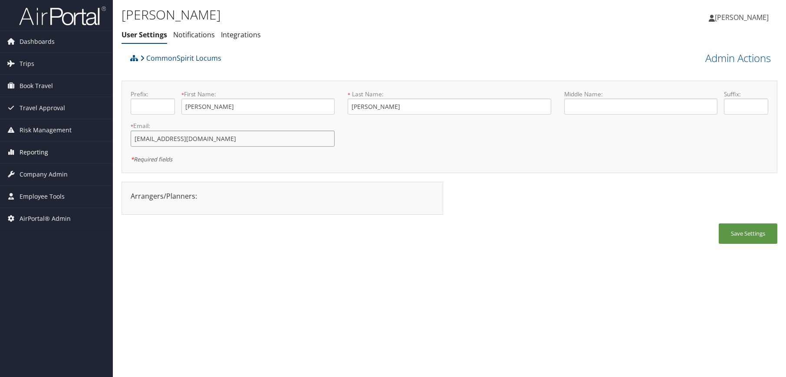
drag, startPoint x: 202, startPoint y: 140, endPoint x: 61, endPoint y: 141, distance: 141.5
click at [61, 141] on div "Dashboards AirPortal 360™ (Manager) AirPortal 360™ (Agent) My Travel Dashboard …" at bounding box center [393, 188] width 786 height 377
click at [346, 348] on div "Bess Brackett User Settings Notifications Integrations User Settings Notificati…" at bounding box center [449, 188] width 673 height 377
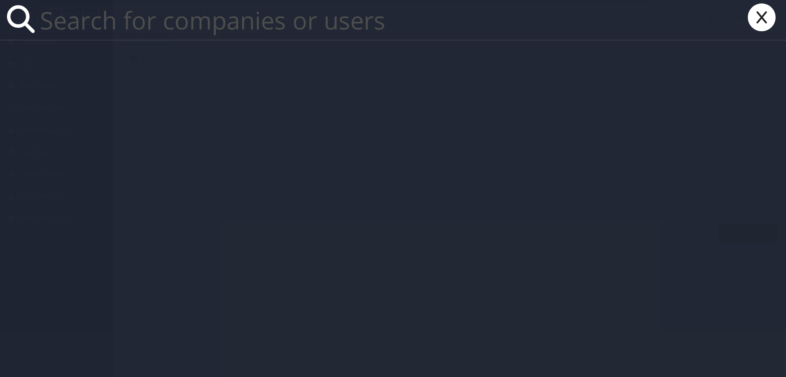
paste input "drbess@comcast.net"
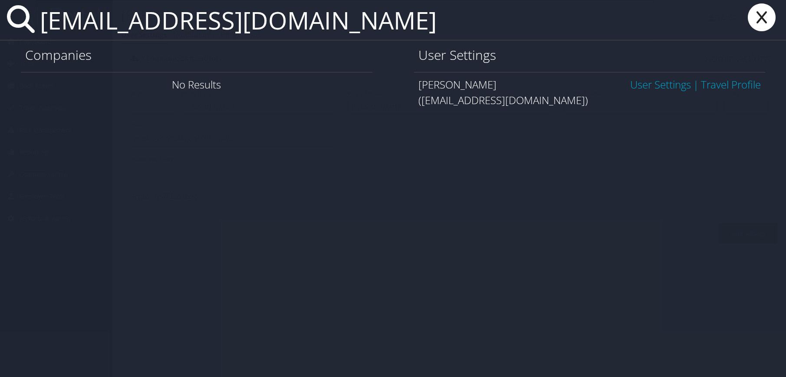
type input "drbess@comcast.net"
click at [669, 88] on link "User Settings" at bounding box center [660, 84] width 61 height 14
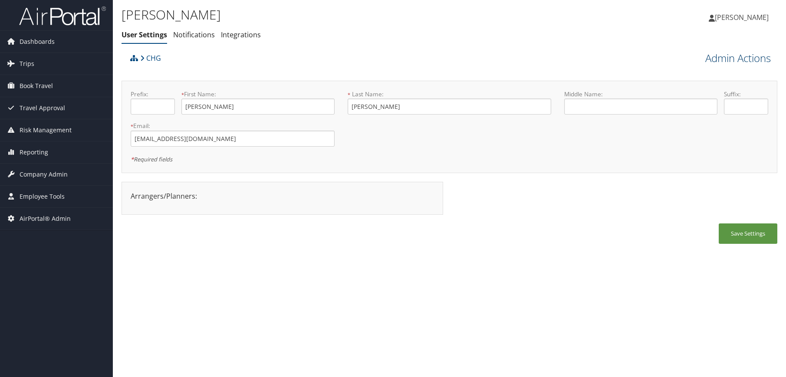
click at [725, 64] on link "Admin Actions" at bounding box center [738, 58] width 66 height 15
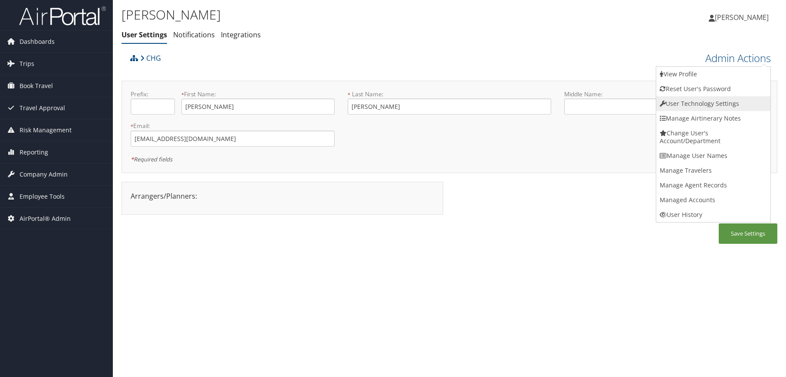
click at [698, 104] on link "User Technology Settings" at bounding box center [713, 103] width 114 height 15
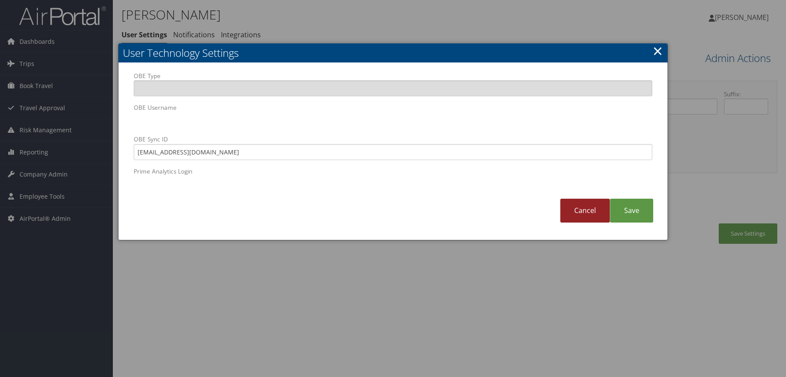
click at [585, 213] on link "Cancel" at bounding box center [584, 211] width 49 height 24
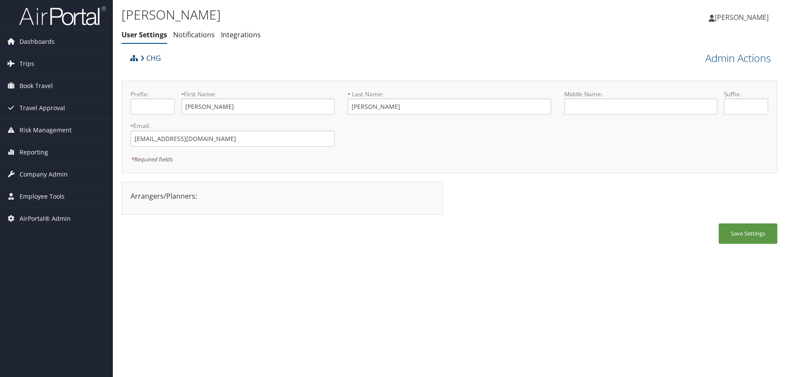
click at [405, 318] on div "[PERSON_NAME] User Settings Notifications Integrations User Settings Notificati…" at bounding box center [449, 188] width 673 height 377
click at [46, 168] on span "Company Admin" at bounding box center [44, 175] width 48 height 22
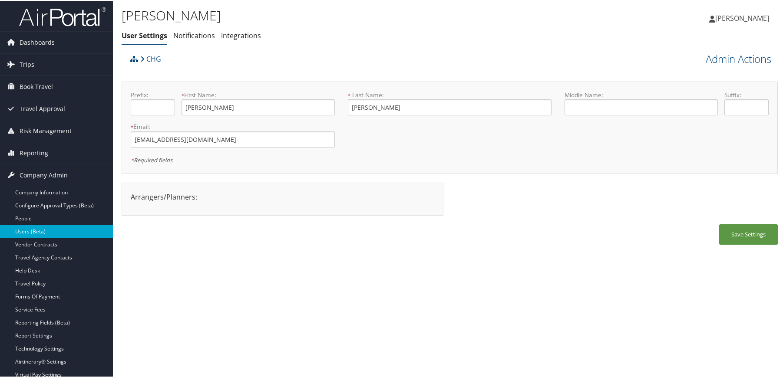
click at [40, 231] on link "Users (Beta)" at bounding box center [56, 230] width 113 height 13
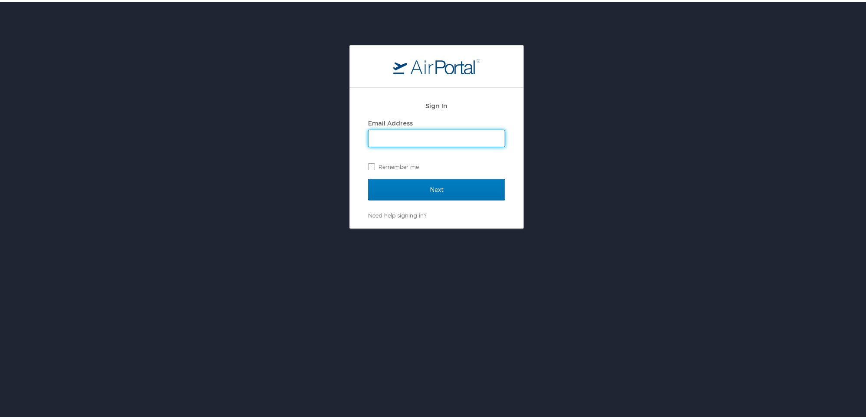
type input "[PERSON_NAME][EMAIL_ADDRESS][PERSON_NAME][DOMAIN_NAME]"
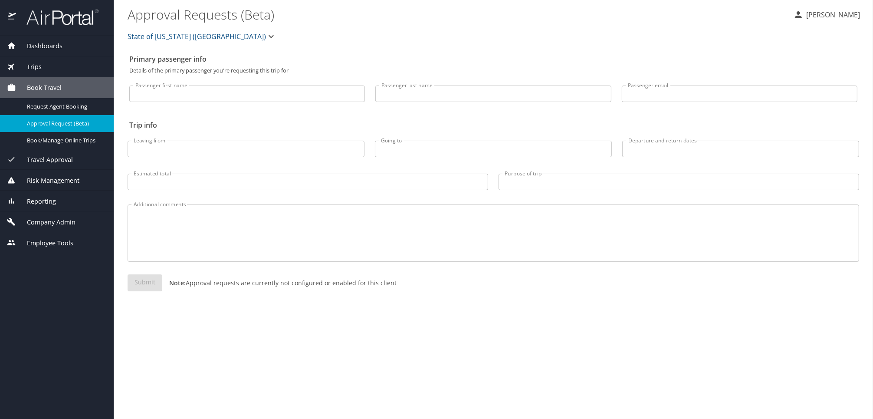
click at [54, 224] on span "Company Admin" at bounding box center [45, 222] width 59 height 10
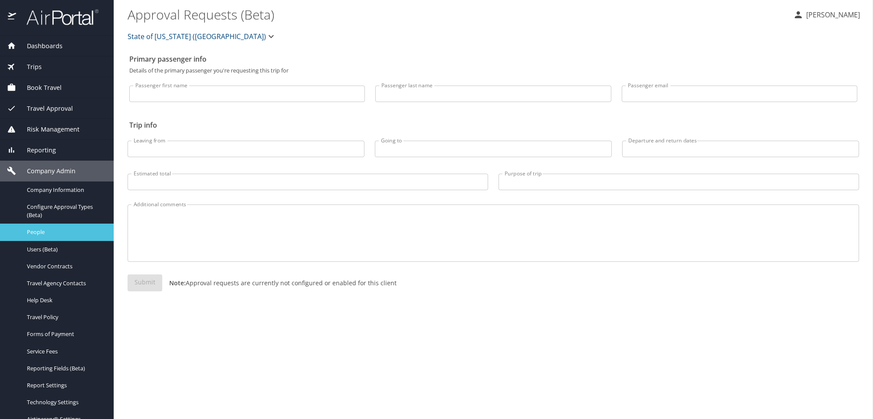
click at [53, 236] on span "People" at bounding box center [65, 232] width 76 height 8
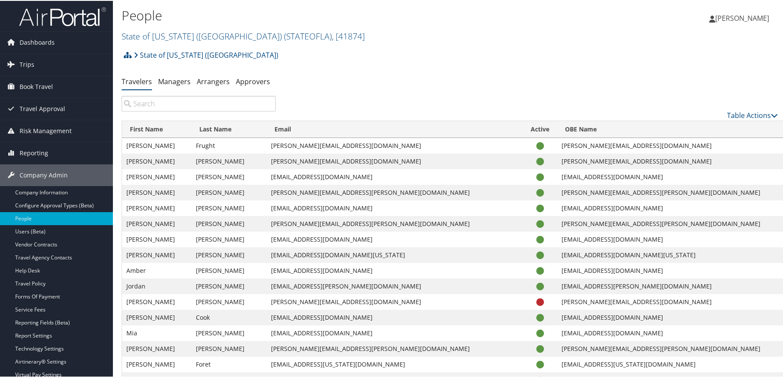
click at [205, 109] on input "search" at bounding box center [199, 103] width 154 height 16
click at [192, 33] on link "State of Louisiana (SOLA) ( STATEOFLA ) , [ 41874 ]" at bounding box center [243, 36] width 243 height 12
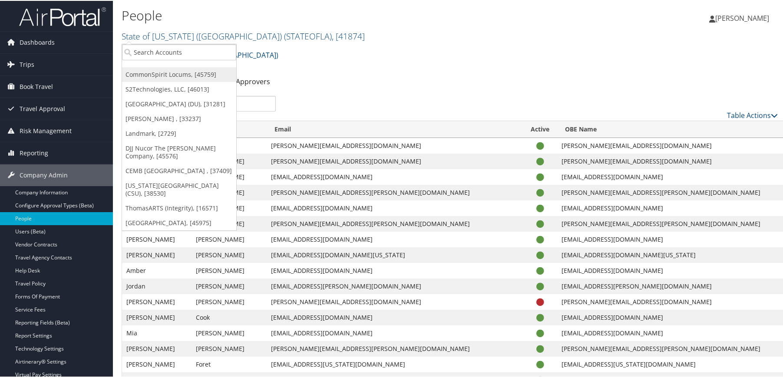
click at [176, 74] on link "CommonSpirit Locums, [45759]" at bounding box center [179, 73] width 114 height 15
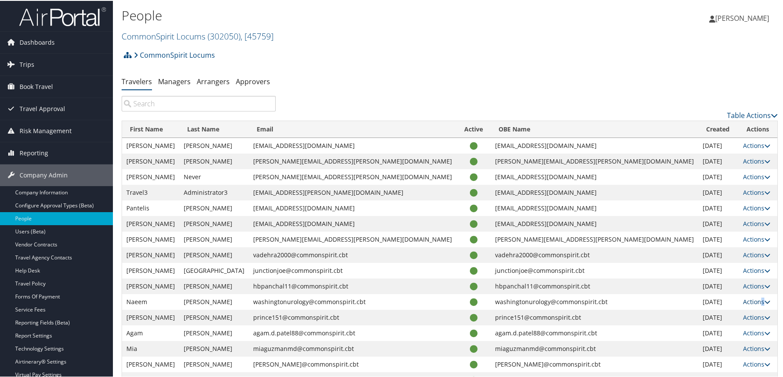
click at [750, 300] on link "Actions" at bounding box center [756, 301] width 27 height 8
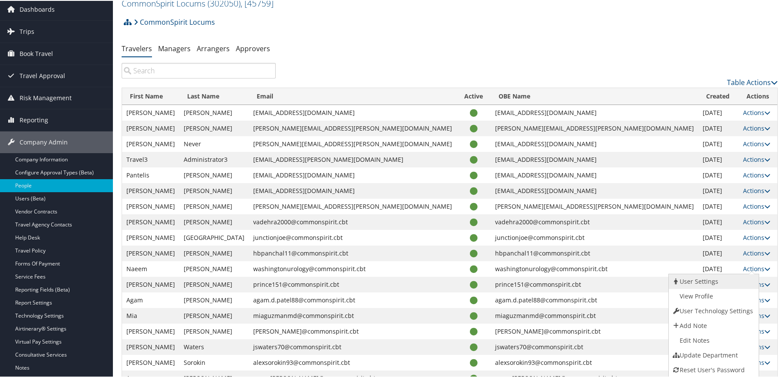
click at [703, 283] on link "User Settings" at bounding box center [712, 280] width 88 height 15
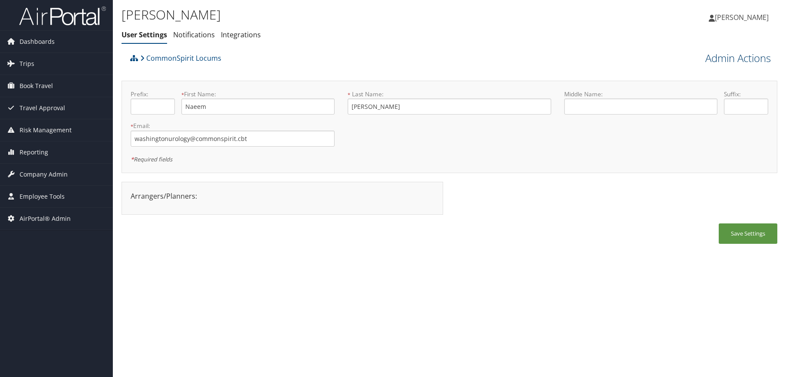
click at [740, 60] on link "Admin Actions" at bounding box center [738, 58] width 66 height 15
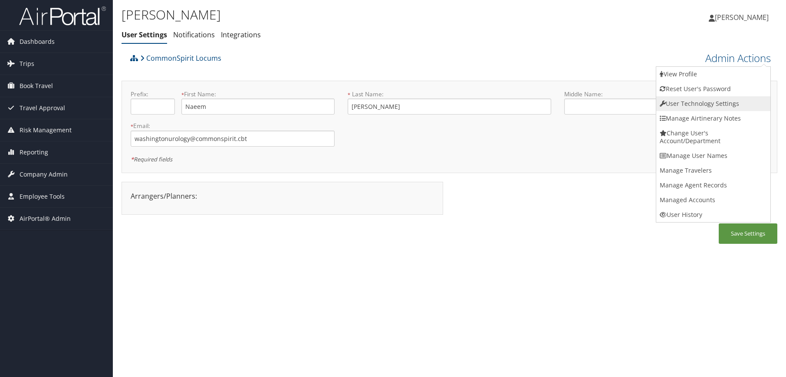
click at [702, 105] on link "User Technology Settings" at bounding box center [713, 103] width 114 height 15
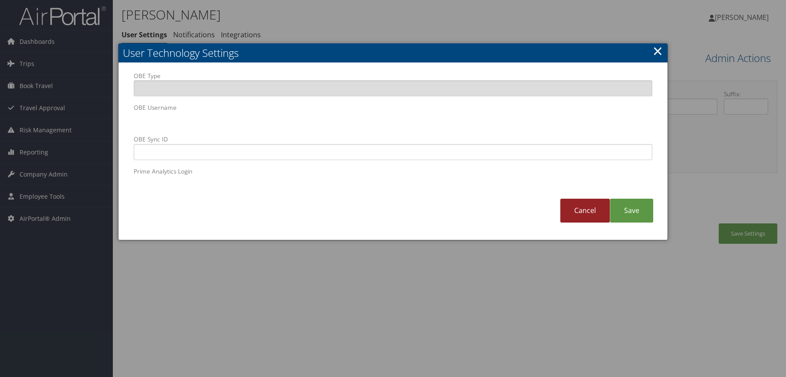
click at [579, 212] on link "Cancel" at bounding box center [584, 211] width 49 height 24
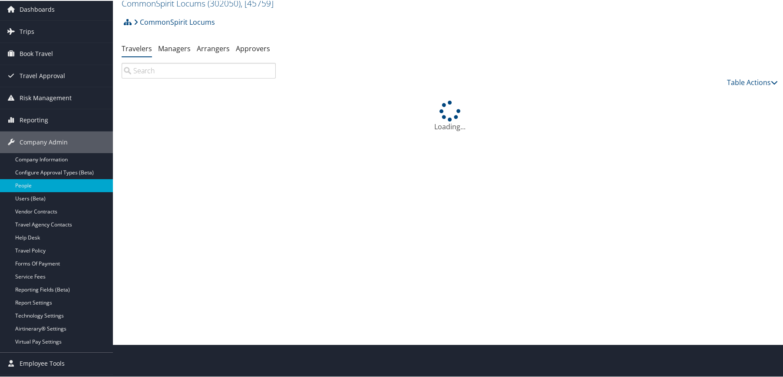
scroll to position [33, 0]
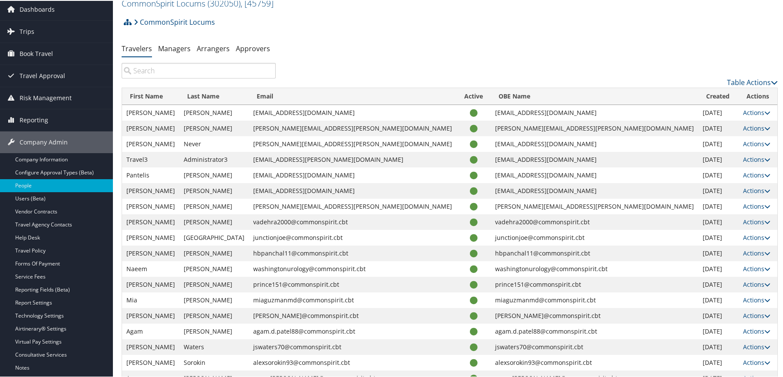
click at [160, 71] on input "search" at bounding box center [199, 70] width 154 height 16
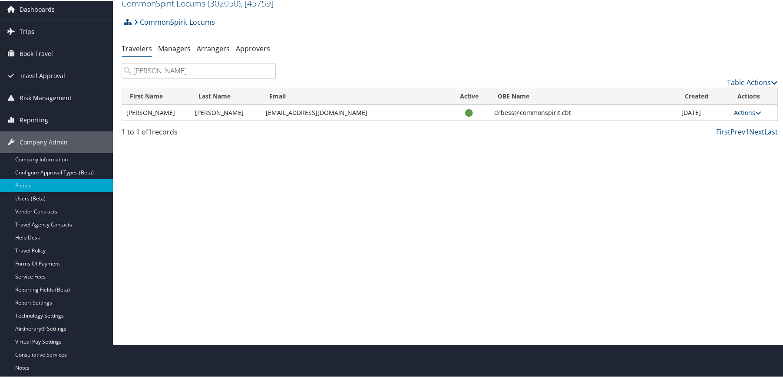
type input "bess"
click at [740, 110] on link "Actions" at bounding box center [747, 112] width 27 height 8
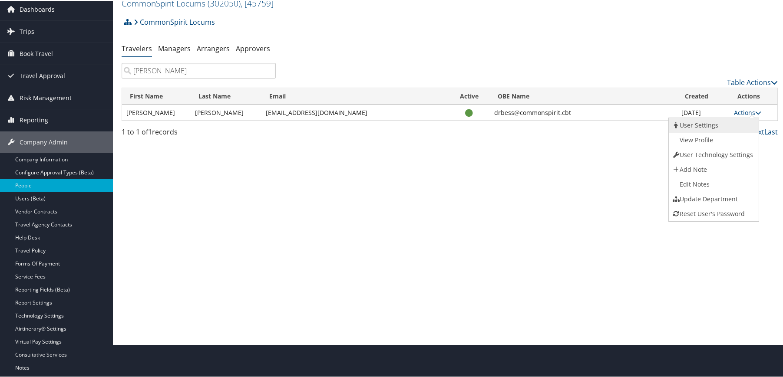
click at [725, 129] on link "User Settings" at bounding box center [712, 124] width 88 height 15
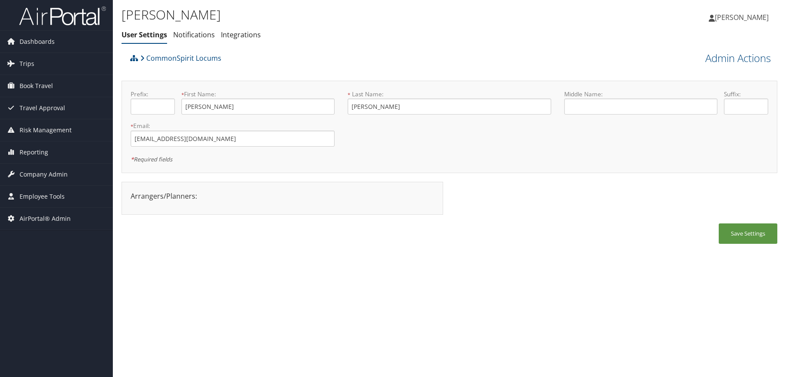
click at [745, 66] on div "CommonSpirit Locums Admin Actions View Profile Reset User's Password Confirm Re…" at bounding box center [450, 58] width 656 height 18
click at [747, 59] on link "Admin Actions" at bounding box center [738, 58] width 66 height 15
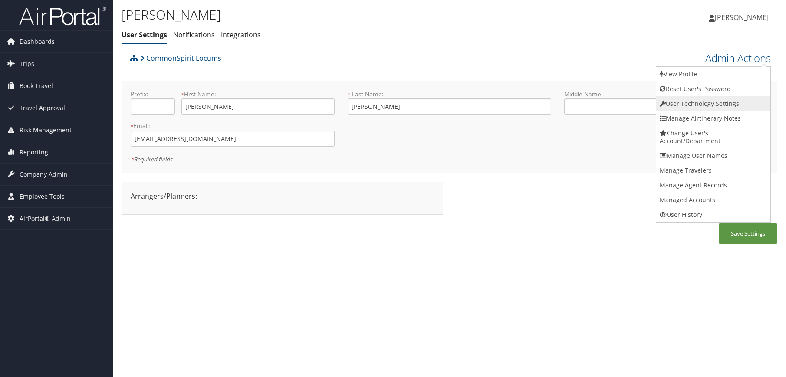
click at [745, 104] on link "User Technology Settings" at bounding box center [713, 103] width 114 height 15
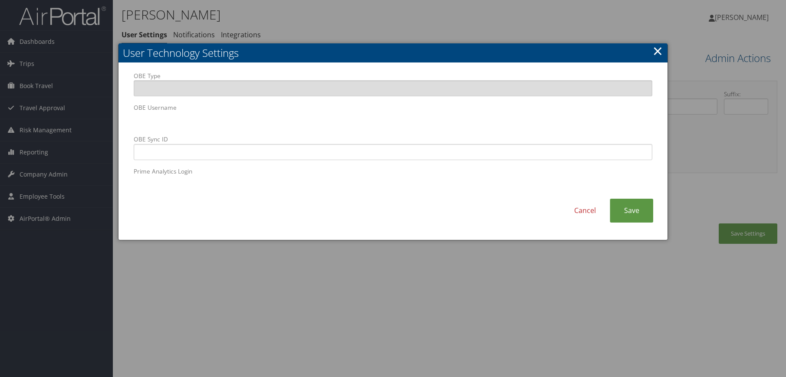
click at [127, 125] on div "OBE Type OBE Username OBE Sync ID Prime Analytics Login" at bounding box center [393, 136] width 532 height 128
click at [577, 205] on link "Cancel" at bounding box center [584, 211] width 49 height 24
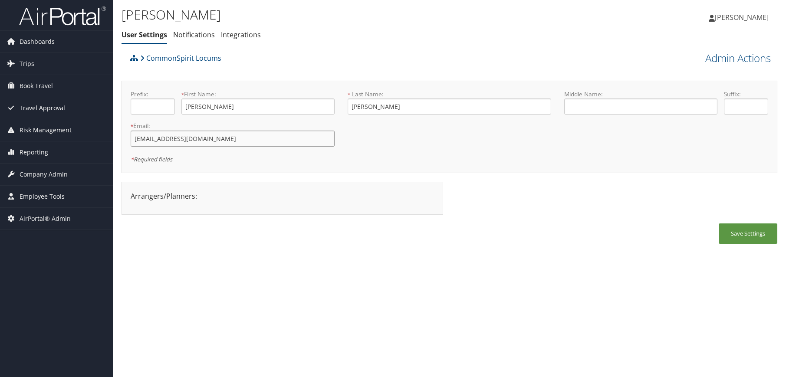
drag, startPoint x: 244, startPoint y: 142, endPoint x: 54, endPoint y: 117, distance: 191.8
click at [54, 117] on div "Dashboards AirPortal 360™ (Manager) AirPortal 360™ (Agent) My Travel Dashboard …" at bounding box center [393, 188] width 786 height 377
paste input "drbess@commonspirit.cb"
type input "drbess@commonspirit.cbt"
click at [396, 272] on div "Bess Brackett User Settings Notifications Integrations User Settings Notificati…" at bounding box center [449, 188] width 673 height 377
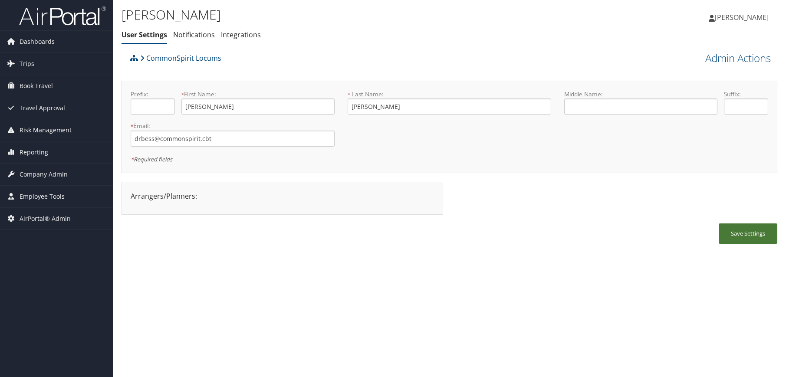
click at [753, 237] on button "Save Settings" at bounding box center [748, 234] width 59 height 20
click at [657, 262] on div "Bess Brackett User Settings Notifications Integrations User Settings Notificati…" at bounding box center [449, 188] width 673 height 377
click at [271, 273] on div "Bess Brackett User Settings Notifications Integrations User Settings Notificati…" at bounding box center [449, 188] width 673 height 377
click at [736, 60] on link "Admin Actions" at bounding box center [738, 58] width 66 height 15
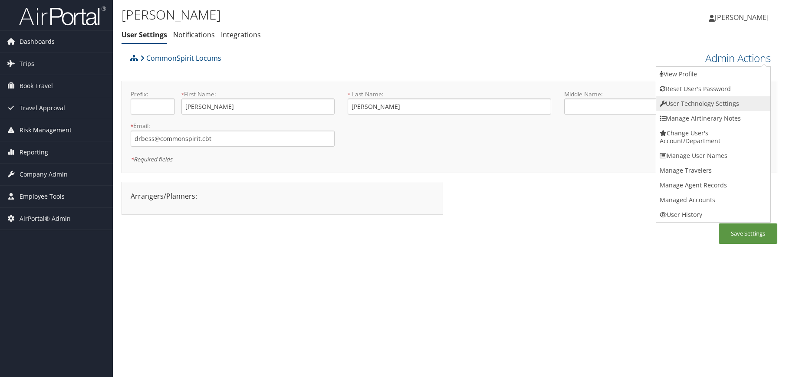
click at [718, 102] on link "User Technology Settings" at bounding box center [713, 103] width 114 height 15
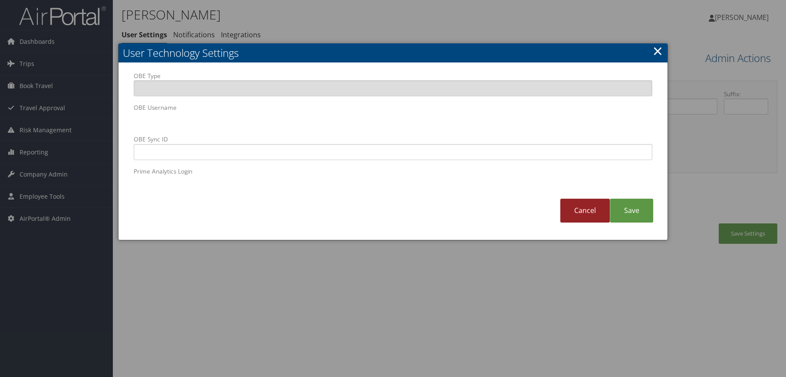
click at [569, 202] on link "Cancel" at bounding box center [584, 211] width 49 height 24
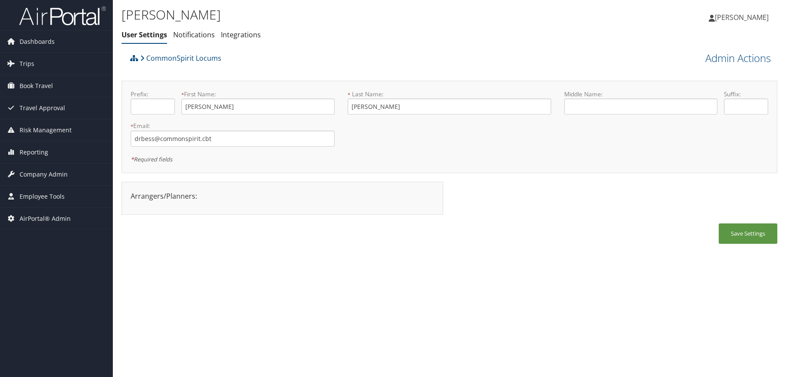
click at [385, 36] on ul "User Settings Notifications Integrations" at bounding box center [340, 35] width 437 height 16
click at [467, 304] on div "Bess Brackett User Settings Notifications Integrations User Settings Notificati…" at bounding box center [449, 188] width 673 height 377
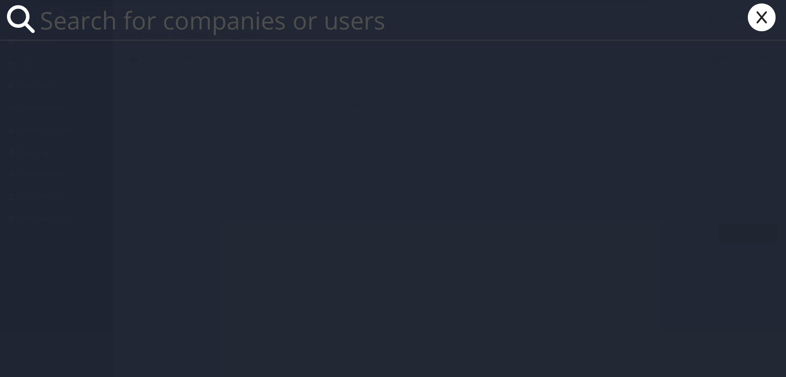
paste input "waashley@musc.edu"
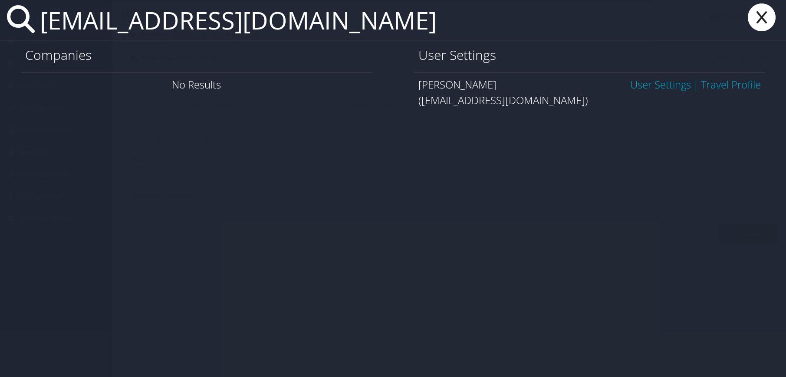
type input "waashley@musc.edu"
click at [630, 86] on link "User Settings" at bounding box center [660, 84] width 61 height 14
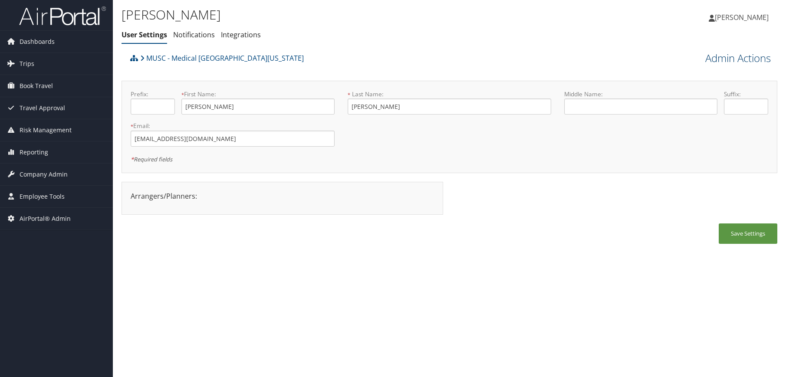
click at [762, 59] on link "Admin Actions" at bounding box center [738, 58] width 66 height 15
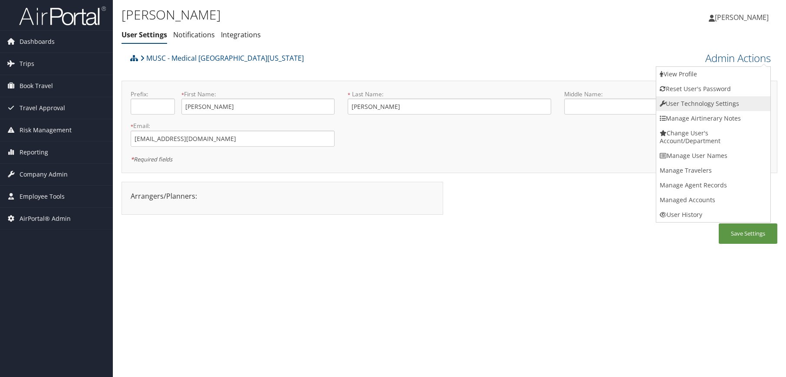
click at [705, 107] on link "User Technology Settings" at bounding box center [713, 103] width 114 height 15
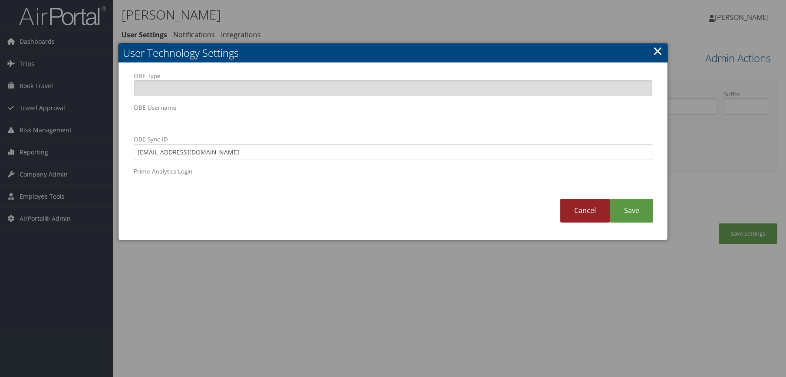
click at [586, 202] on link "Cancel" at bounding box center [584, 211] width 49 height 24
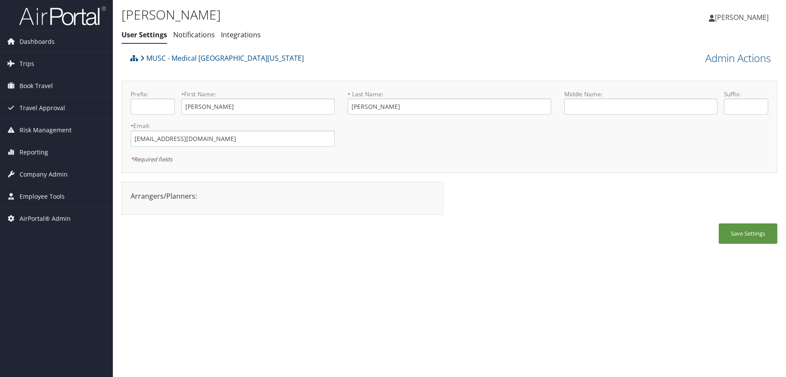
click at [284, 269] on div "[PERSON_NAME] User Settings Notifications Integrations User Settings Notificati…" at bounding box center [449, 188] width 673 height 377
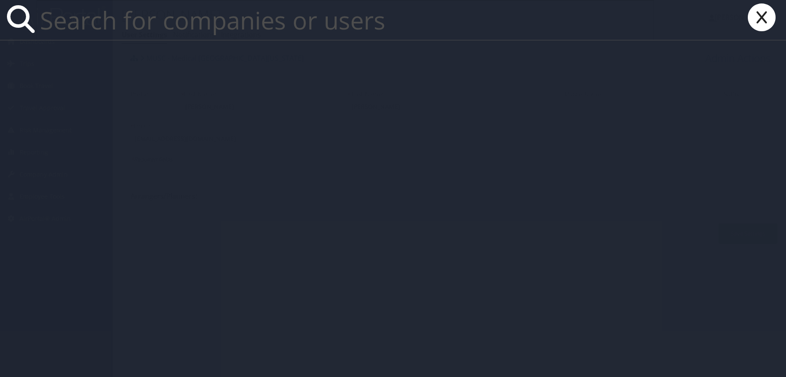
paste input "[PERSON_NAME][EMAIL_ADDRESS][DOMAIN_NAME]"
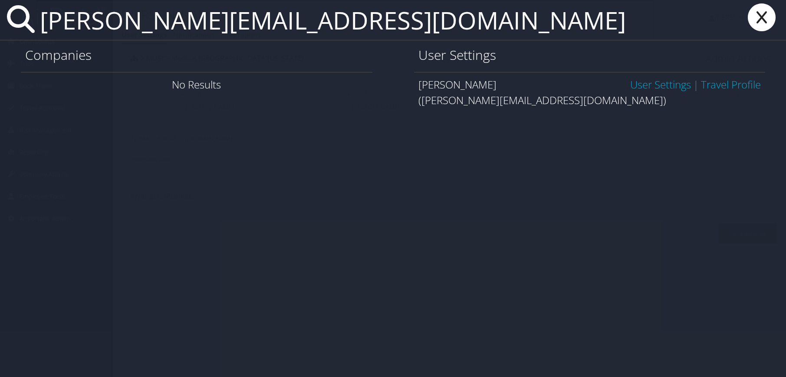
type input "[PERSON_NAME][EMAIL_ADDRESS][DOMAIN_NAME]"
click at [669, 87] on link "User Settings" at bounding box center [660, 84] width 61 height 14
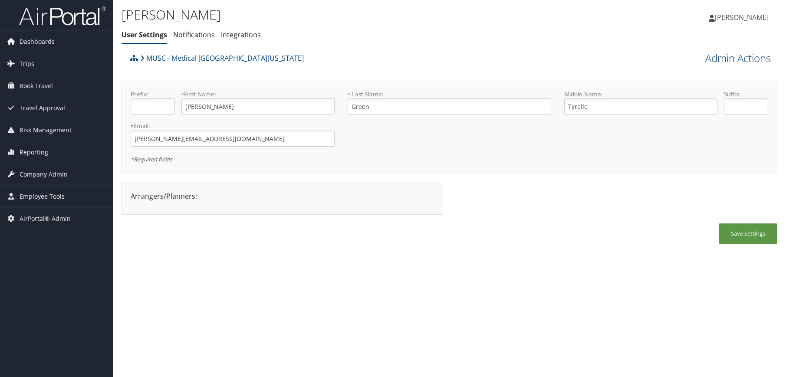
click at [746, 58] on link "Admin Actions" at bounding box center [738, 58] width 66 height 15
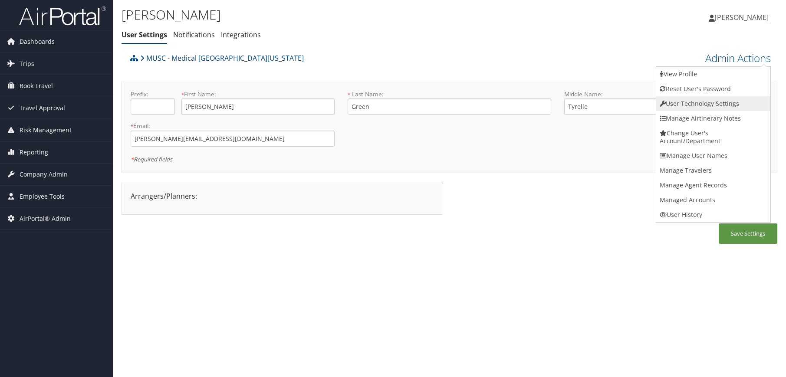
click at [723, 104] on link "User Technology Settings" at bounding box center [713, 103] width 114 height 15
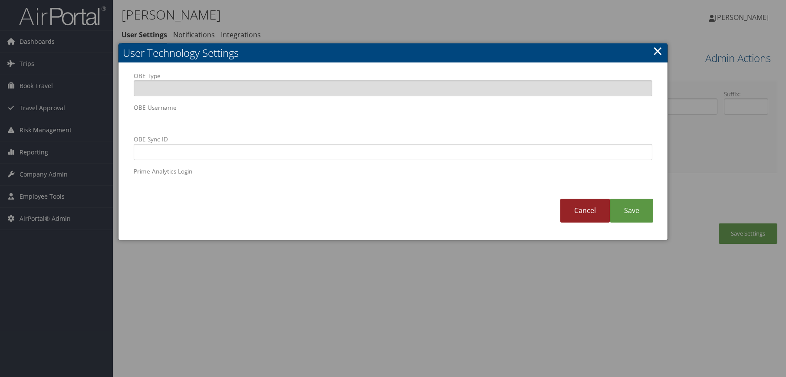
click at [586, 219] on link "Cancel" at bounding box center [584, 211] width 49 height 24
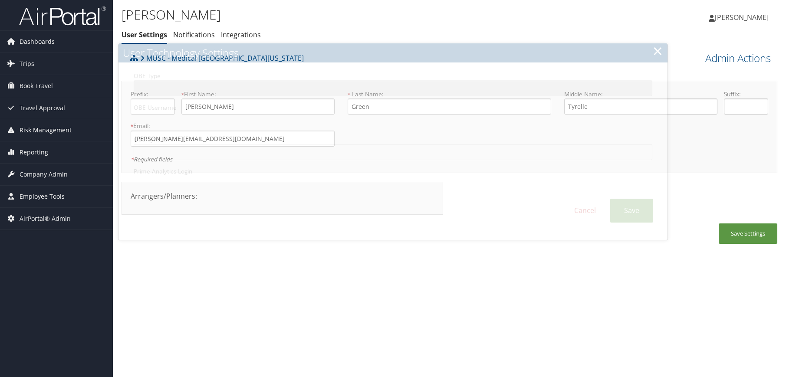
click at [563, 302] on div "LeeAnna Green User Settings Notifications Integrations User Settings Notificati…" at bounding box center [449, 188] width 673 height 377
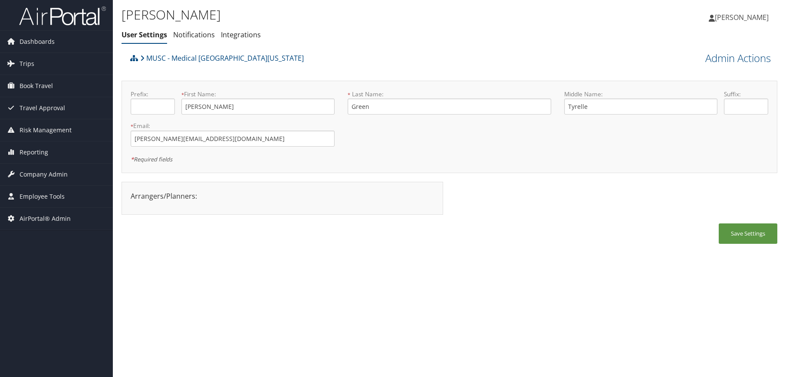
drag, startPoint x: 36, startPoint y: 288, endPoint x: 33, endPoint y: 278, distance: 10.0
click at [36, 288] on div "Dashboards AirPortal 360™ (Manager) AirPortal 360™ (Agent) My Travel Dashboard …" at bounding box center [393, 188] width 786 height 377
click at [54, 174] on span "Company Admin" at bounding box center [44, 175] width 48 height 22
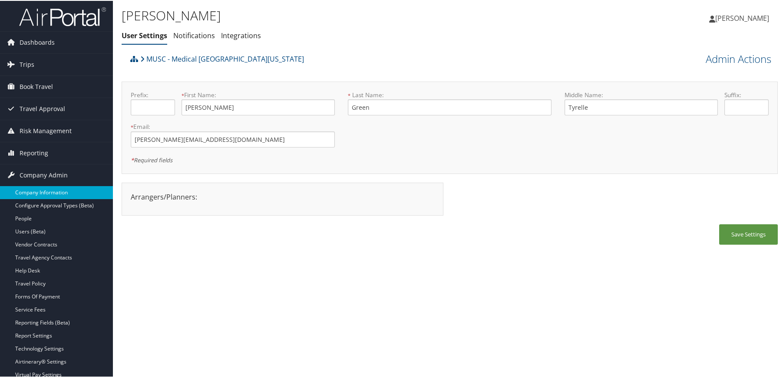
click at [54, 186] on link "Company Information" at bounding box center [56, 191] width 113 height 13
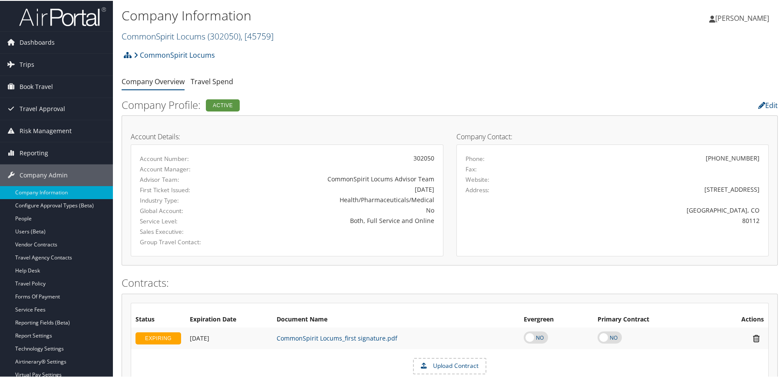
click at [192, 37] on link "CommonSpirit Locums ( 302050 ) , [ 45759 ]" at bounding box center [198, 36] width 152 height 12
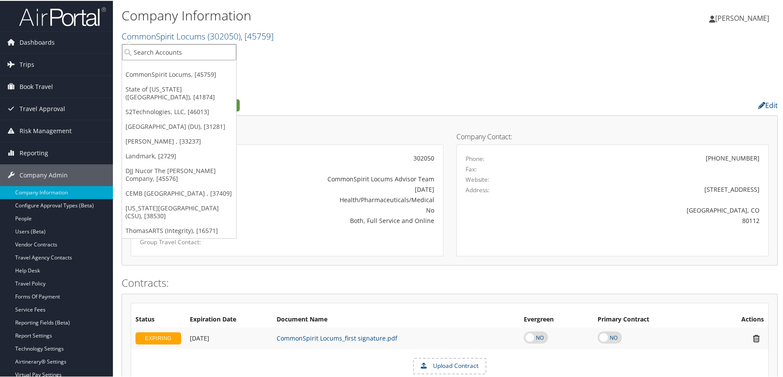
click at [177, 51] on input "search" at bounding box center [179, 51] width 114 height 16
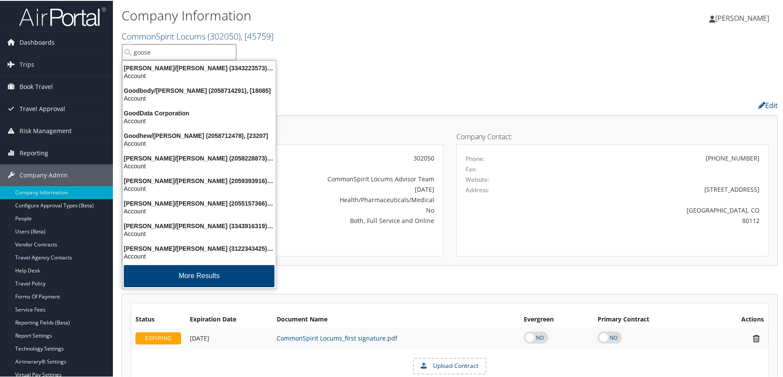
type input "gooseh"
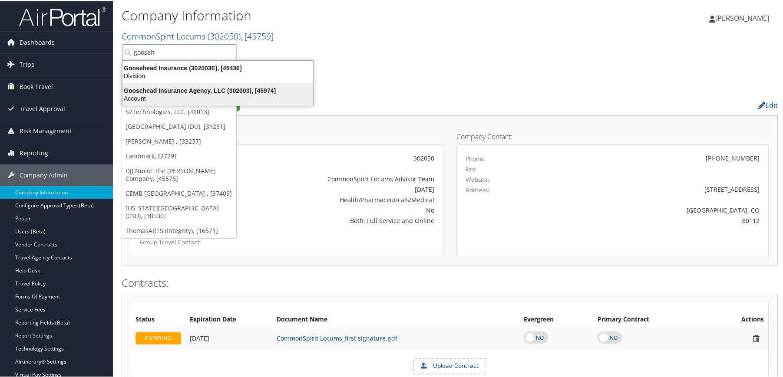
click at [170, 98] on div "Account" at bounding box center [217, 98] width 201 height 8
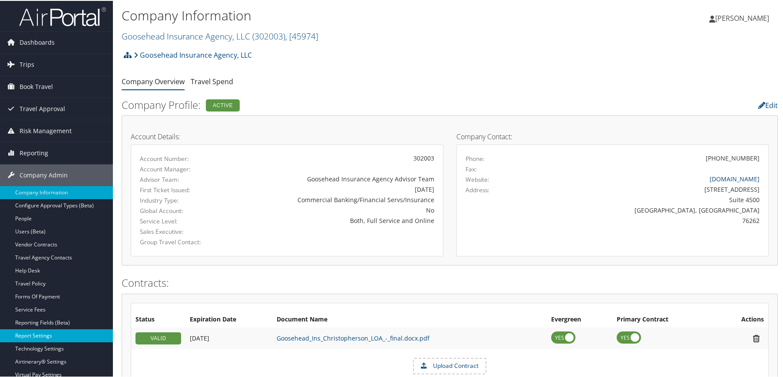
click at [36, 335] on link "Report Settings" at bounding box center [56, 335] width 113 height 13
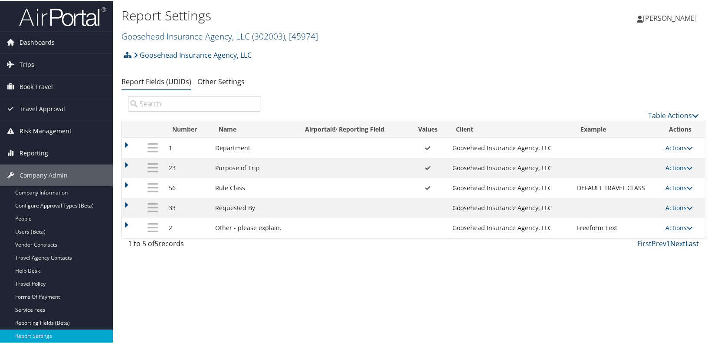
click at [625, 147] on link "Actions" at bounding box center [679, 147] width 27 height 8
click at [625, 158] on link "Update Report Field Values" at bounding box center [643, 160] width 94 height 15
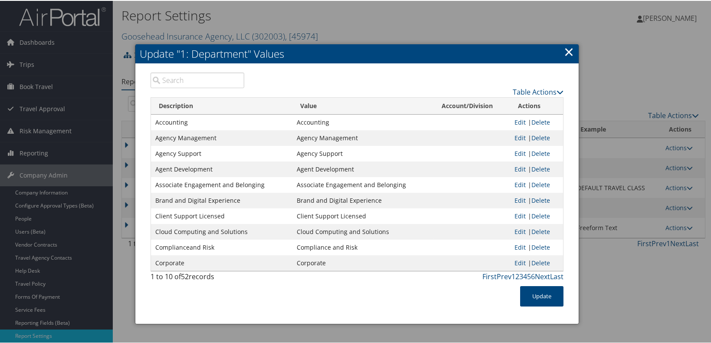
click at [193, 84] on input "search" at bounding box center [198, 80] width 94 height 16
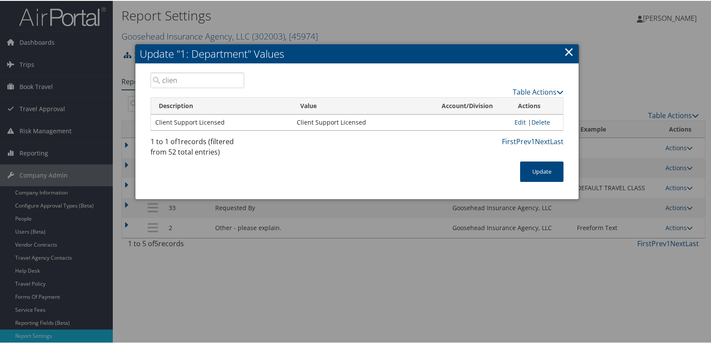
type input "client"
click at [237, 82] on input "client" at bounding box center [198, 80] width 94 height 16
click at [235, 80] on input "client" at bounding box center [198, 80] width 94 height 16
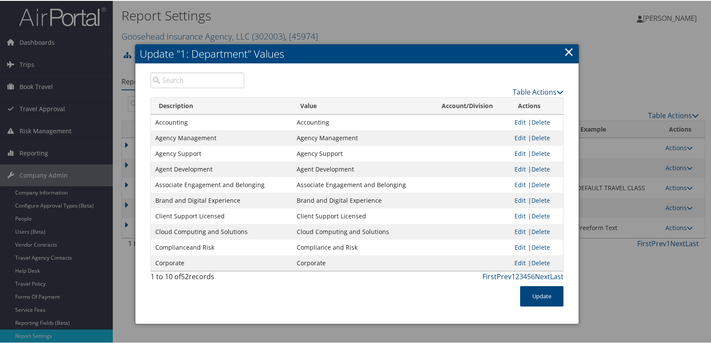
click at [175, 83] on input "search" at bounding box center [198, 80] width 94 height 16
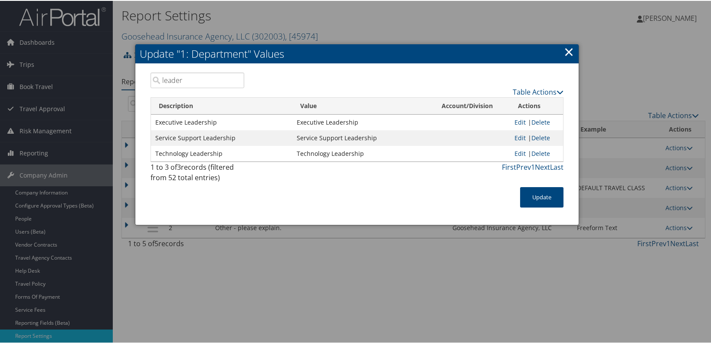
type input "leader"
click at [252, 181] on div "1 to 3 of 3 records (filtered from 52 total entries) First Prev 1 Next Last" at bounding box center [357, 173] width 426 height 25
click at [569, 52] on link "×" at bounding box center [569, 50] width 10 height 17
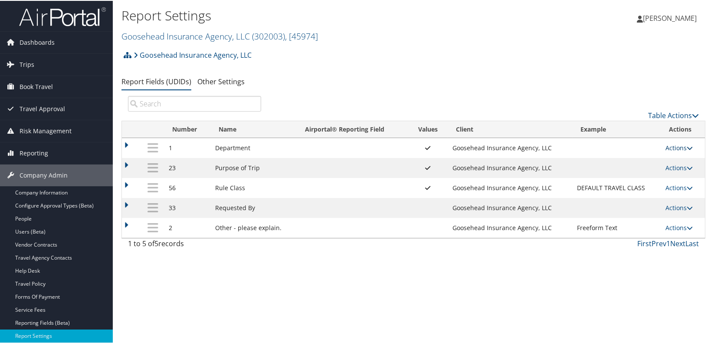
click at [625, 148] on link "Actions" at bounding box center [679, 147] width 27 height 8
click at [612, 190] on link "Edit" at bounding box center [643, 189] width 94 height 15
select select "both"
select select "profiled"
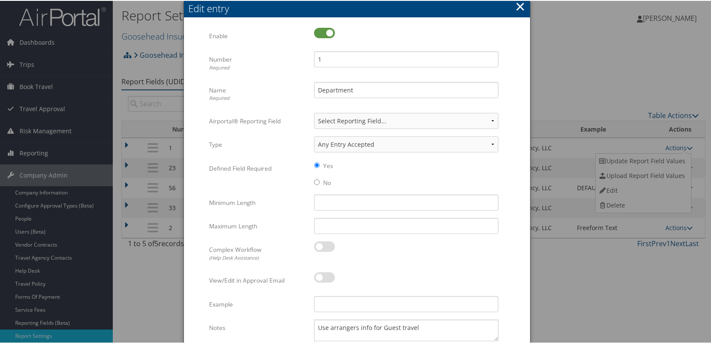
click at [516, 6] on button "×" at bounding box center [521, 5] width 10 height 17
